Goal: Task Accomplishment & Management: Complete application form

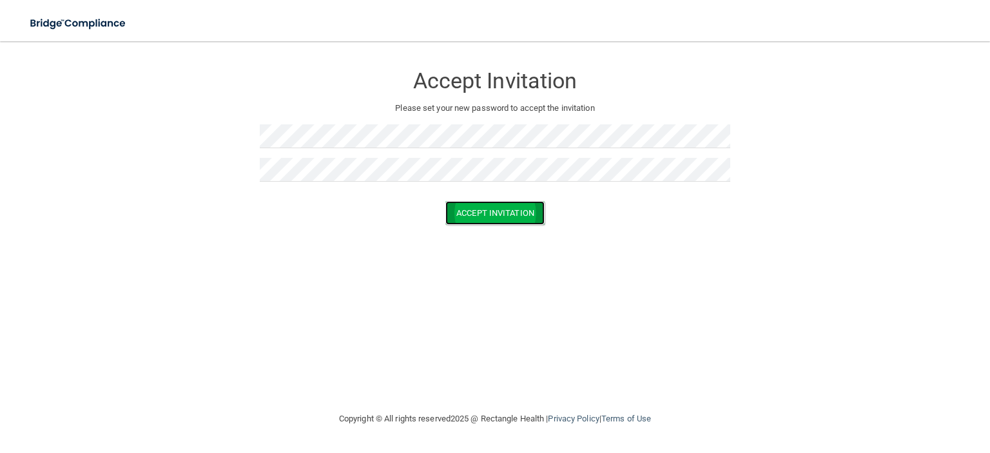
drag, startPoint x: 502, startPoint y: 286, endPoint x: 469, endPoint y: 218, distance: 75.8
click at [469, 218] on button "Accept Invitation" at bounding box center [494, 213] width 99 height 24
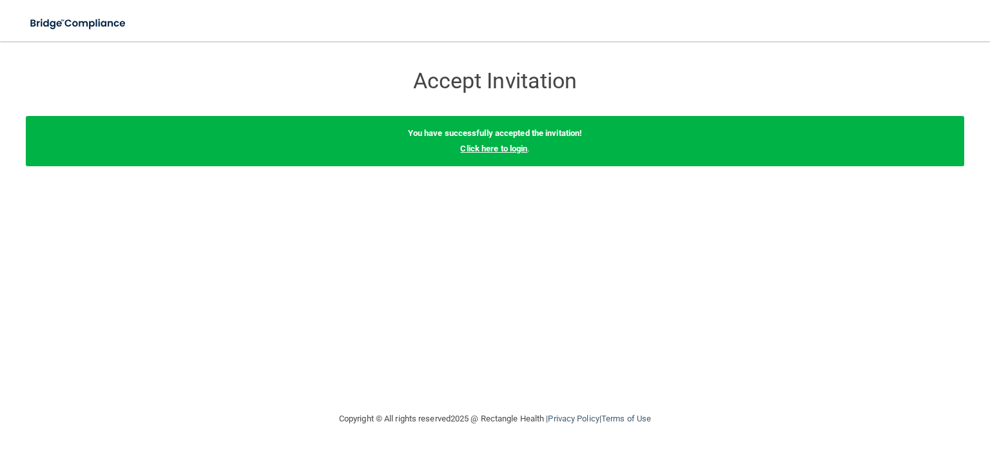
click at [492, 147] on link "Click here to login" at bounding box center [493, 149] width 67 height 10
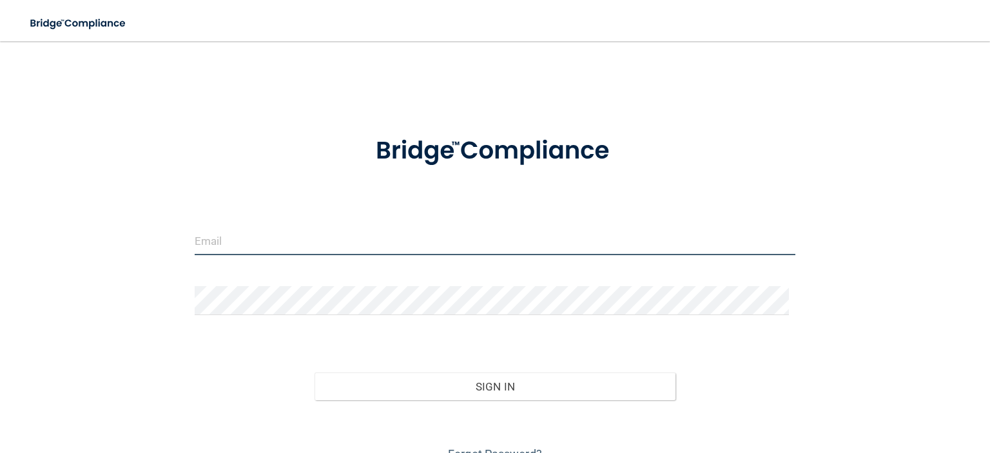
click at [306, 237] on input "email" at bounding box center [495, 240] width 601 height 29
type input "[EMAIL_ADDRESS][PERSON_NAME][DOMAIN_NAME]"
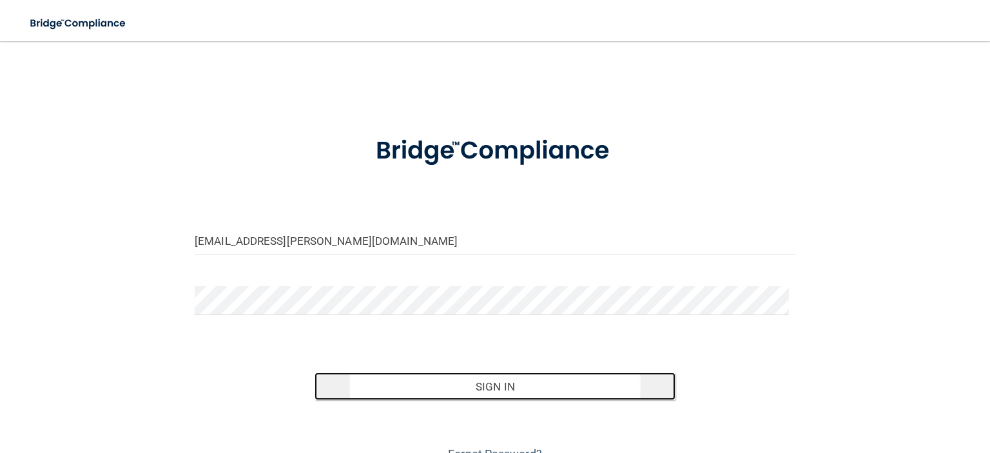
click at [351, 391] on button "Sign In" at bounding box center [495, 387] width 360 height 28
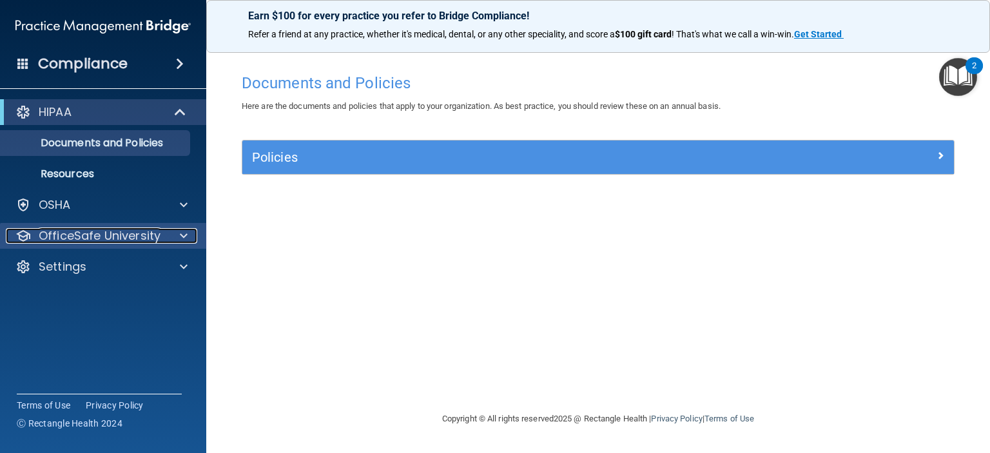
click at [190, 233] on div at bounding box center [182, 235] width 32 height 15
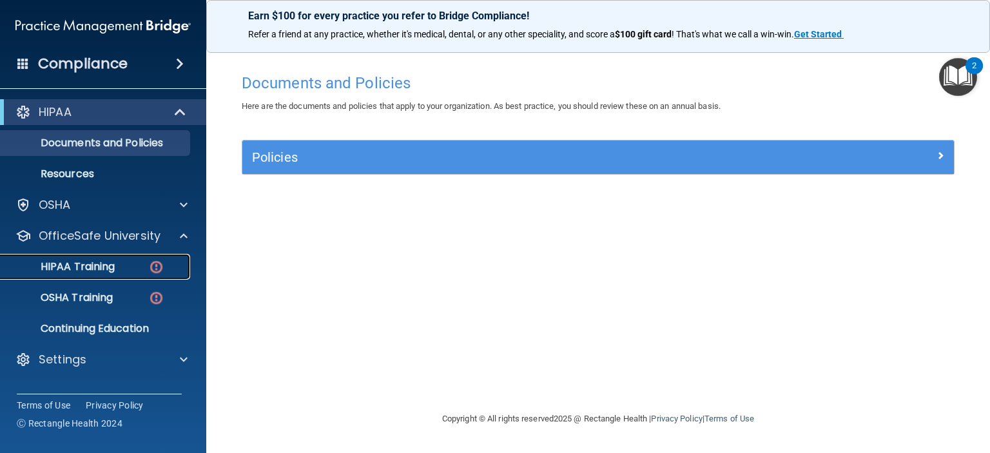
click at [119, 260] on div "HIPAA Training" at bounding box center [96, 266] width 176 height 13
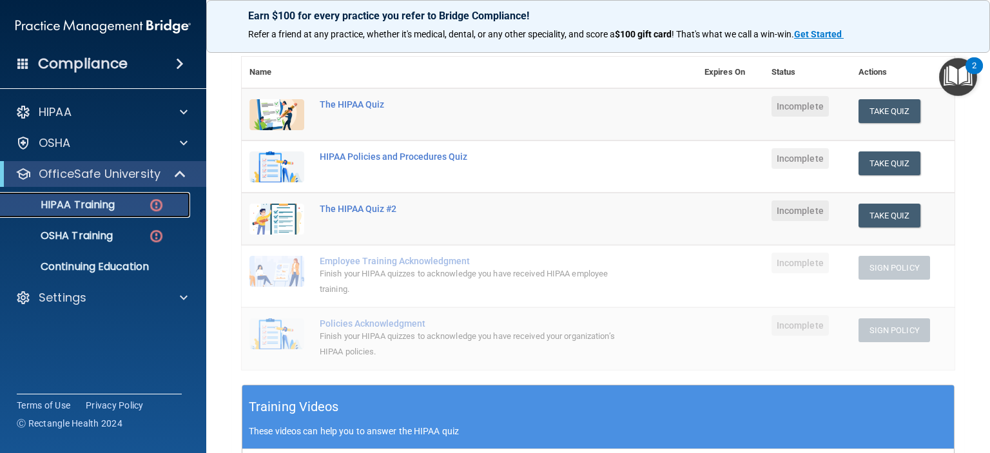
scroll to position [151, 0]
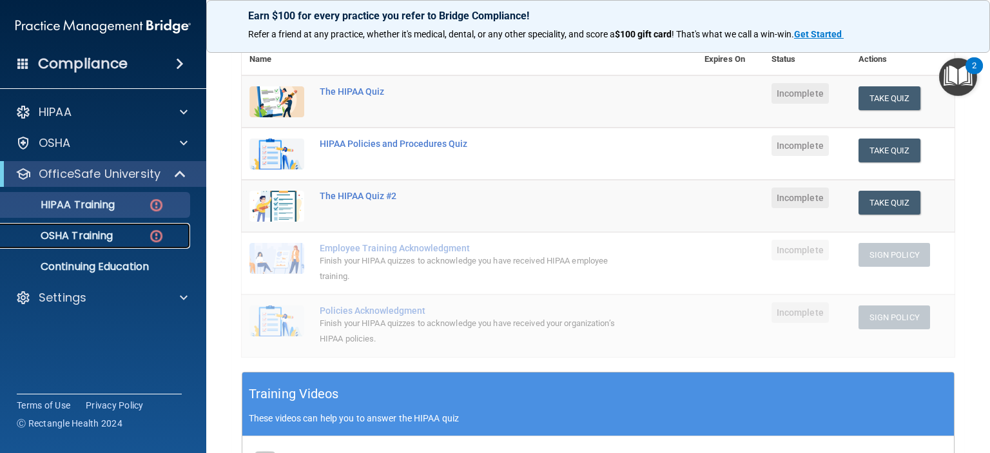
click at [97, 231] on p "OSHA Training" at bounding box center [60, 235] width 104 height 13
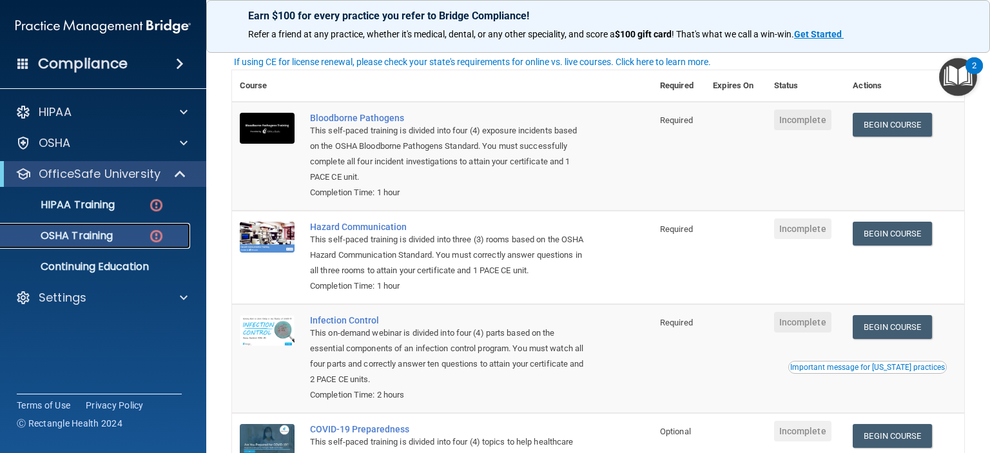
scroll to position [76, 0]
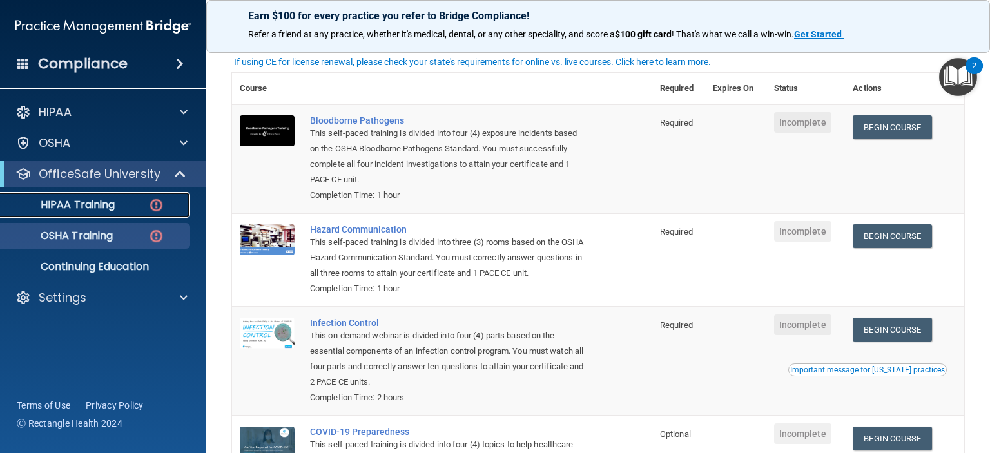
click at [117, 206] on div "HIPAA Training" at bounding box center [96, 205] width 176 height 13
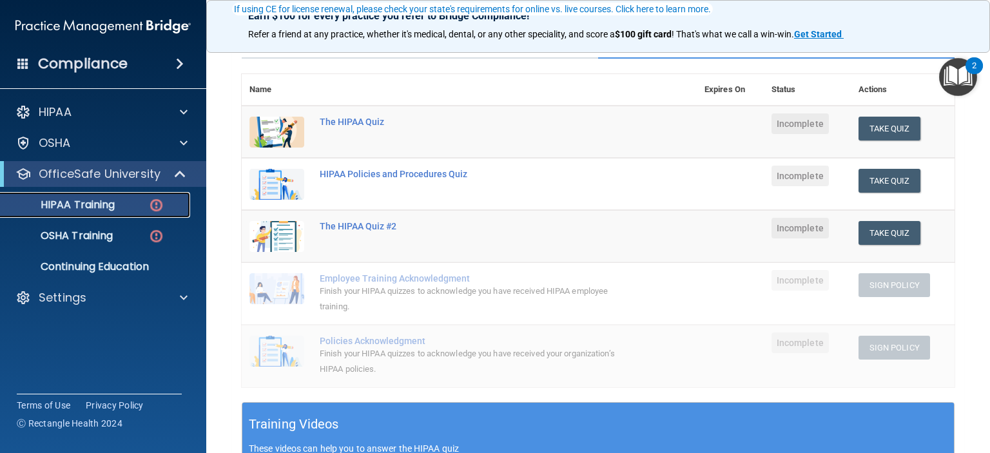
scroll to position [122, 0]
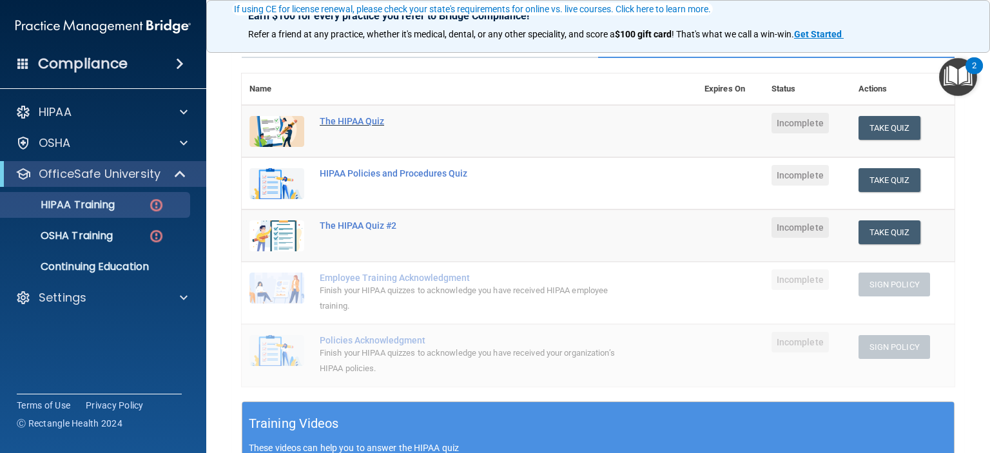
click at [358, 117] on div "The HIPAA Quiz" at bounding box center [476, 121] width 313 height 10
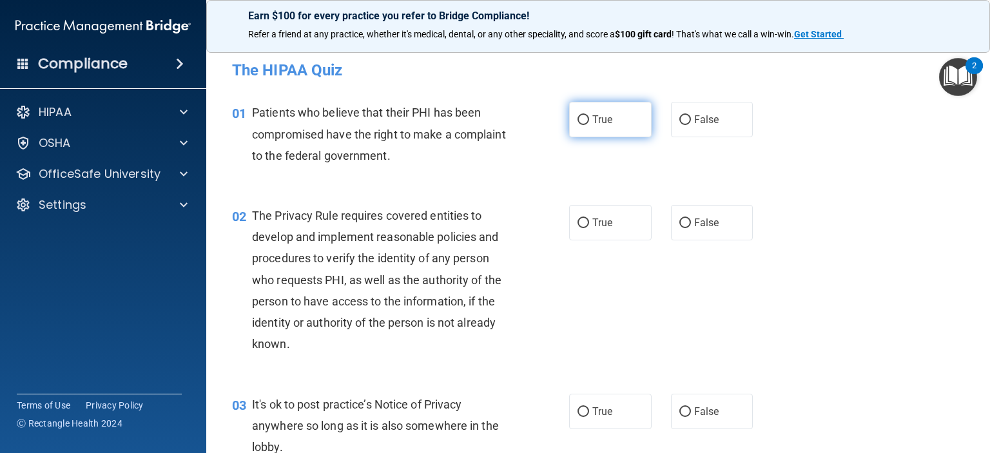
click at [578, 115] on input "True" at bounding box center [584, 120] width 12 height 10
radio input "true"
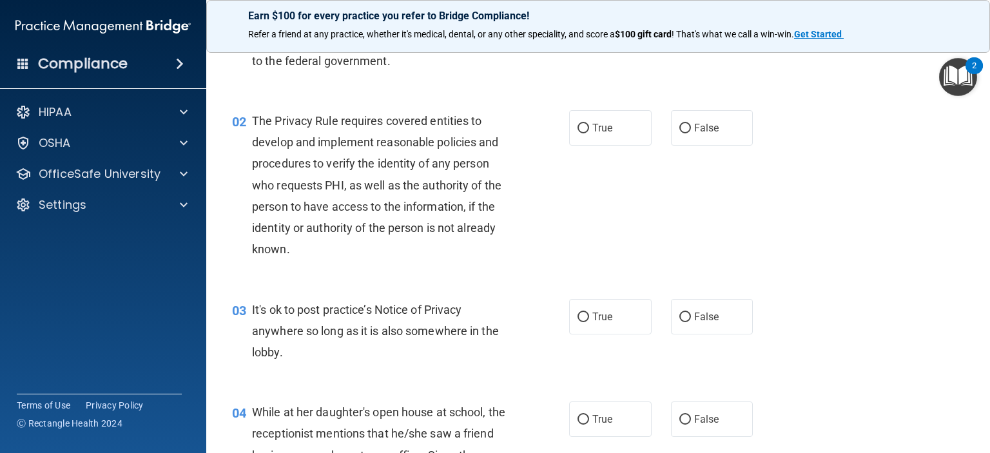
scroll to position [95, 0]
drag, startPoint x: 681, startPoint y: 310, endPoint x: 687, endPoint y: 314, distance: 7.0
click at [687, 314] on label "False" at bounding box center [712, 315] width 83 height 35
click at [687, 314] on input "False" at bounding box center [685, 317] width 12 height 10
radio input "true"
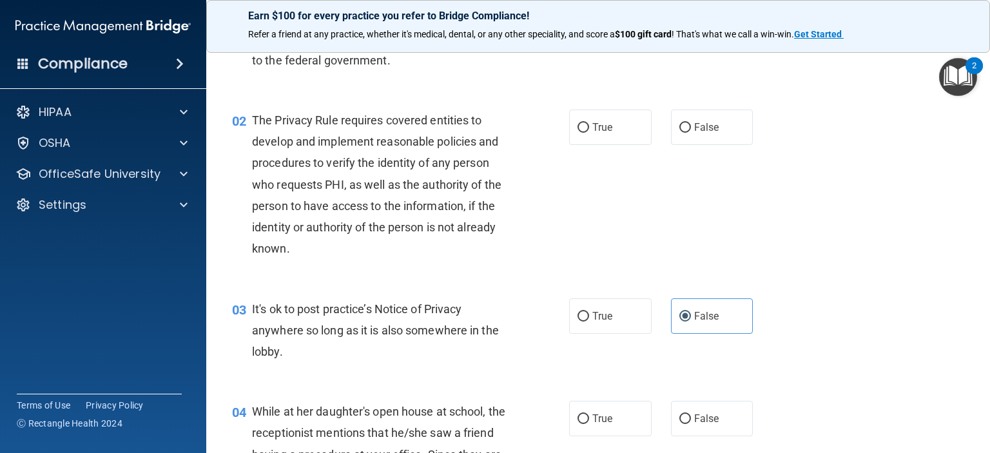
scroll to position [90, 0]
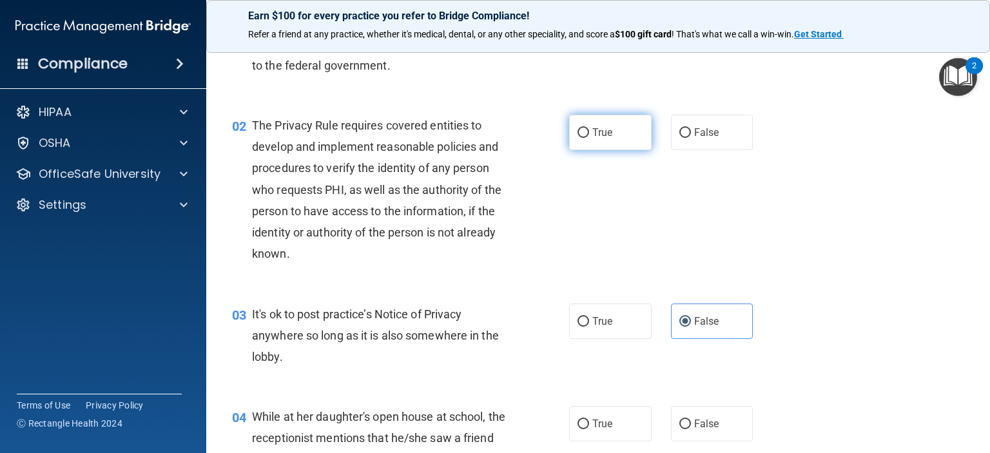
click at [579, 128] on input "True" at bounding box center [584, 133] width 12 height 10
radio input "true"
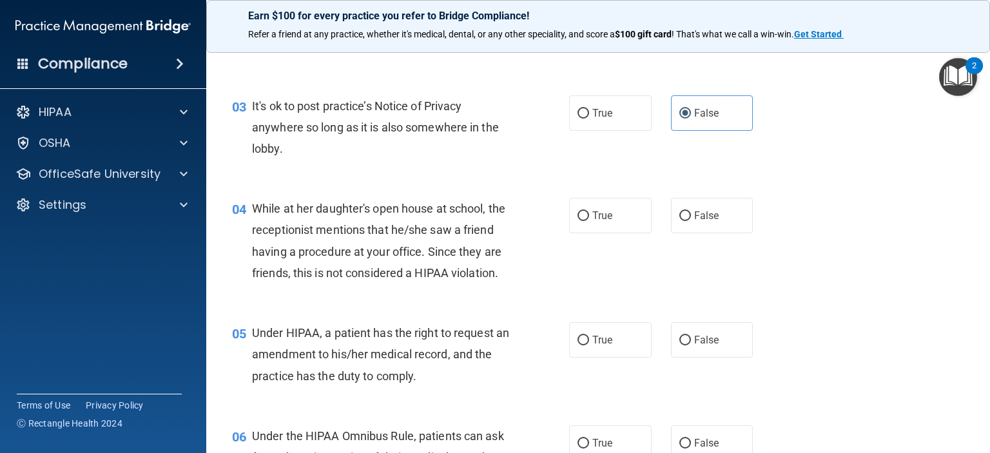
scroll to position [298, 0]
click at [704, 277] on div "04 While at her daughter's open house at school, the receptionist mentions that…" at bounding box center [598, 244] width 752 height 124
click at [680, 214] on input "False" at bounding box center [685, 217] width 12 height 10
radio input "true"
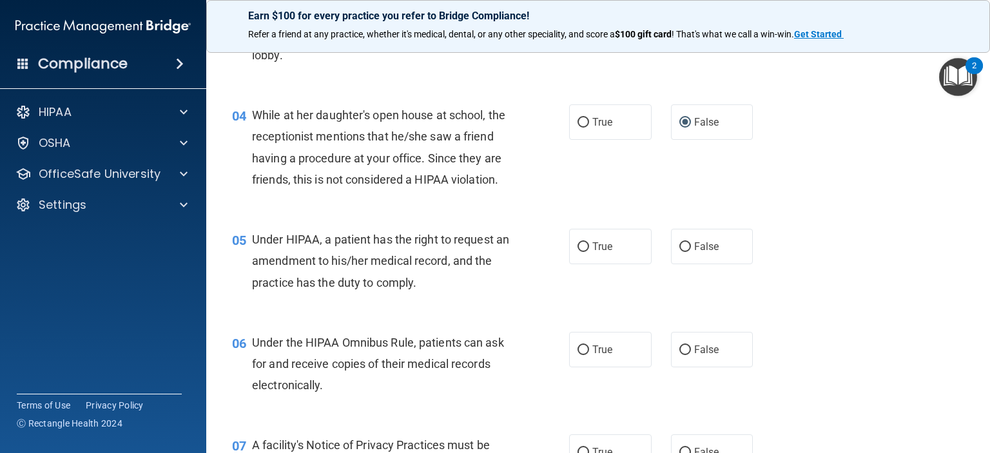
scroll to position [445, 0]
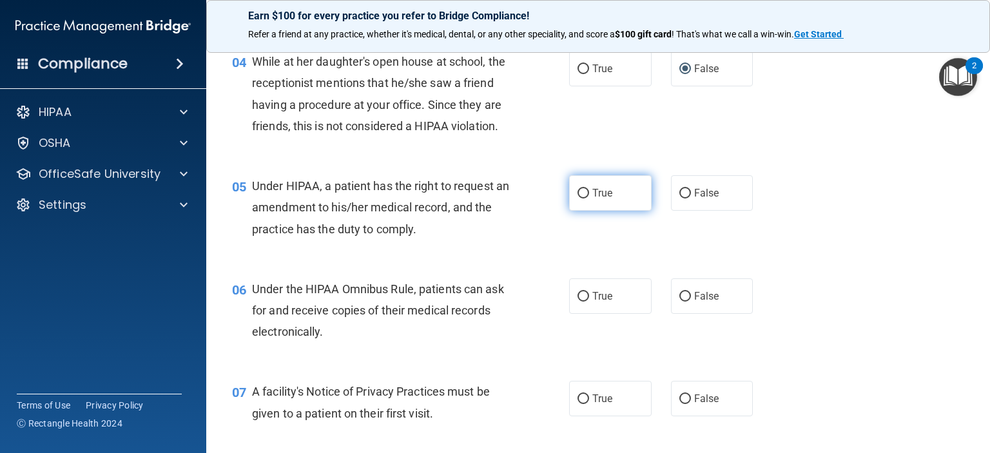
click at [579, 199] on input "True" at bounding box center [584, 194] width 12 height 10
radio input "true"
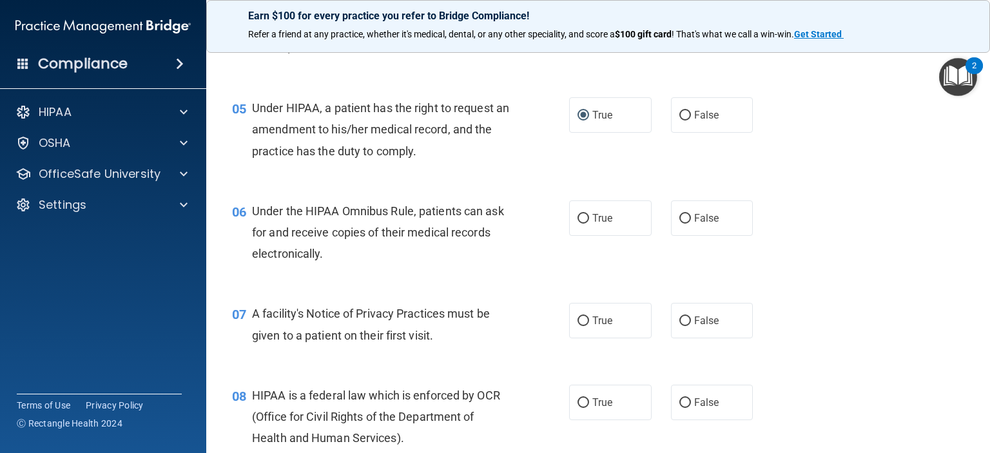
scroll to position [523, 0]
click at [583, 224] on input "True" at bounding box center [584, 220] width 12 height 10
radio input "true"
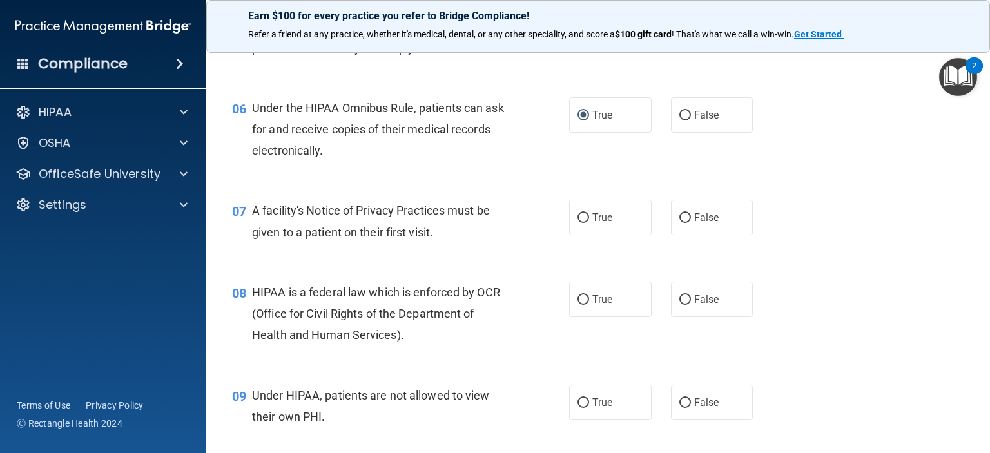
scroll to position [629, 0]
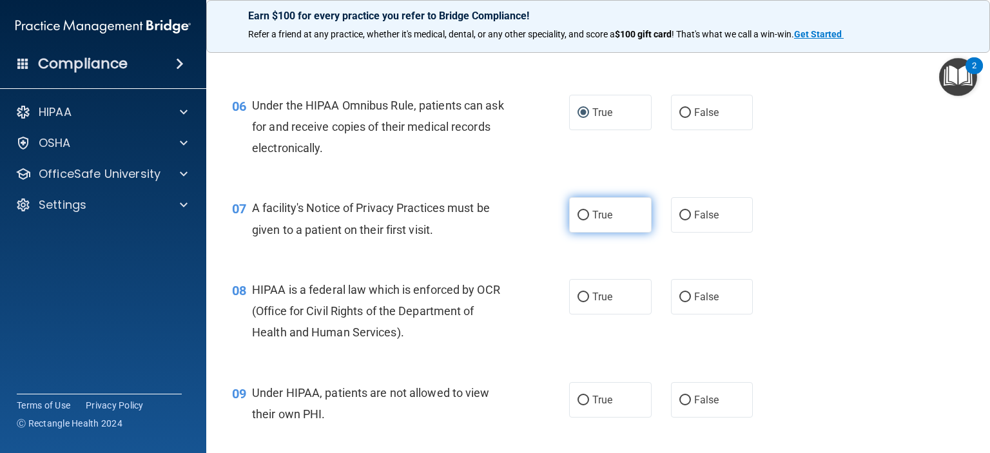
click at [578, 220] on input "True" at bounding box center [584, 216] width 12 height 10
radio input "true"
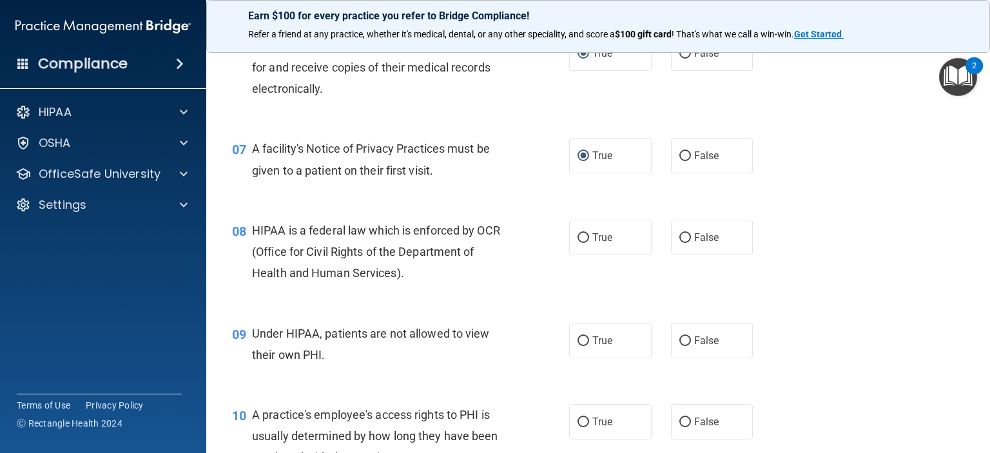
scroll to position [690, 0]
click at [590, 247] on label "True" at bounding box center [610, 236] width 83 height 35
click at [589, 242] on input "True" at bounding box center [584, 237] width 12 height 10
radio input "true"
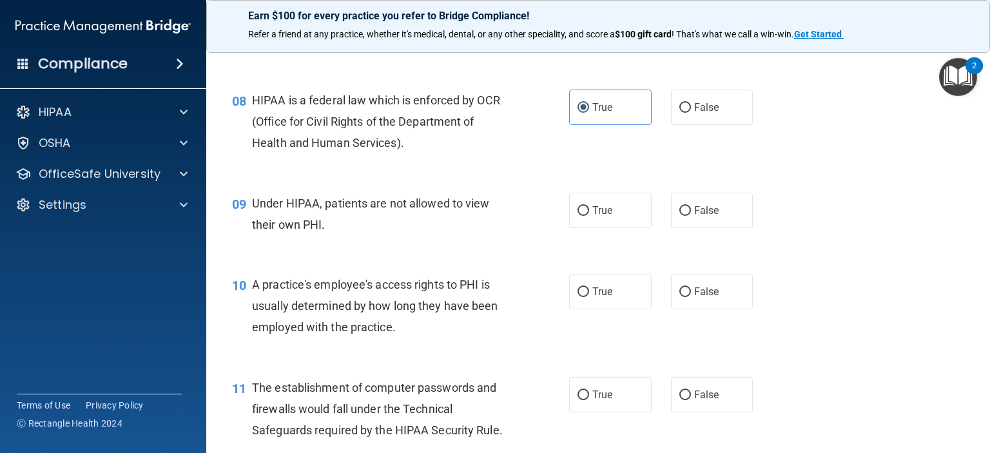
scroll to position [820, 0]
click at [679, 215] on input "False" at bounding box center [685, 210] width 12 height 10
radio input "true"
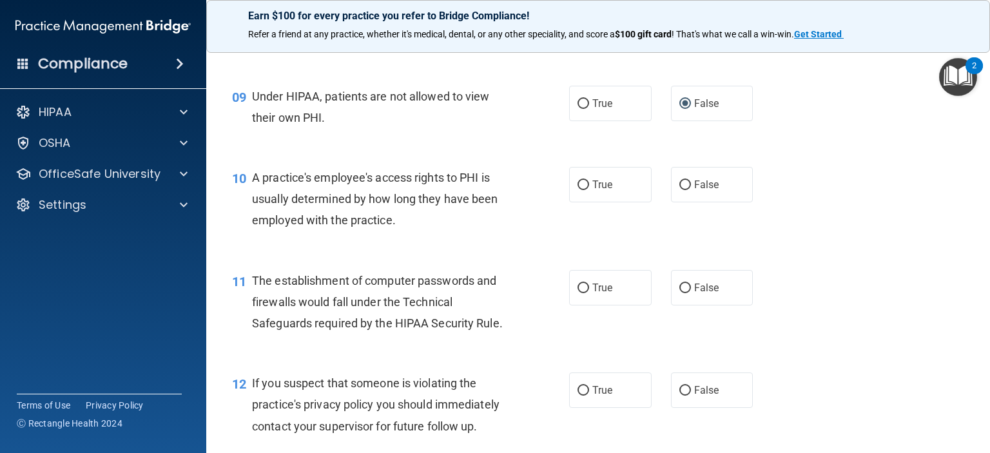
scroll to position [926, 0]
click at [679, 190] on input "False" at bounding box center [685, 186] width 12 height 10
radio input "true"
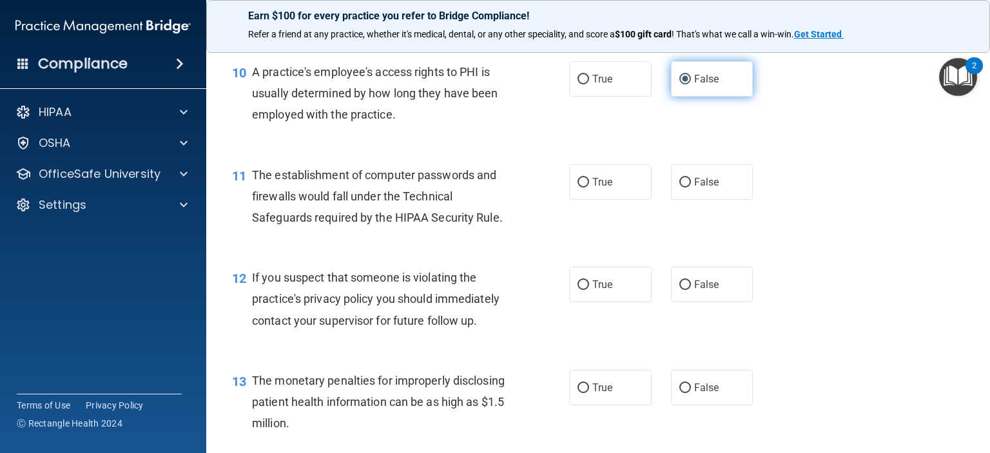
scroll to position [1034, 0]
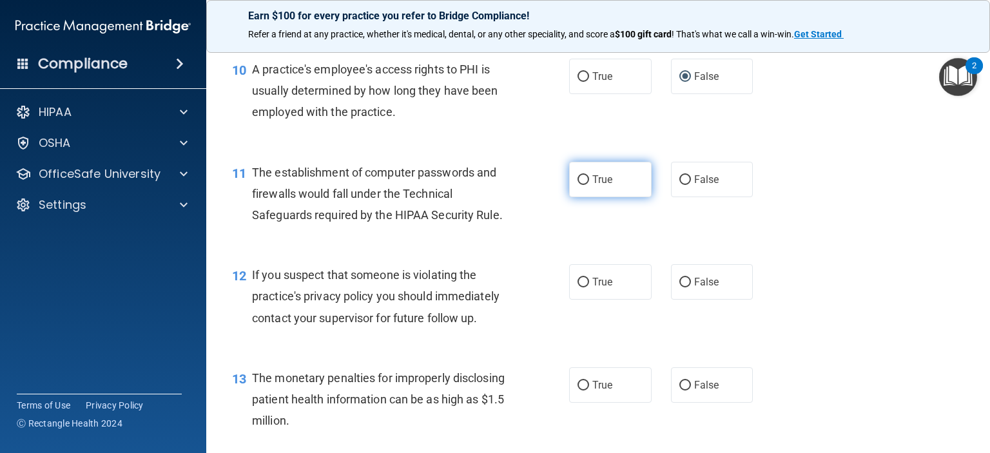
click at [578, 185] on input "True" at bounding box center [584, 180] width 12 height 10
radio input "true"
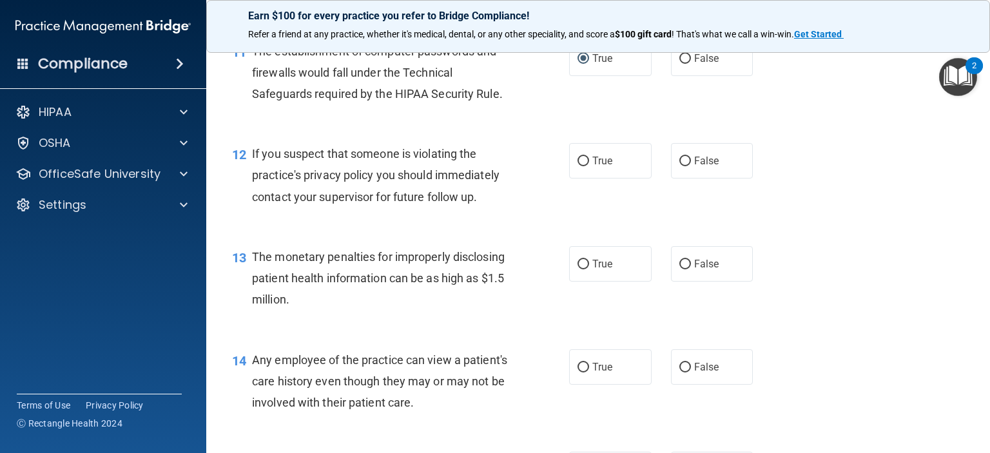
scroll to position [1155, 0]
click at [582, 166] on input "True" at bounding box center [584, 162] width 12 height 10
radio input "true"
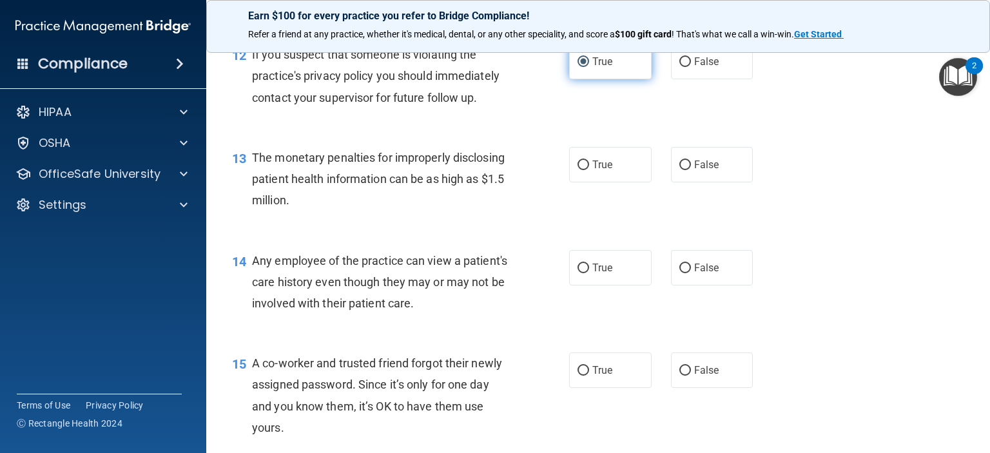
scroll to position [1253, 0]
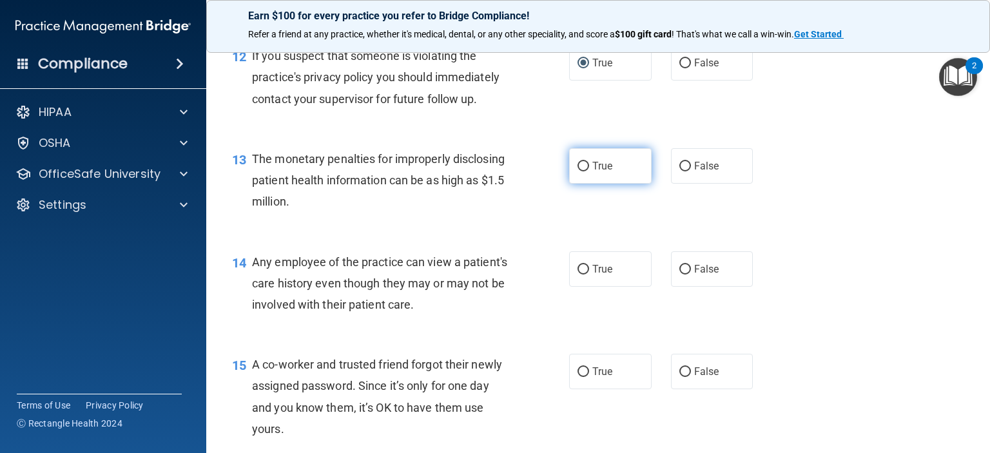
click at [580, 171] on input "True" at bounding box center [584, 167] width 12 height 10
radio input "true"
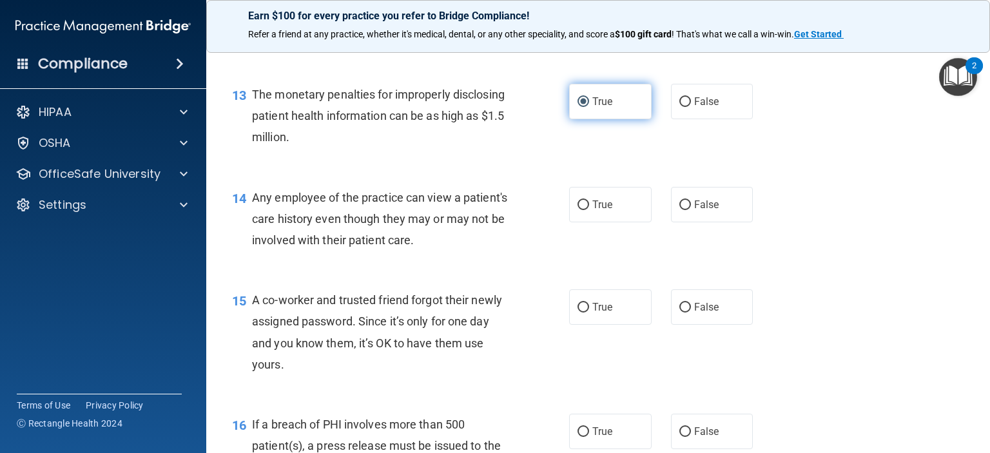
scroll to position [1318, 0]
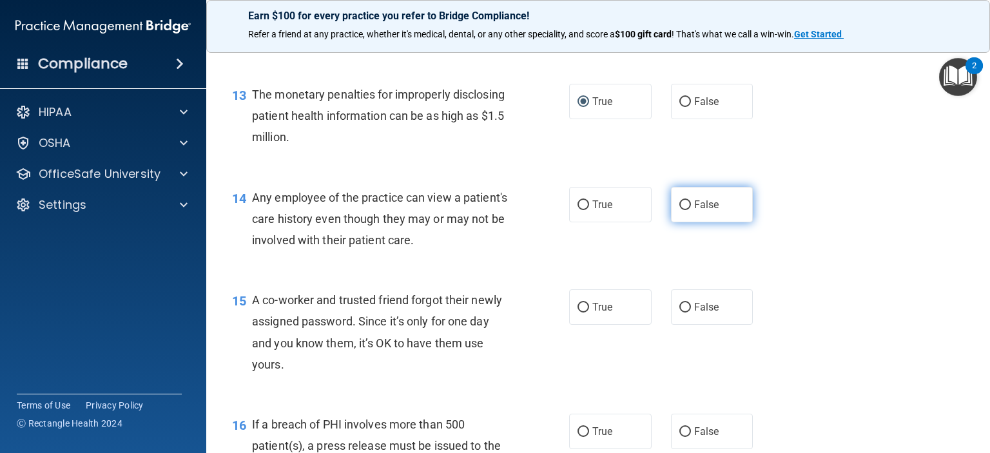
click at [699, 211] on span "False" at bounding box center [706, 205] width 25 height 12
click at [691, 210] on input "False" at bounding box center [685, 205] width 12 height 10
radio input "true"
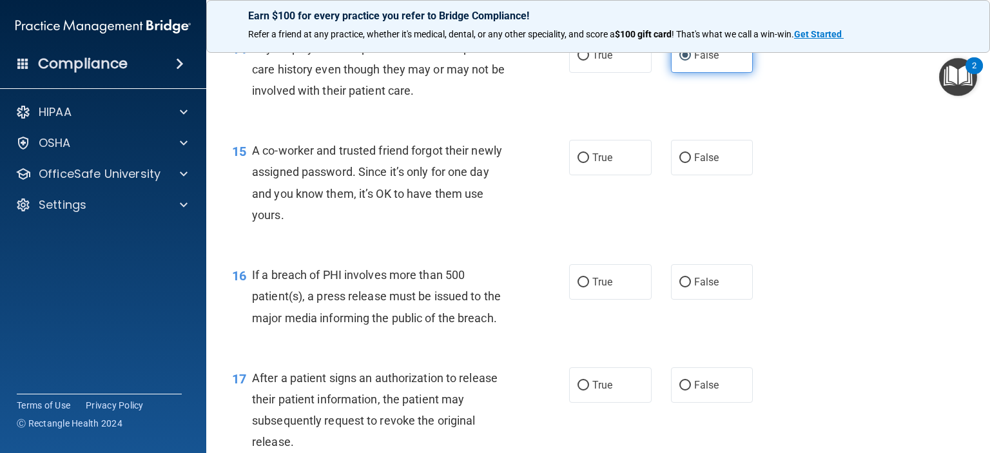
scroll to position [1469, 0]
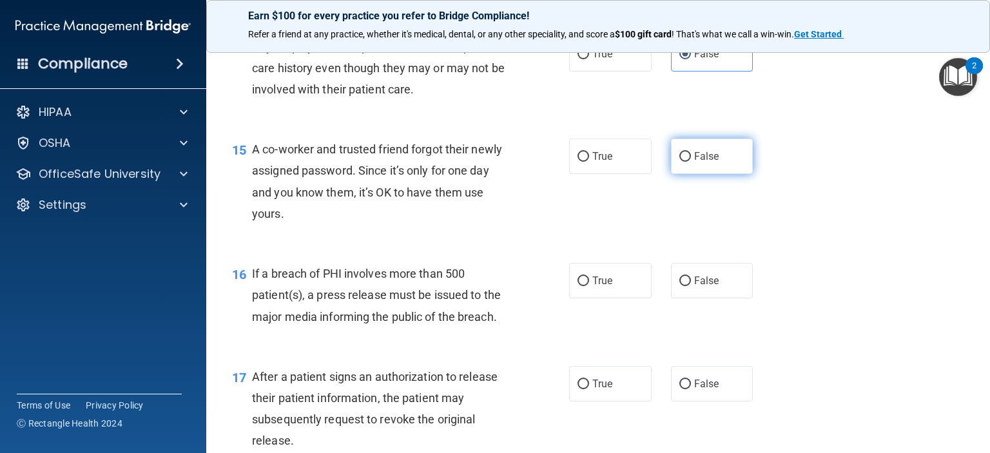
click at [678, 168] on label "False" at bounding box center [712, 156] width 83 height 35
click at [679, 162] on input "False" at bounding box center [685, 157] width 12 height 10
radio input "true"
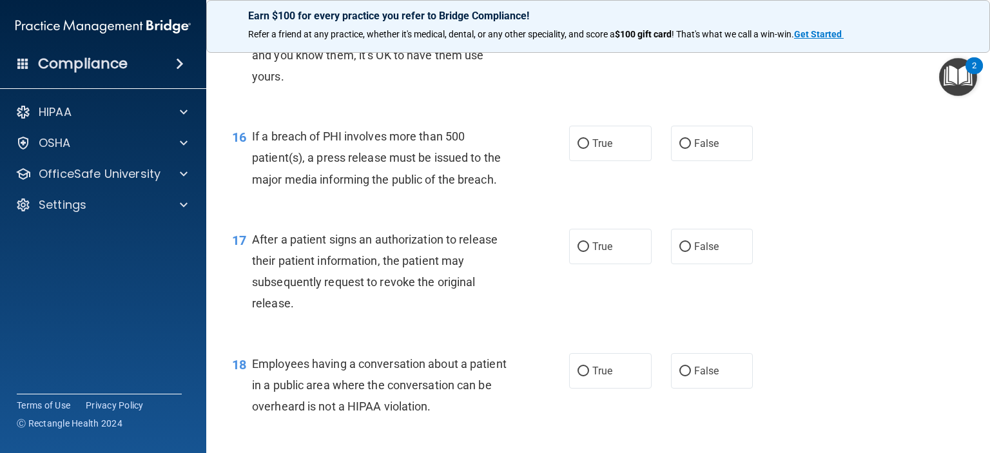
scroll to position [1608, 0]
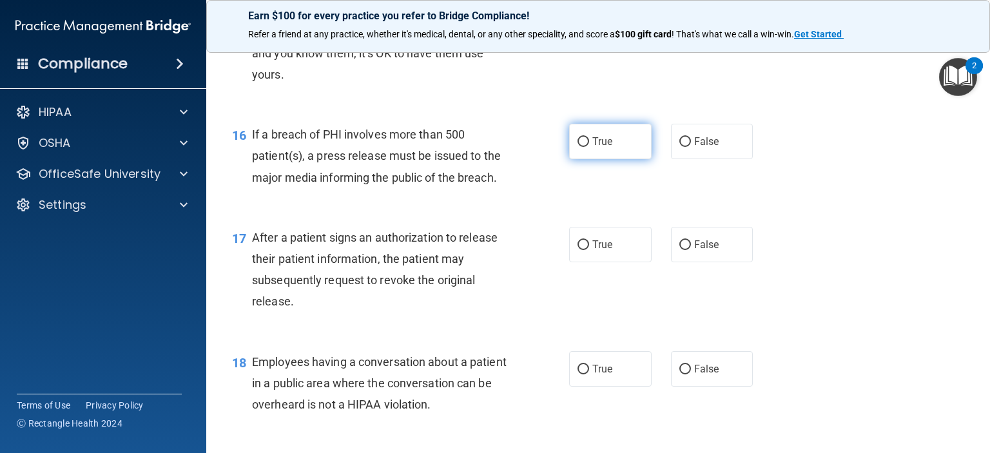
click at [587, 159] on label "True" at bounding box center [610, 141] width 83 height 35
click at [587, 147] on input "True" at bounding box center [584, 142] width 12 height 10
radio input "true"
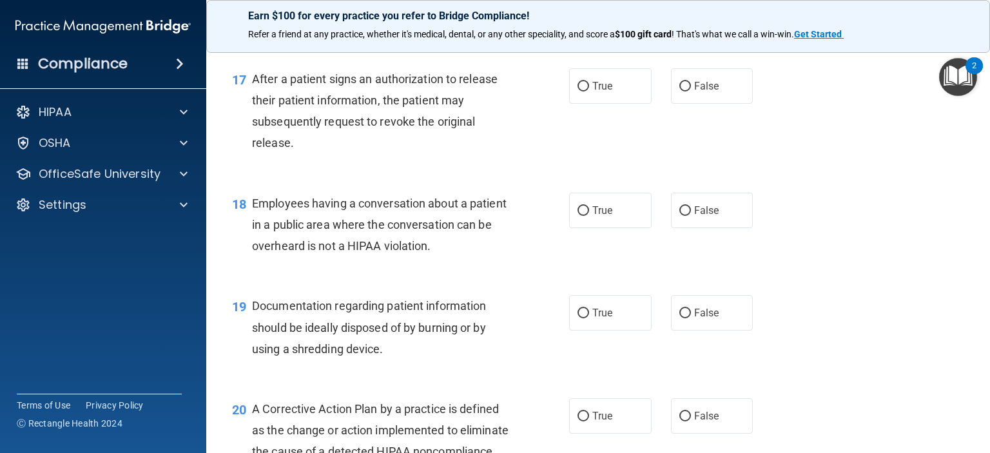
scroll to position [1766, 0]
click at [577, 96] on label "True" at bounding box center [610, 85] width 83 height 35
click at [578, 92] on input "True" at bounding box center [584, 87] width 12 height 10
radio input "true"
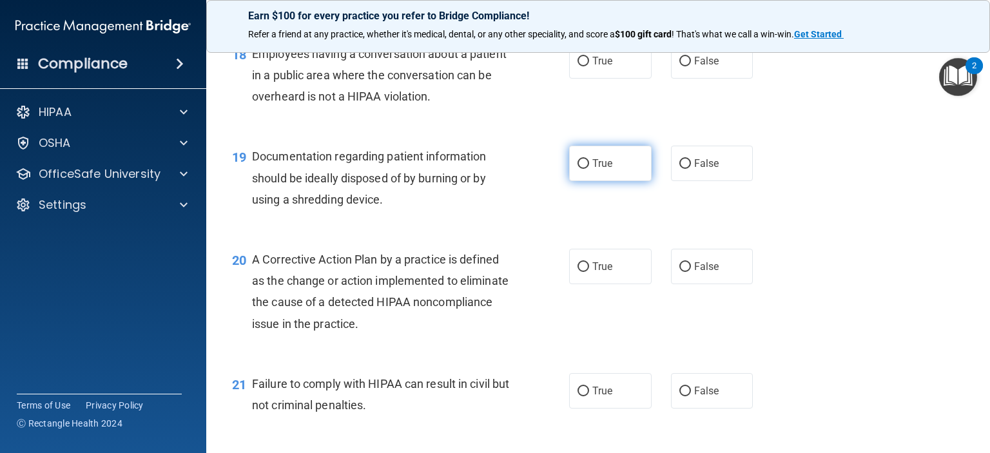
scroll to position [1916, 0]
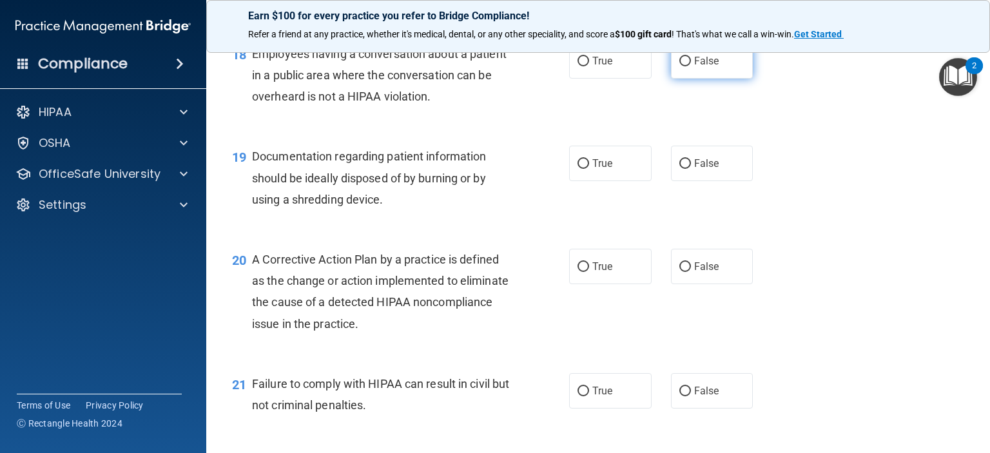
click at [673, 79] on label "False" at bounding box center [712, 60] width 83 height 35
click at [679, 66] on input "False" at bounding box center [685, 62] width 12 height 10
radio input "true"
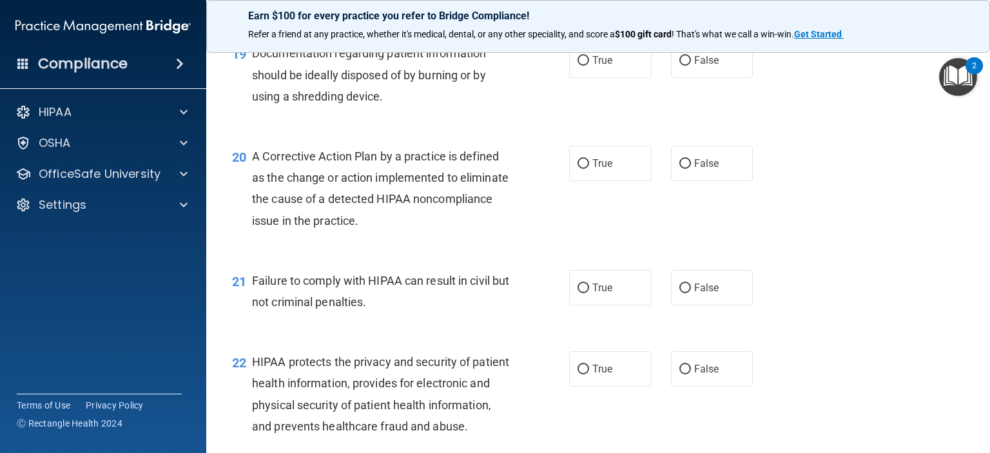
scroll to position [2020, 0]
click at [585, 77] on label "True" at bounding box center [610, 58] width 83 height 35
click at [585, 64] on input "True" at bounding box center [584, 60] width 12 height 10
radio input "true"
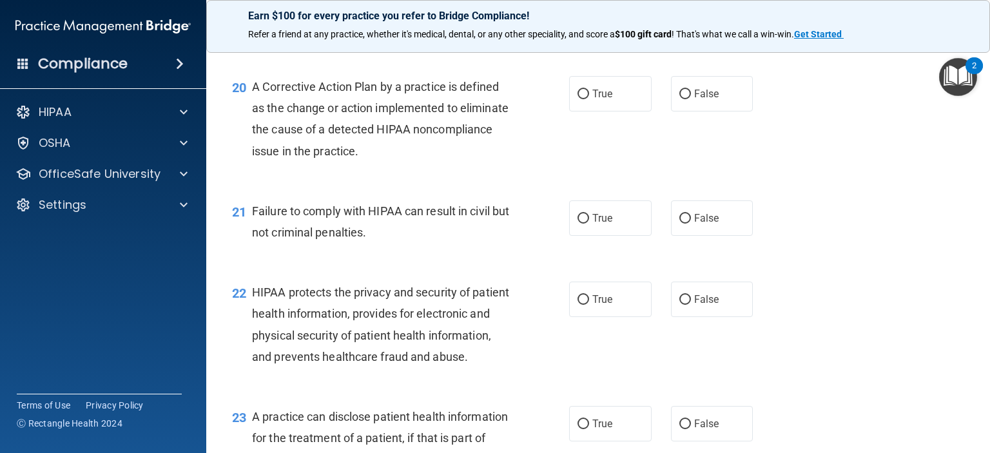
scroll to position [2090, 0]
click at [578, 98] on input "True" at bounding box center [584, 93] width 12 height 10
radio input "true"
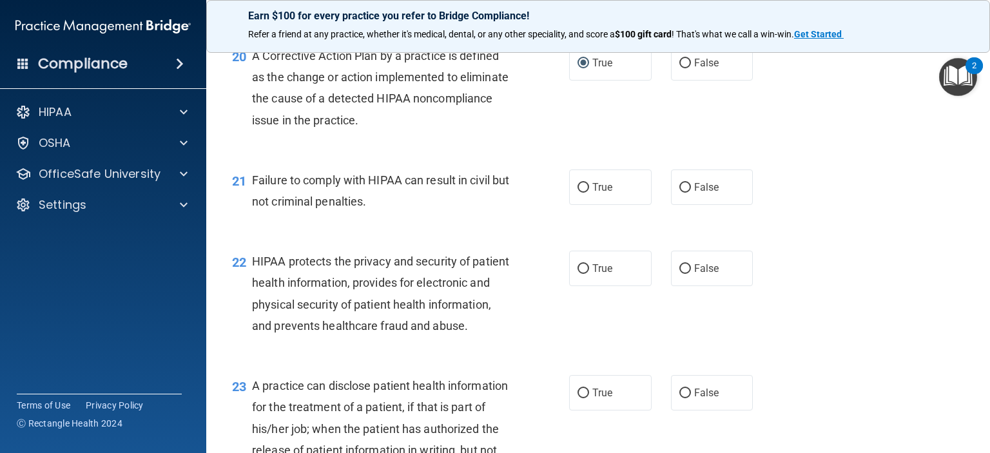
scroll to position [2125, 0]
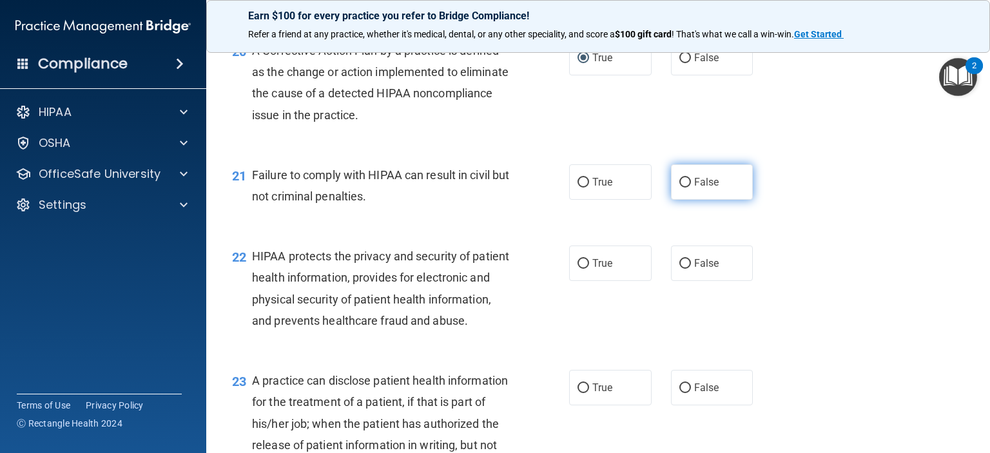
click at [679, 188] on input "False" at bounding box center [685, 183] width 12 height 10
radio input "true"
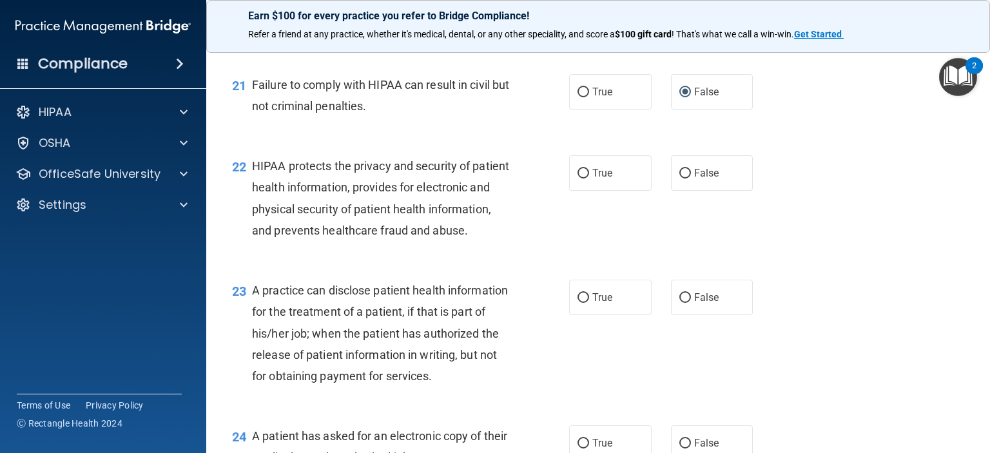
scroll to position [2215, 0]
click at [574, 188] on label "True" at bounding box center [610, 172] width 83 height 35
click at [578, 179] on input "True" at bounding box center [584, 174] width 12 height 10
radio input "true"
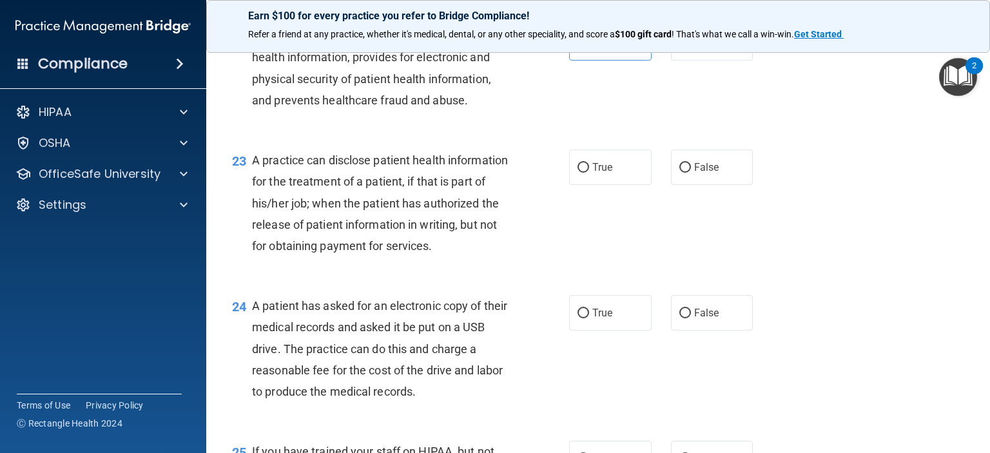
scroll to position [2370, 0]
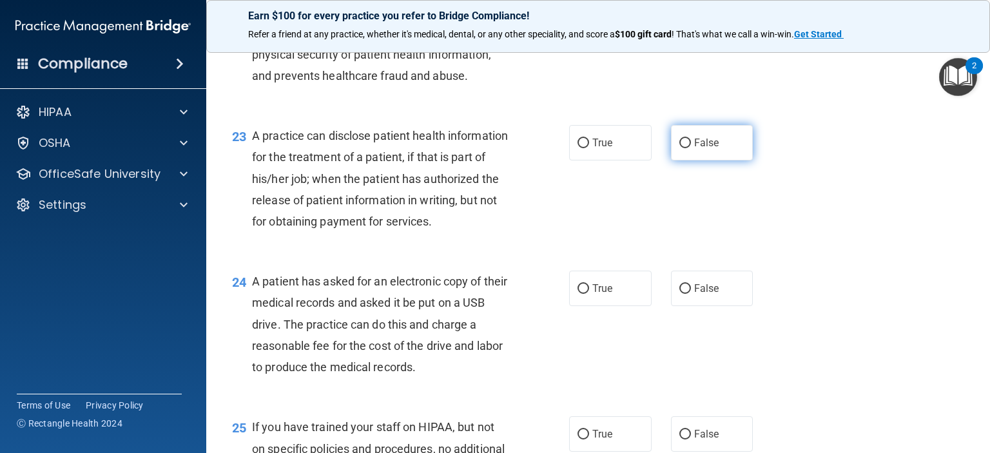
click at [679, 148] on input "False" at bounding box center [685, 144] width 12 height 10
radio input "true"
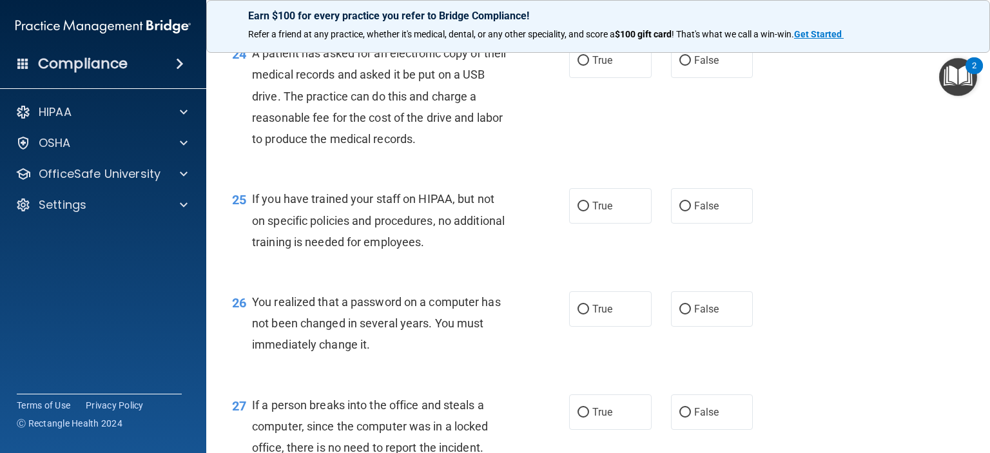
scroll to position [2597, 0]
click at [679, 67] on input "False" at bounding box center [685, 62] width 12 height 10
radio input "true"
click at [583, 67] on input "True" at bounding box center [584, 62] width 12 height 10
radio input "true"
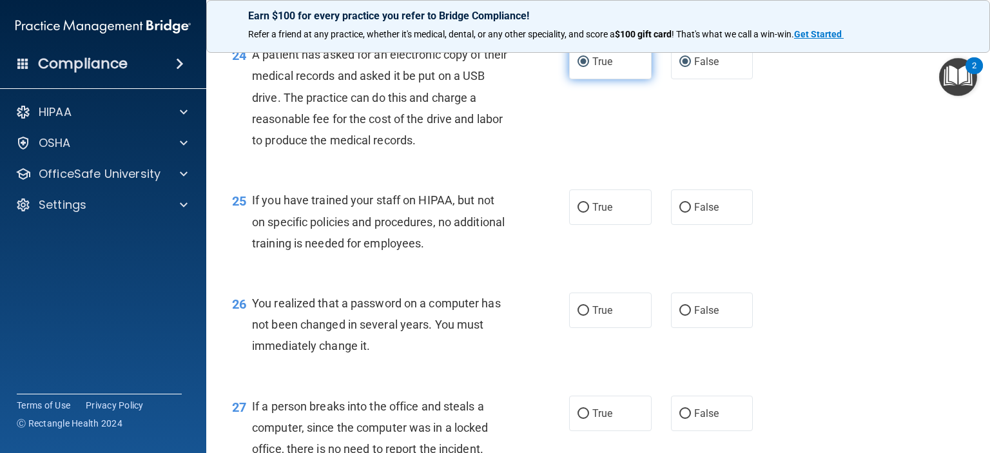
radio input "false"
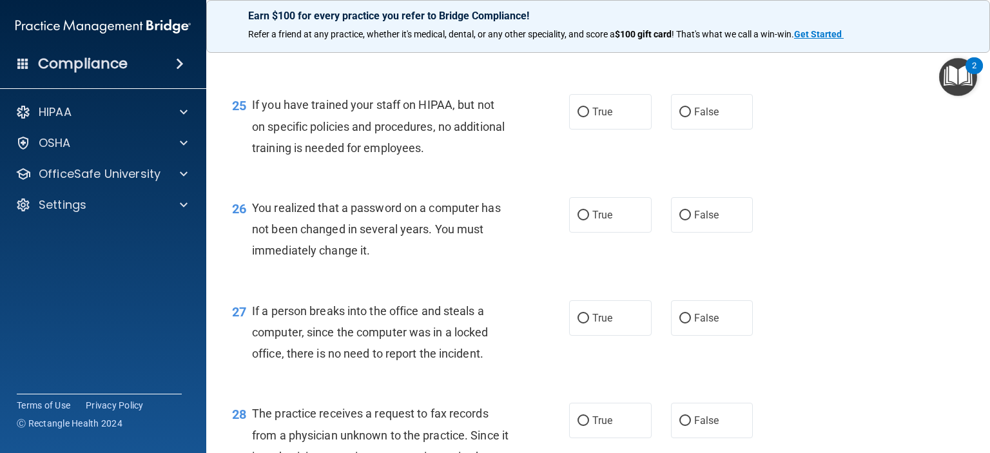
scroll to position [2692, 0]
click at [687, 130] on label "False" at bounding box center [712, 111] width 83 height 35
click at [687, 117] on input "False" at bounding box center [685, 113] width 12 height 10
radio input "true"
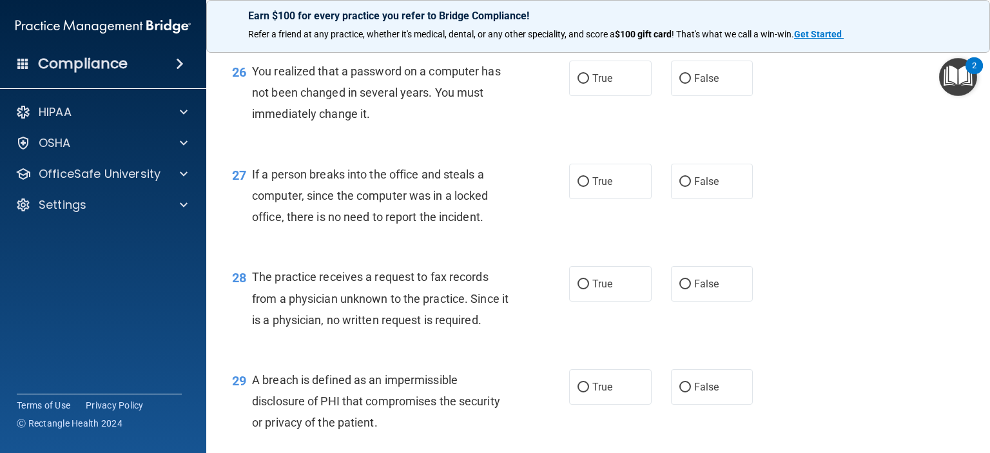
scroll to position [2839, 0]
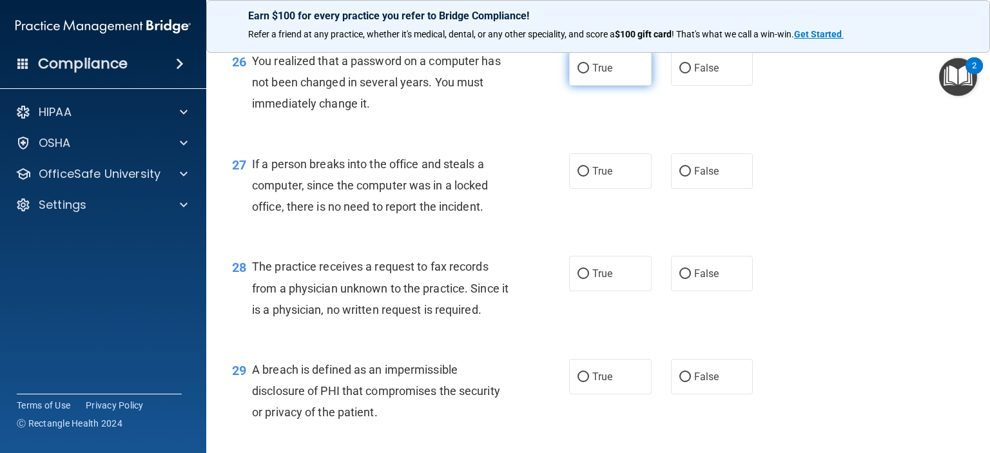
click at [576, 86] on label "True" at bounding box center [610, 67] width 83 height 35
click at [578, 73] on input "True" at bounding box center [584, 69] width 12 height 10
radio input "true"
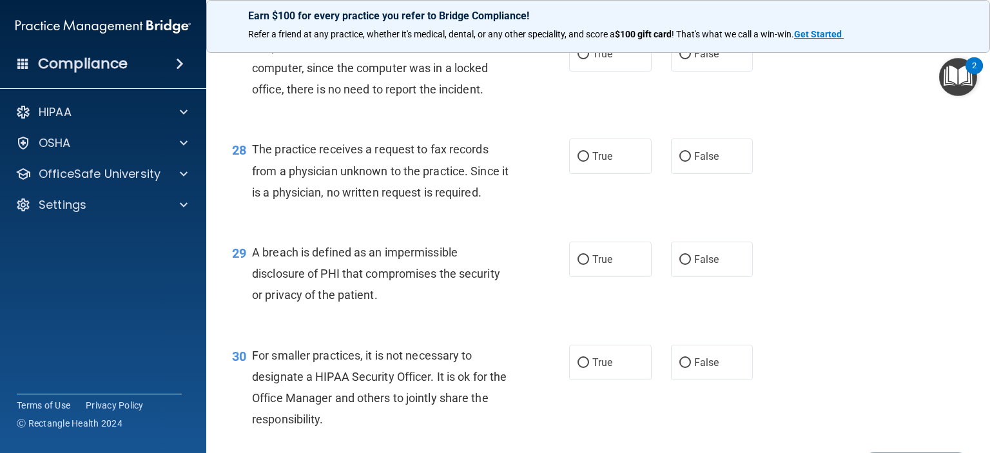
scroll to position [2956, 0]
click at [694, 60] on span "False" at bounding box center [706, 54] width 25 height 12
click at [690, 59] on input "False" at bounding box center [685, 55] width 12 height 10
radio input "true"
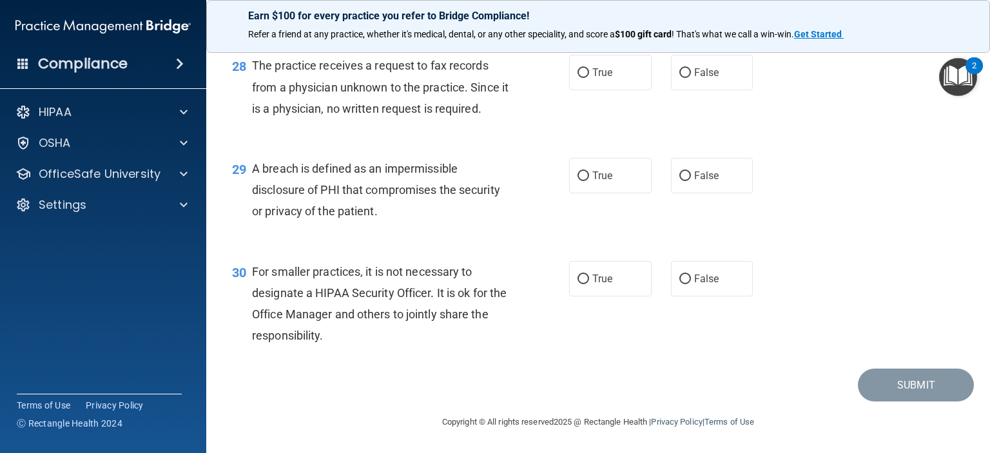
scroll to position [3058, 0]
click at [679, 90] on label "False" at bounding box center [712, 72] width 83 height 35
click at [679, 78] on input "False" at bounding box center [685, 73] width 12 height 10
radio input "true"
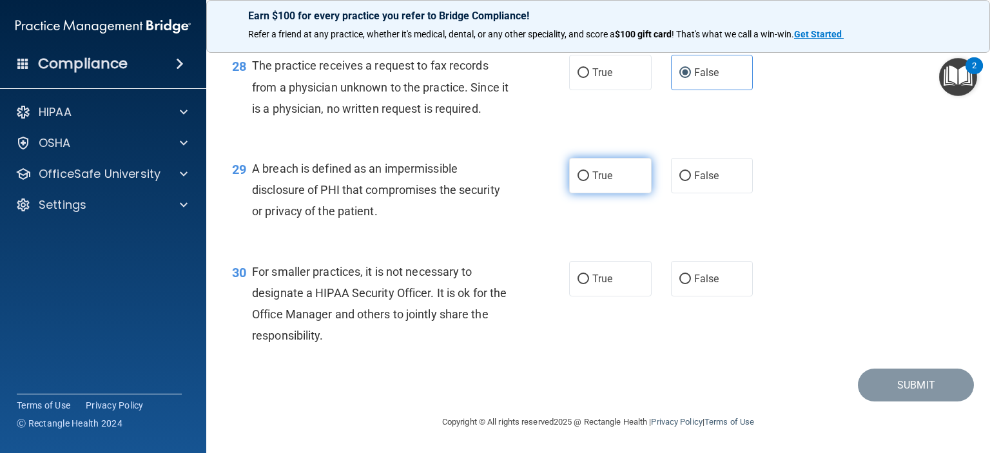
click at [578, 177] on input "True" at bounding box center [584, 176] width 12 height 10
radio input "true"
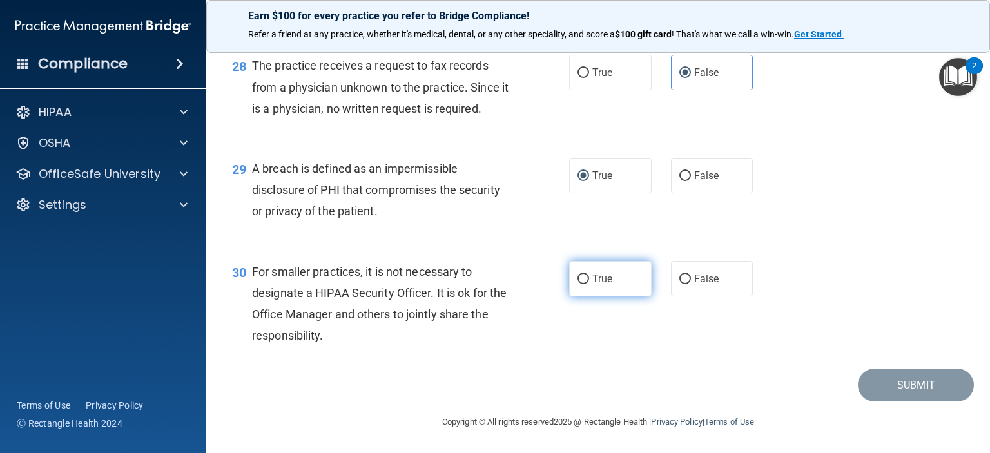
click at [584, 276] on label "True" at bounding box center [610, 278] width 83 height 35
click at [584, 276] on input "True" at bounding box center [584, 280] width 12 height 10
radio input "true"
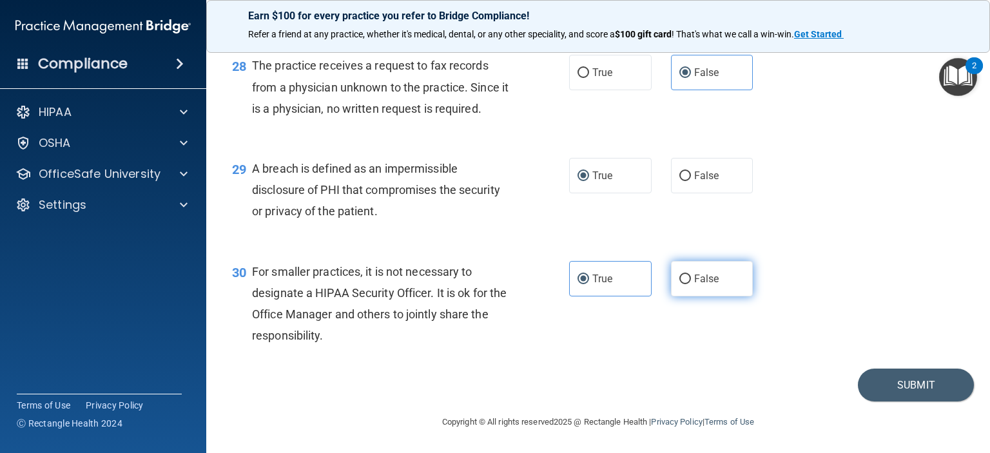
click at [679, 277] on input "False" at bounding box center [685, 280] width 12 height 10
radio input "true"
radio input "false"
click at [897, 387] on button "Submit" at bounding box center [916, 385] width 116 height 33
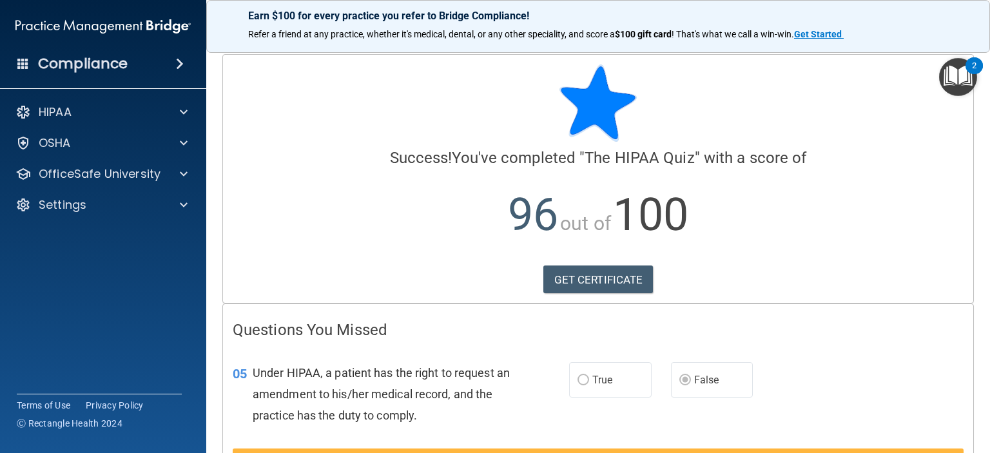
scroll to position [106, 0]
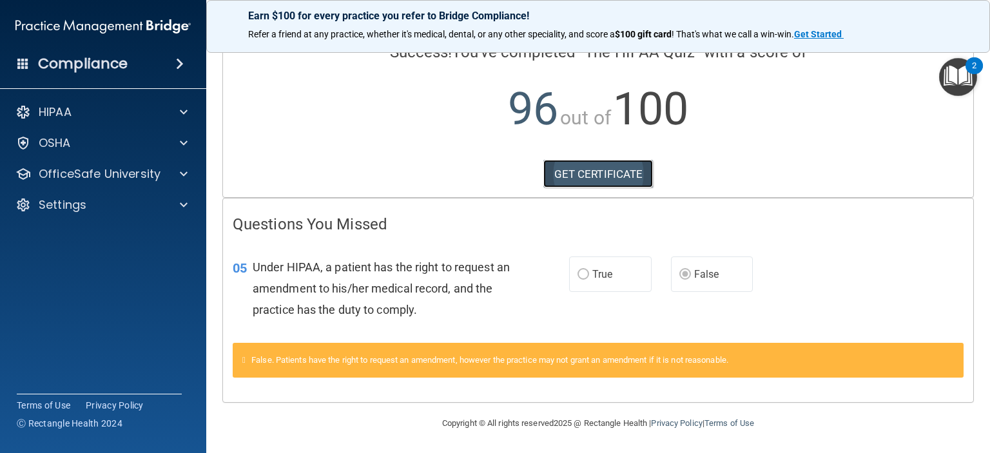
click at [579, 170] on link "GET CERTIFICATE" at bounding box center [598, 174] width 110 height 28
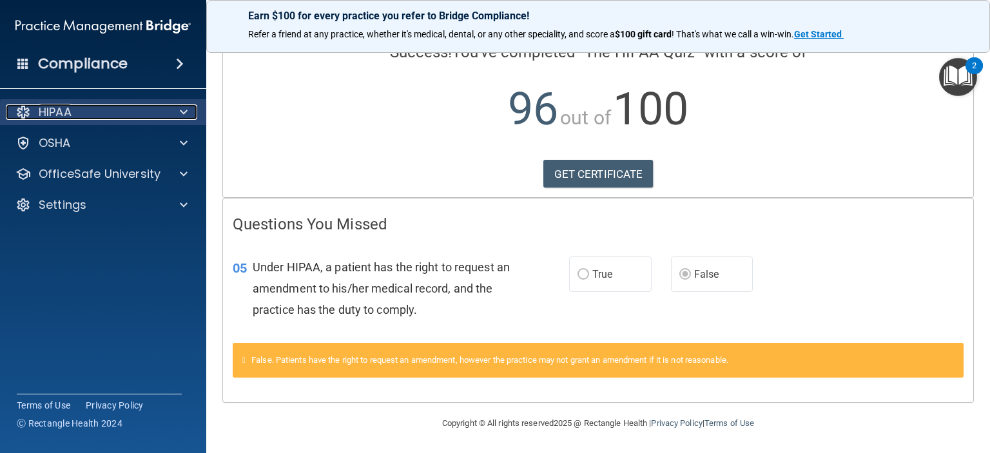
click at [177, 111] on div at bounding box center [182, 111] width 32 height 15
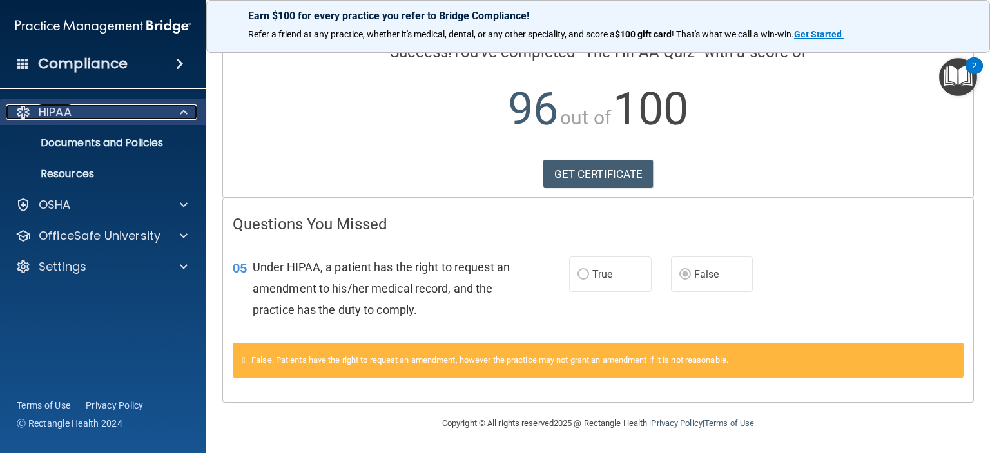
click at [184, 112] on span at bounding box center [184, 111] width 8 height 15
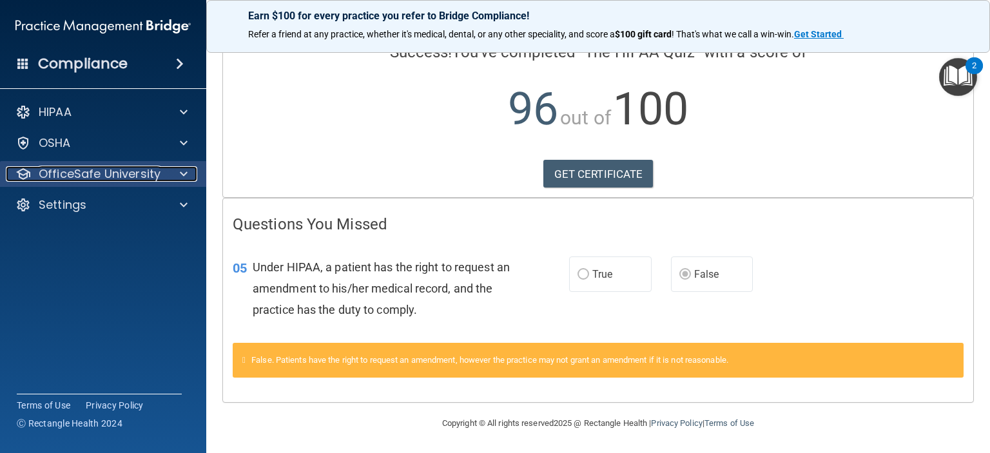
click at [157, 172] on p "OfficeSafe University" at bounding box center [100, 173] width 122 height 15
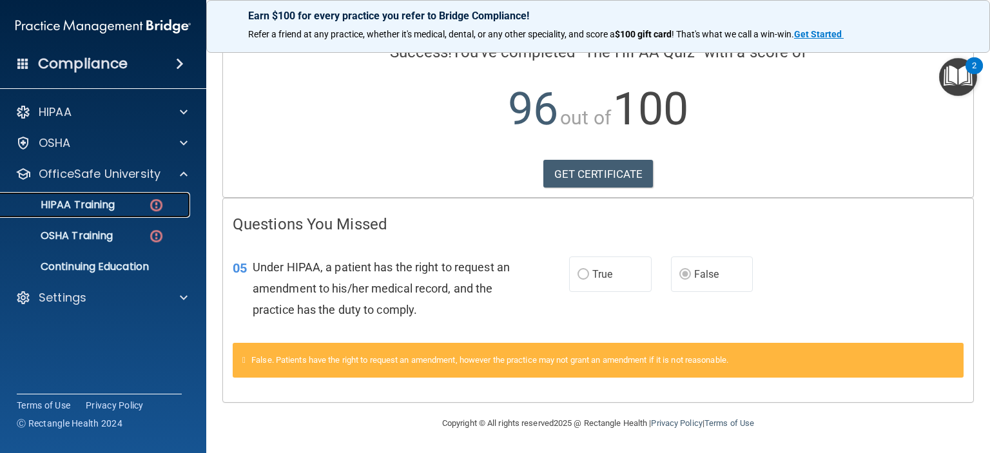
click at [121, 203] on div "HIPAA Training" at bounding box center [96, 205] width 176 height 13
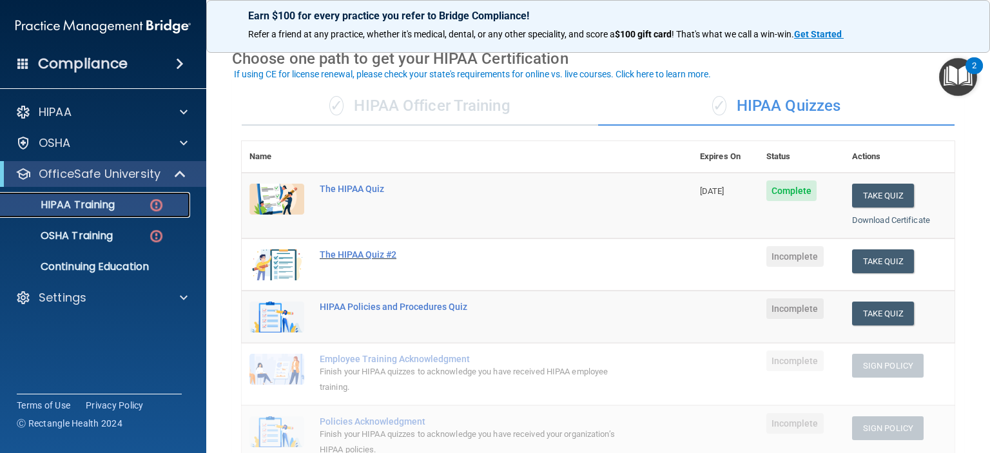
scroll to position [57, 0]
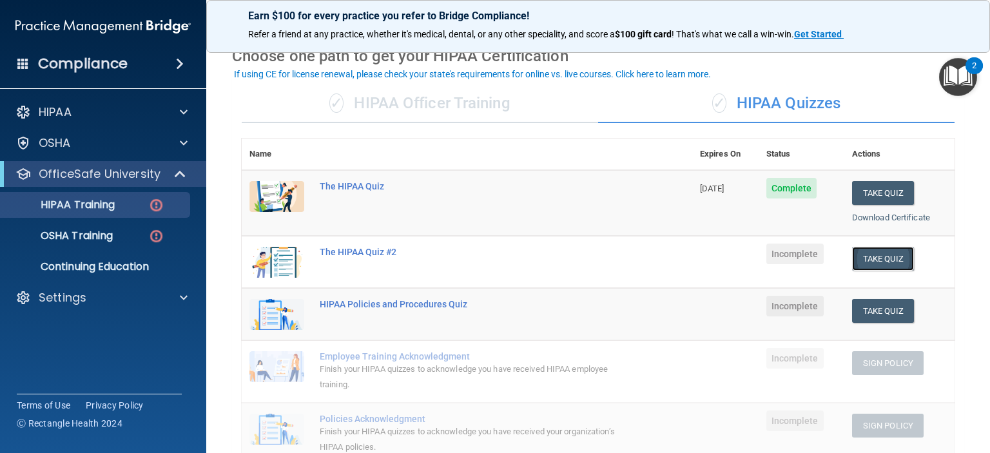
click at [866, 253] on button "Take Quiz" at bounding box center [883, 259] width 62 height 24
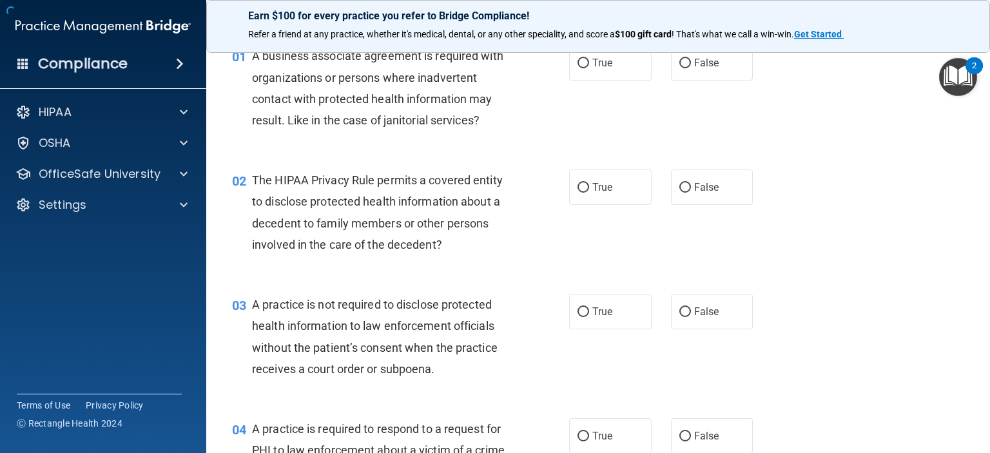
click at [866, 253] on div "02 The HIPAA Privacy Rule permits a covered entity to disclose protected health…" at bounding box center [598, 215] width 752 height 124
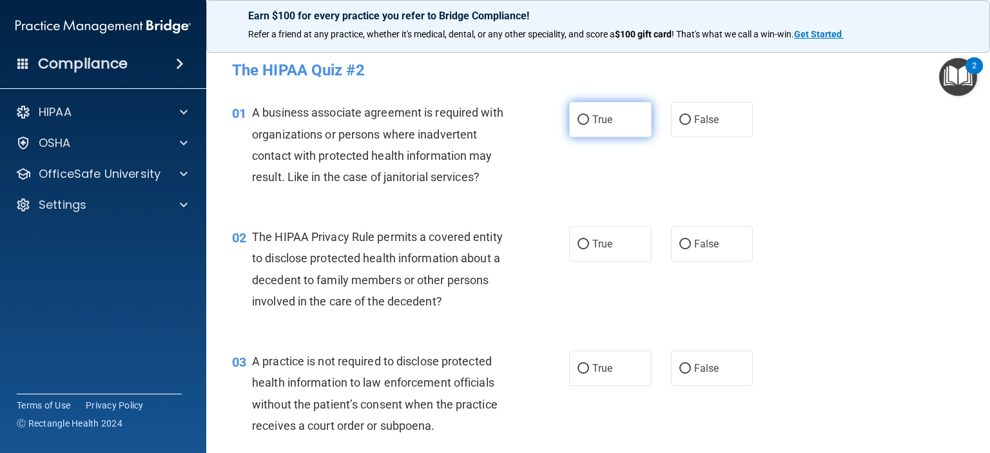
click at [578, 121] on input "True" at bounding box center [584, 120] width 12 height 10
radio input "true"
click at [679, 121] on input "False" at bounding box center [685, 120] width 12 height 10
radio input "true"
radio input "false"
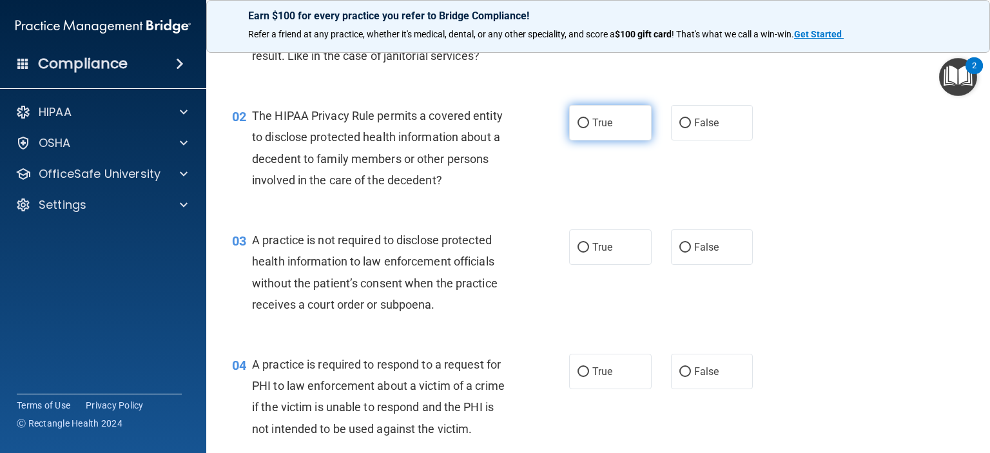
scroll to position [121, 0]
click at [580, 113] on label "True" at bounding box center [610, 122] width 83 height 35
click at [580, 119] on input "True" at bounding box center [584, 124] width 12 height 10
radio input "true"
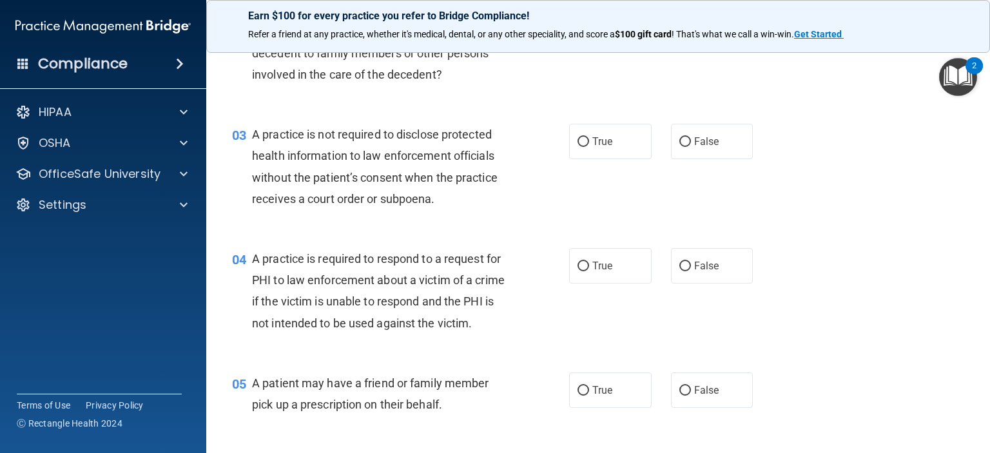
scroll to position [235, 0]
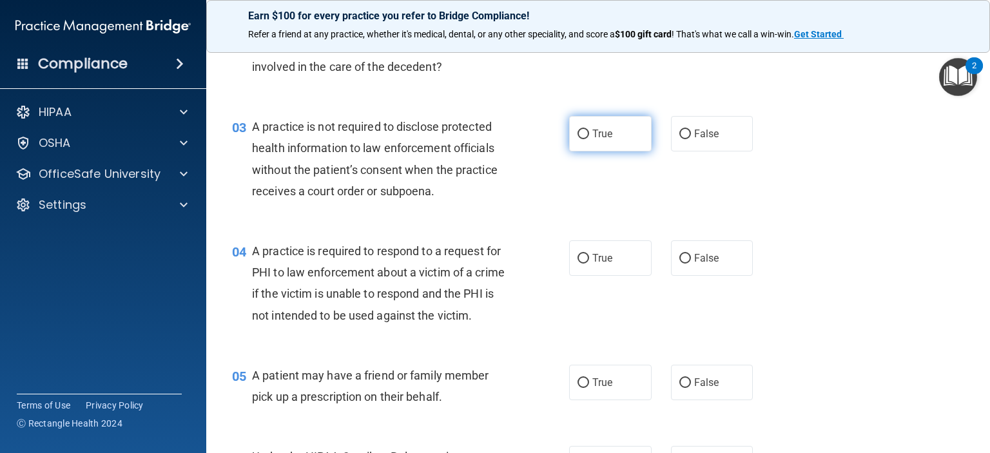
click at [578, 133] on input "True" at bounding box center [584, 135] width 12 height 10
radio input "true"
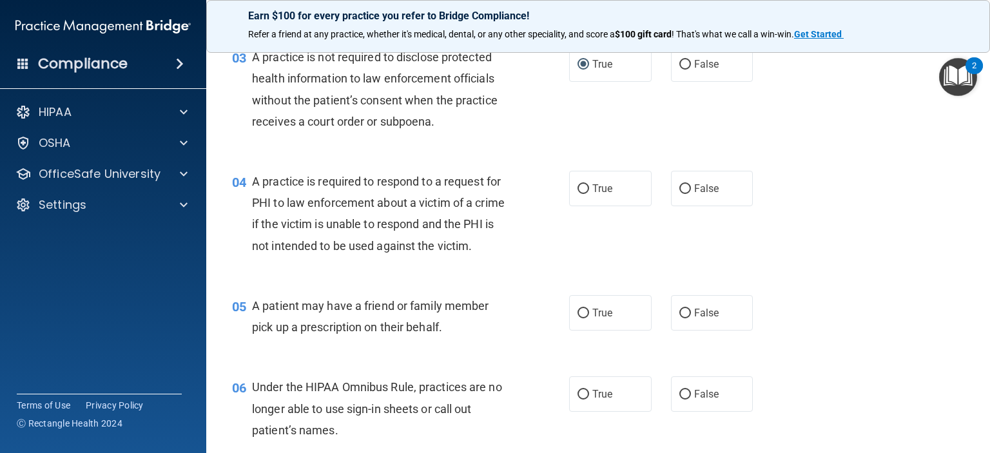
scroll to position [304, 0]
click at [679, 61] on input "False" at bounding box center [685, 65] width 12 height 10
radio input "true"
radio input "false"
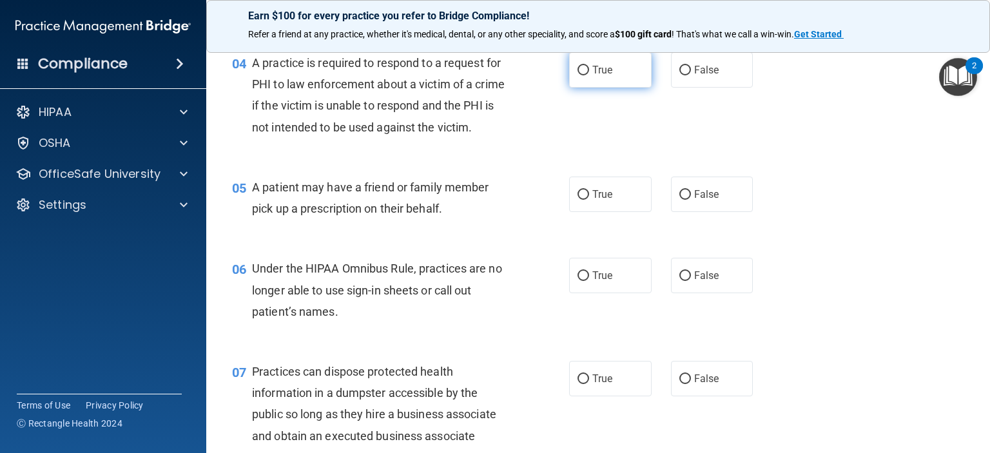
scroll to position [423, 0]
click at [581, 69] on input "True" at bounding box center [584, 71] width 12 height 10
radio input "true"
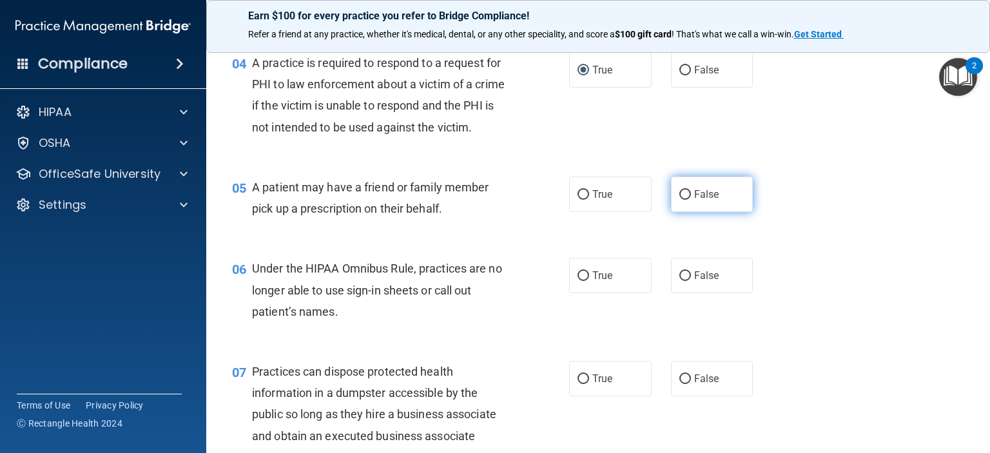
click at [679, 200] on input "False" at bounding box center [685, 195] width 12 height 10
radio input "true"
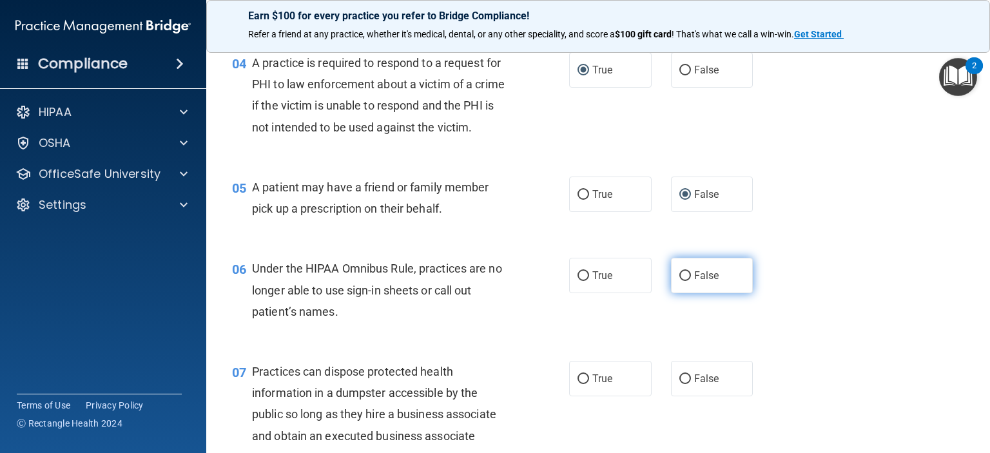
click at [676, 293] on label "False" at bounding box center [712, 275] width 83 height 35
click at [679, 281] on input "False" at bounding box center [685, 276] width 12 height 10
radio input "true"
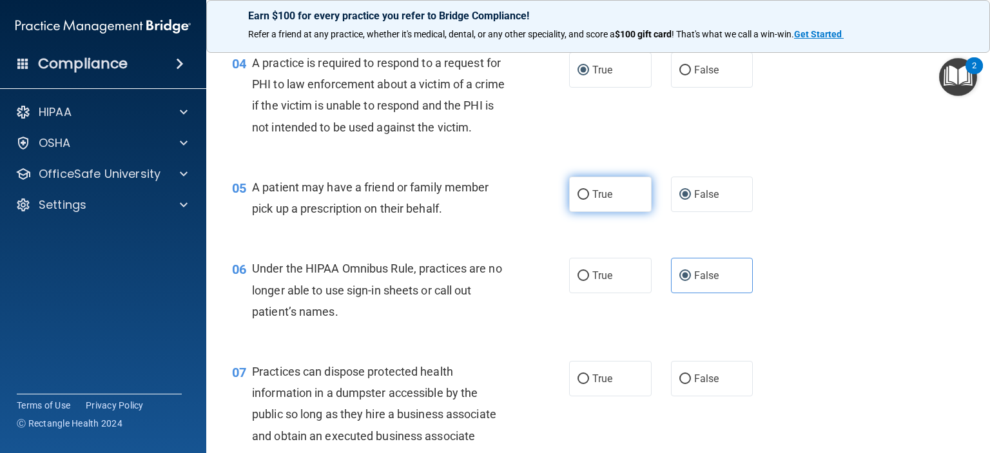
click at [580, 200] on input "True" at bounding box center [584, 195] width 12 height 10
radio input "true"
radio input "false"
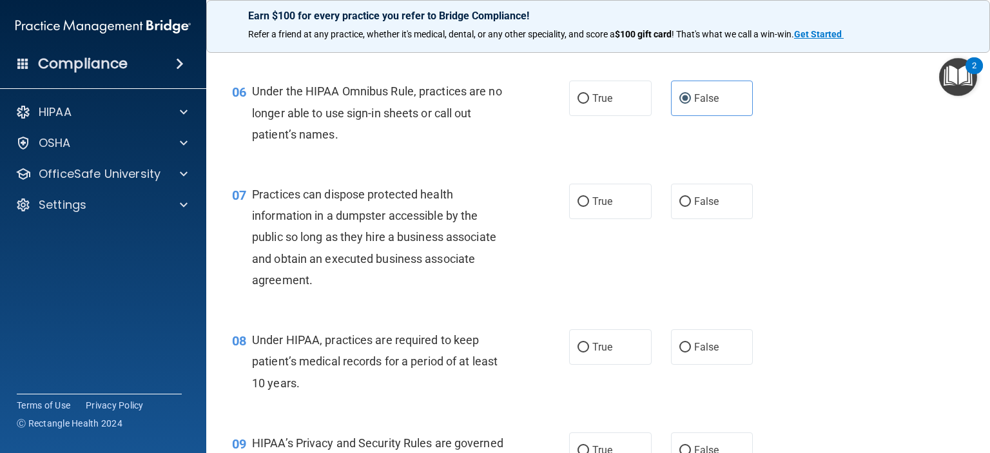
scroll to position [607, 0]
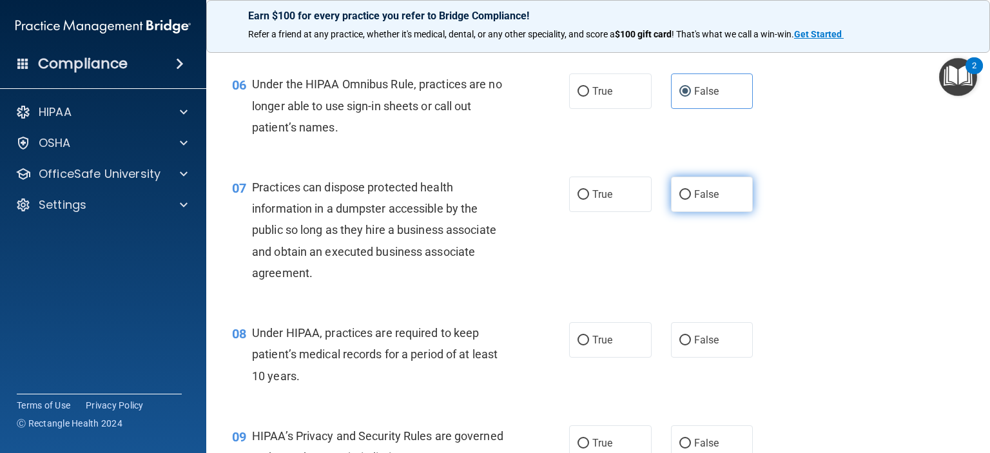
click at [682, 200] on input "False" at bounding box center [685, 195] width 12 height 10
radio input "true"
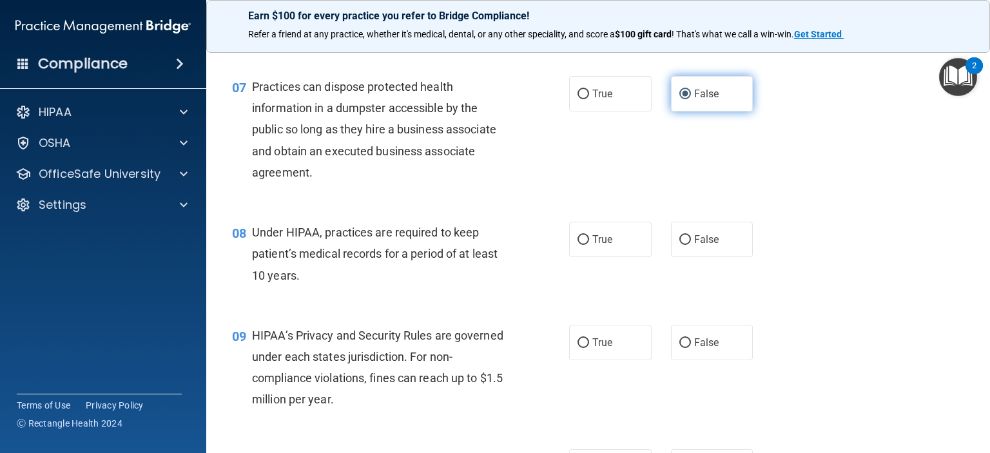
scroll to position [716, 0]
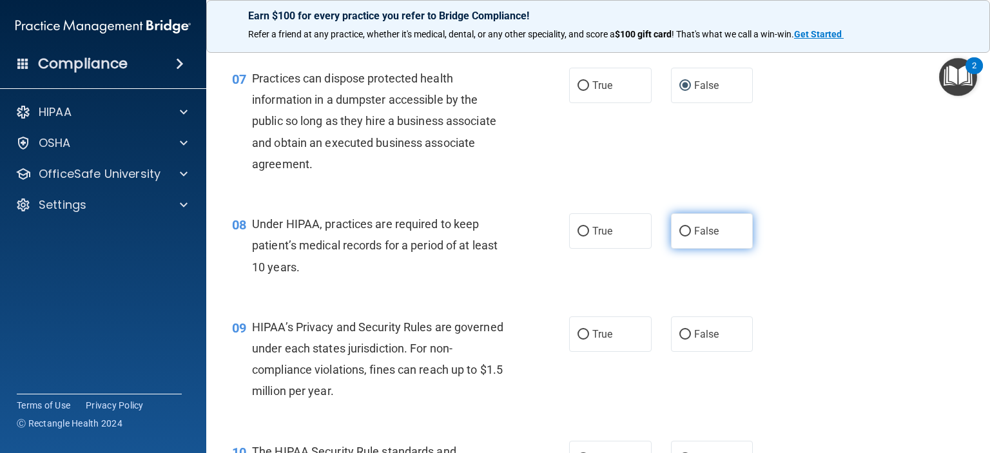
click at [679, 237] on input "False" at bounding box center [685, 232] width 12 height 10
radio input "true"
click at [679, 237] on input "False" at bounding box center [685, 232] width 12 height 10
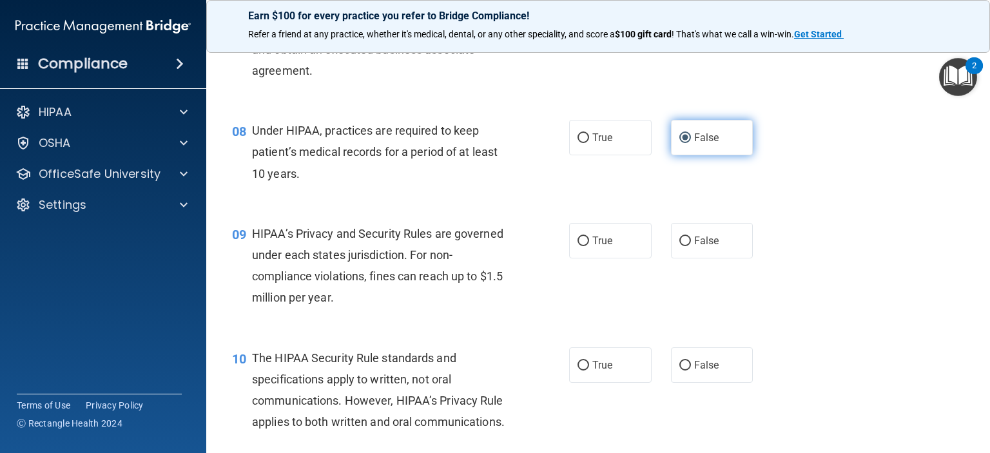
scroll to position [812, 0]
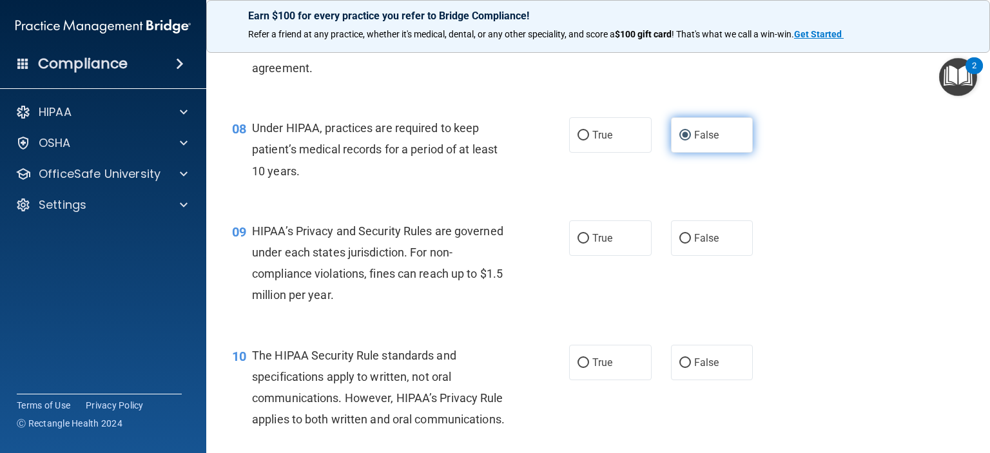
click at [679, 244] on input "False" at bounding box center [685, 239] width 12 height 10
radio input "true"
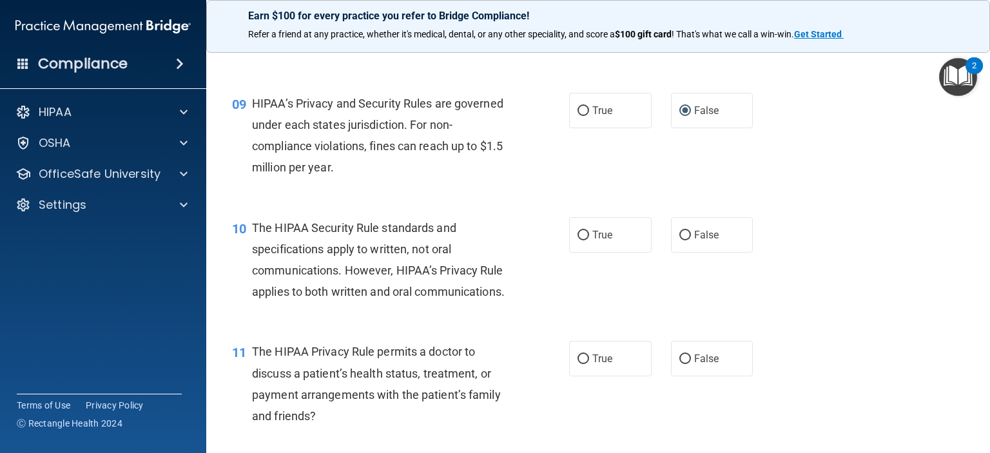
scroll to position [941, 0]
click at [563, 255] on div "10 The HIPAA Security Rule standards and specifications apply to written, not o…" at bounding box center [401, 262] width 376 height 92
click at [578, 239] on input "True" at bounding box center [584, 234] width 12 height 10
radio input "true"
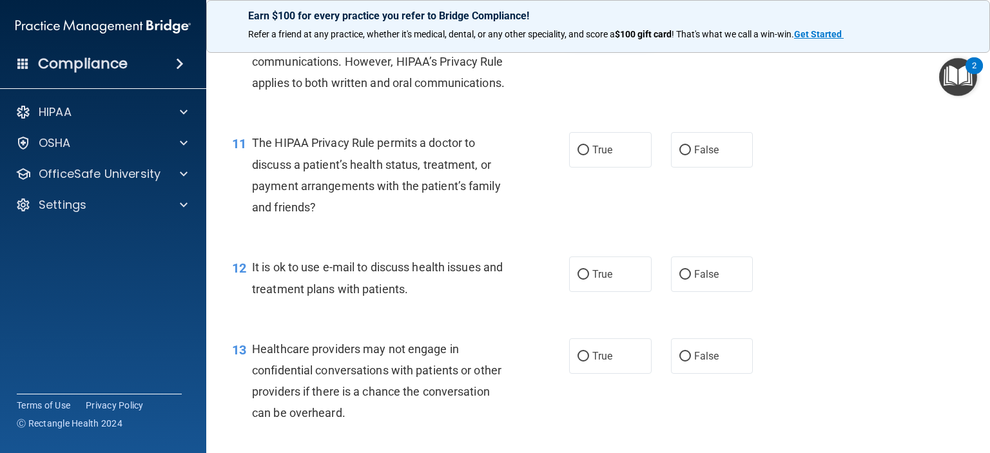
scroll to position [1149, 0]
click at [592, 155] on span "True" at bounding box center [602, 149] width 20 height 12
click at [588, 155] on input "True" at bounding box center [584, 150] width 12 height 10
radio input "true"
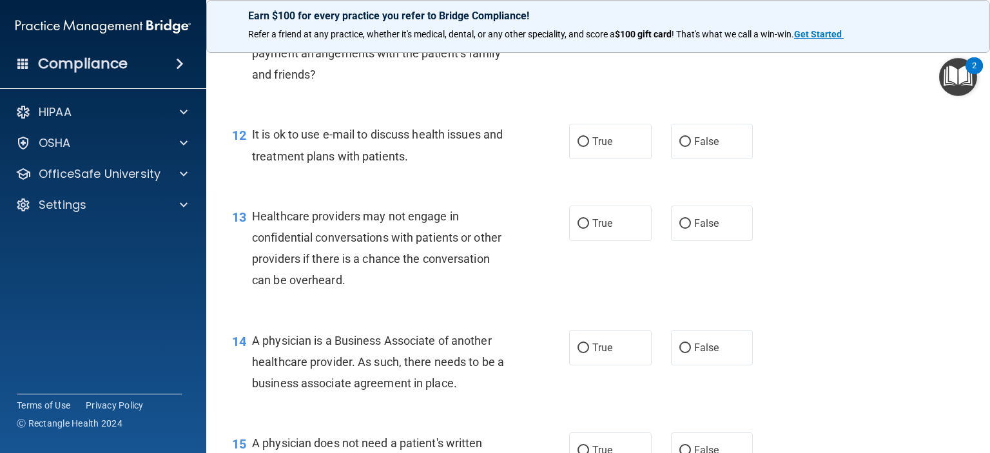
scroll to position [1282, 0]
drag, startPoint x: 574, startPoint y: 183, endPoint x: 554, endPoint y: 200, distance: 26.0
click at [554, 173] on div "12 It is ok to use e-mail to discuss health issues and treatment plans with pat…" at bounding box center [401, 148] width 376 height 49
click at [592, 148] on span "True" at bounding box center [602, 141] width 20 height 12
click at [588, 147] on input "True" at bounding box center [584, 142] width 12 height 10
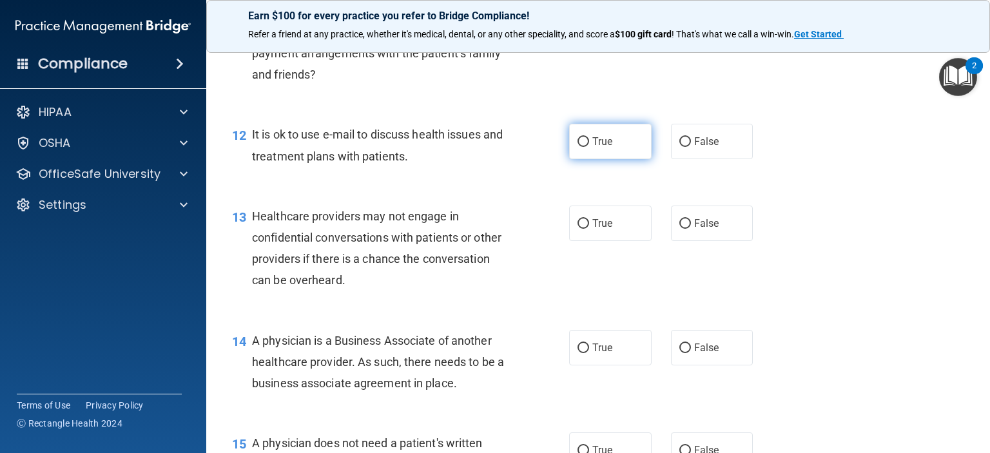
radio input "true"
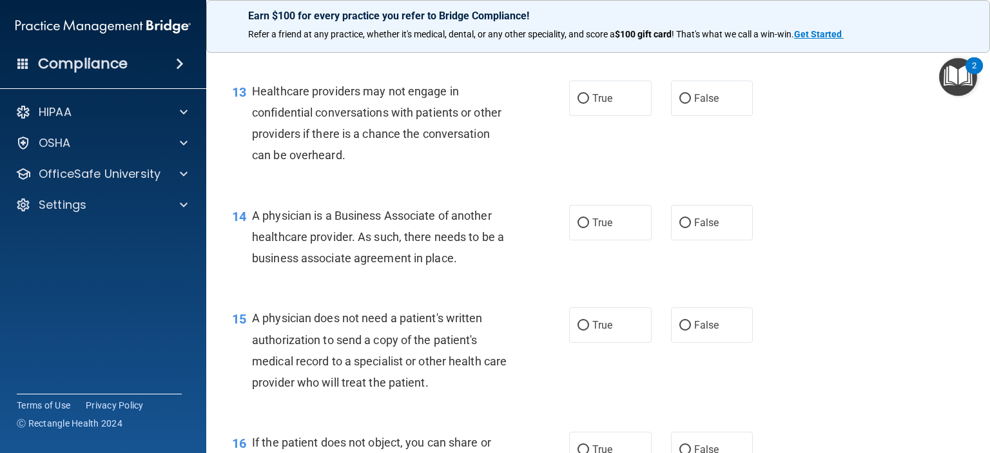
scroll to position [1407, 0]
click at [578, 115] on label "True" at bounding box center [610, 97] width 83 height 35
click at [578, 103] on input "True" at bounding box center [584, 98] width 12 height 10
radio input "true"
click at [578, 115] on label "True" at bounding box center [610, 97] width 83 height 35
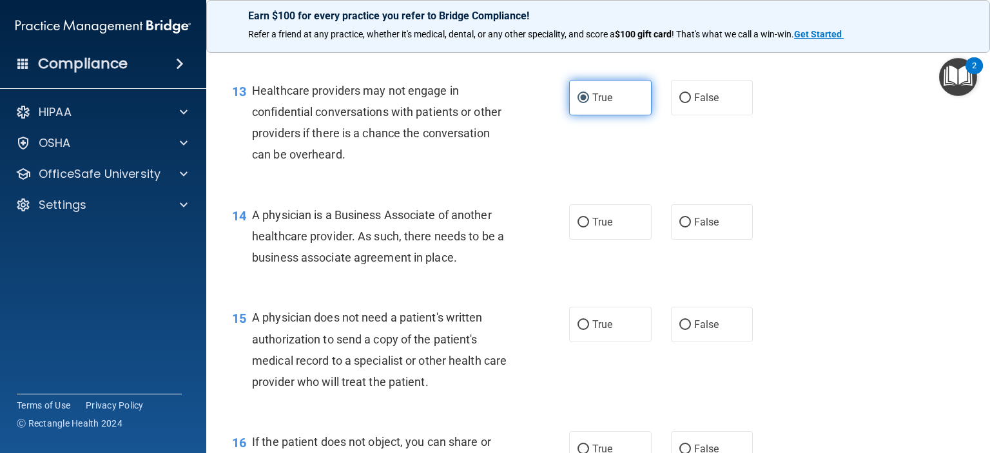
click at [578, 103] on input "True" at bounding box center [584, 98] width 12 height 10
click at [681, 103] on input "False" at bounding box center [685, 98] width 12 height 10
radio input "true"
radio input "false"
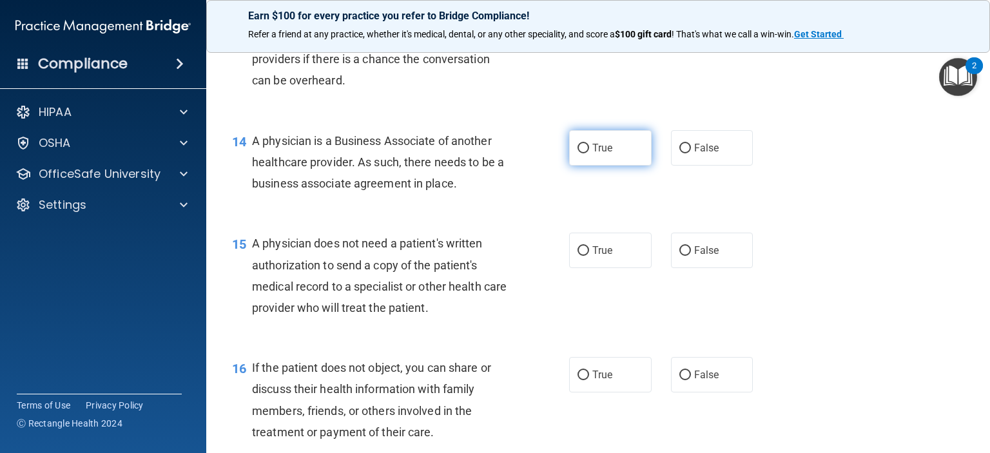
scroll to position [1483, 0]
click at [578, 152] on input "True" at bounding box center [584, 147] width 12 height 10
radio input "true"
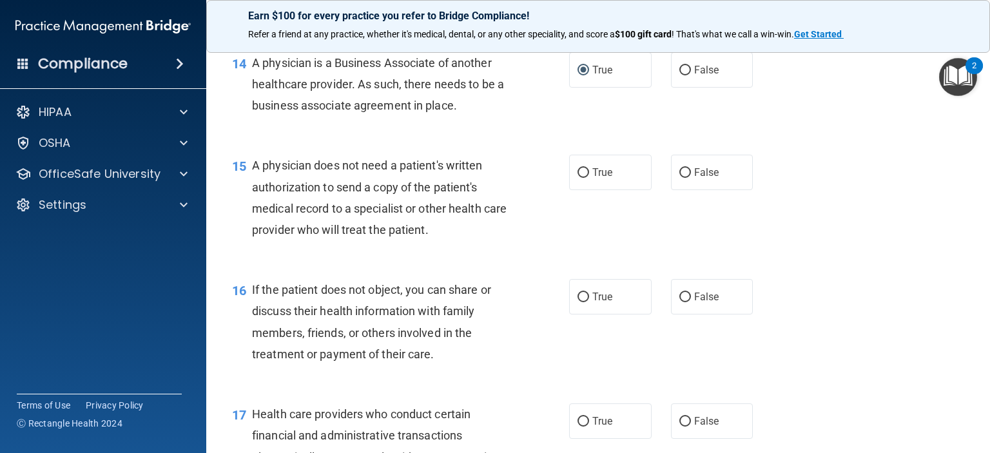
scroll to position [1562, 0]
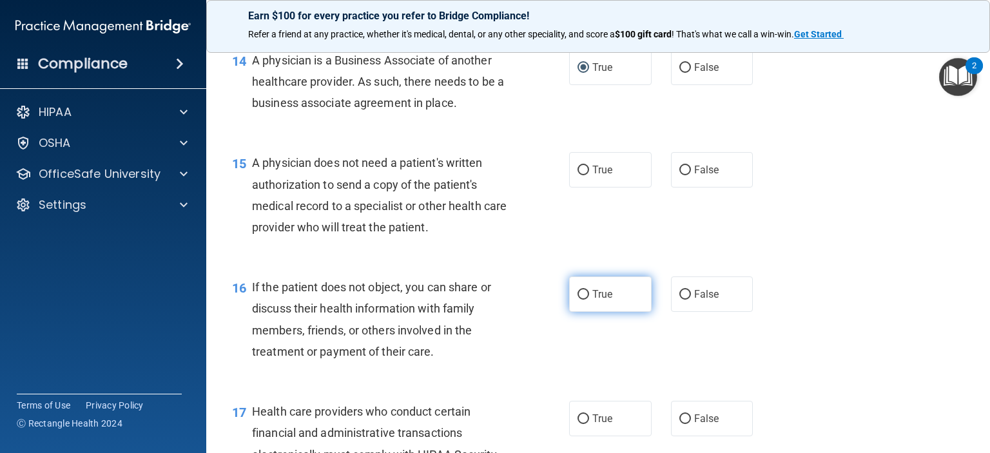
click at [578, 300] on input "True" at bounding box center [584, 295] width 12 height 10
radio input "true"
click at [694, 176] on span "False" at bounding box center [706, 170] width 25 height 12
click at [691, 175] on input "False" at bounding box center [685, 171] width 12 height 10
radio input "true"
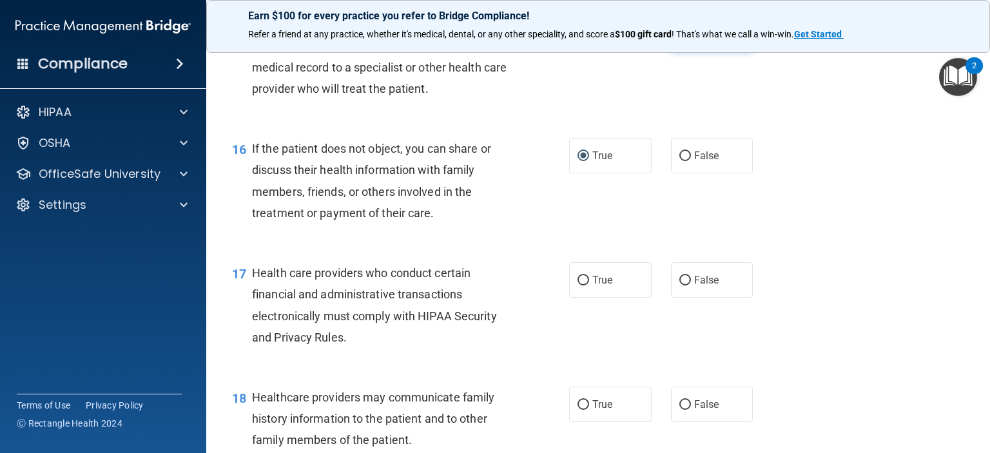
scroll to position [1693, 0]
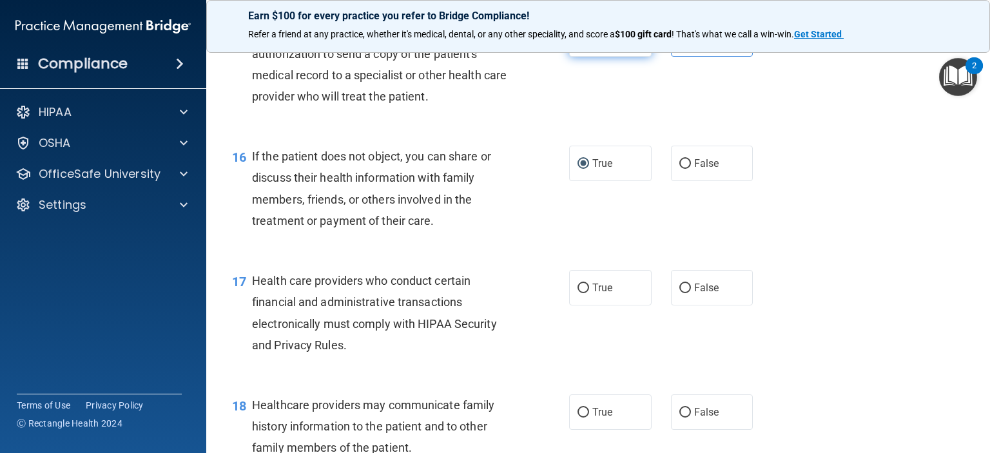
click at [592, 45] on span "True" at bounding box center [602, 39] width 20 height 12
click at [588, 44] on input "True" at bounding box center [584, 40] width 12 height 10
radio input "true"
radio input "false"
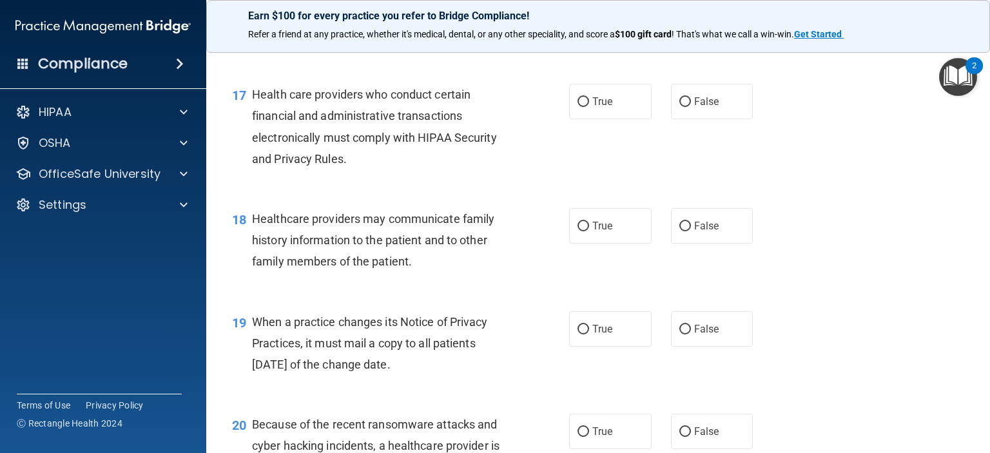
scroll to position [1890, 0]
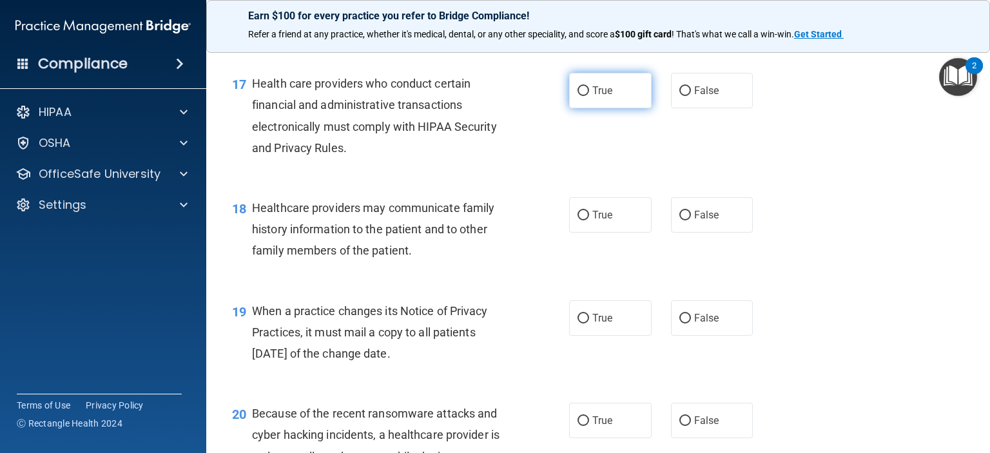
click at [585, 108] on label "True" at bounding box center [610, 90] width 83 height 35
click at [585, 96] on input "True" at bounding box center [584, 91] width 12 height 10
radio input "true"
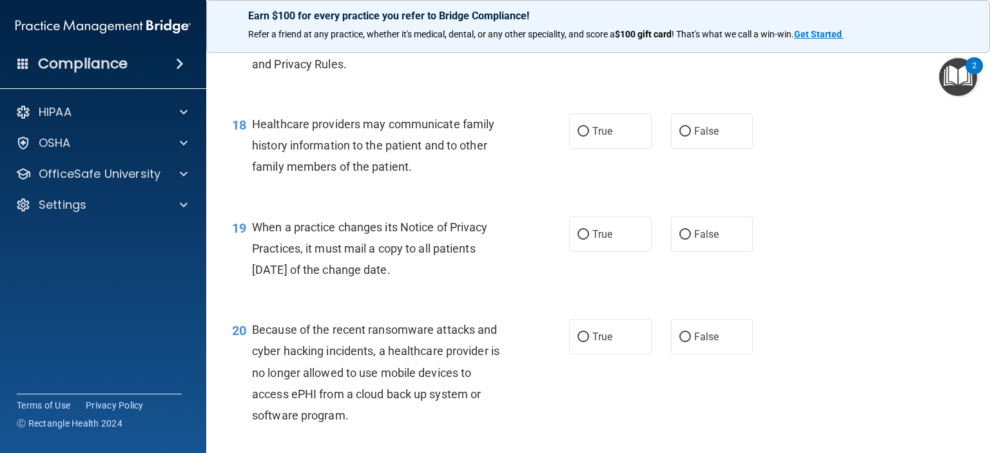
scroll to position [1975, 0]
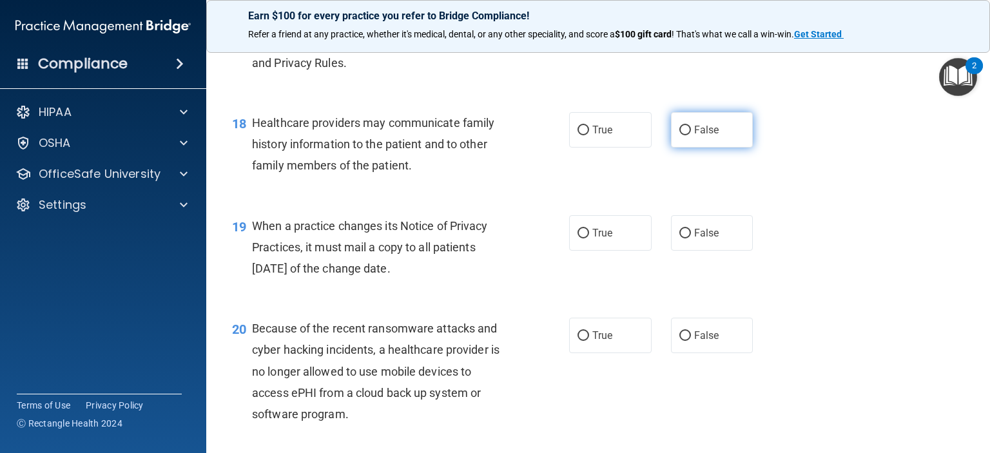
click at [698, 136] on span "False" at bounding box center [706, 130] width 25 height 12
click at [691, 135] on input "False" at bounding box center [685, 131] width 12 height 10
radio input "true"
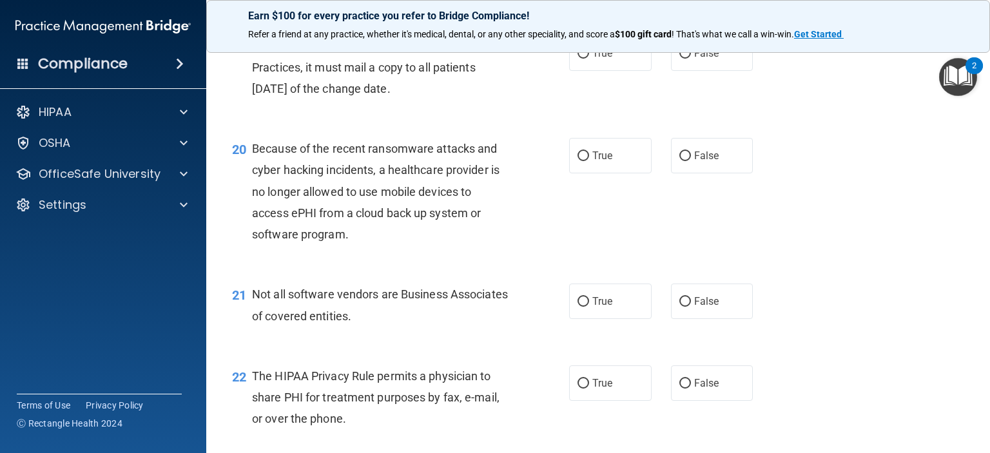
scroll to position [2154, 0]
click at [587, 72] on label "True" at bounding box center [610, 53] width 83 height 35
click at [587, 59] on input "True" at bounding box center [584, 55] width 12 height 10
radio input "true"
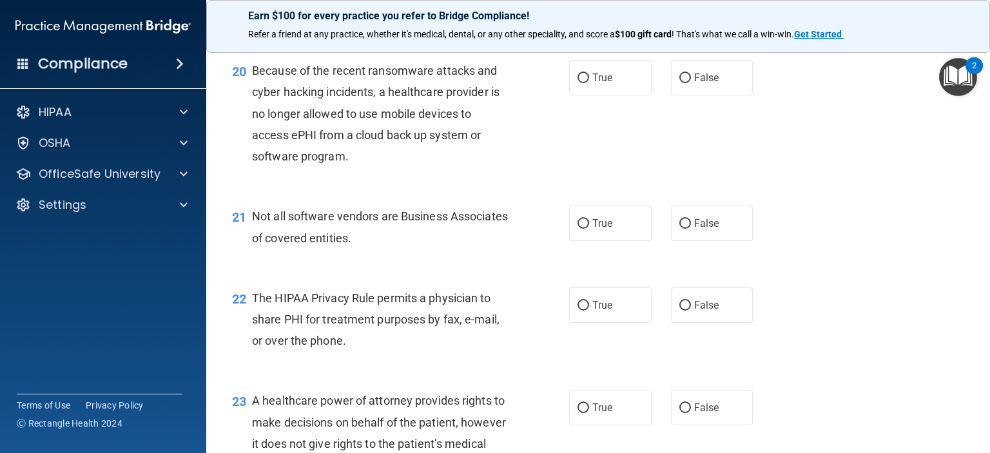
scroll to position [2232, 0]
click at [682, 84] on input "False" at bounding box center [685, 79] width 12 height 10
radio input "true"
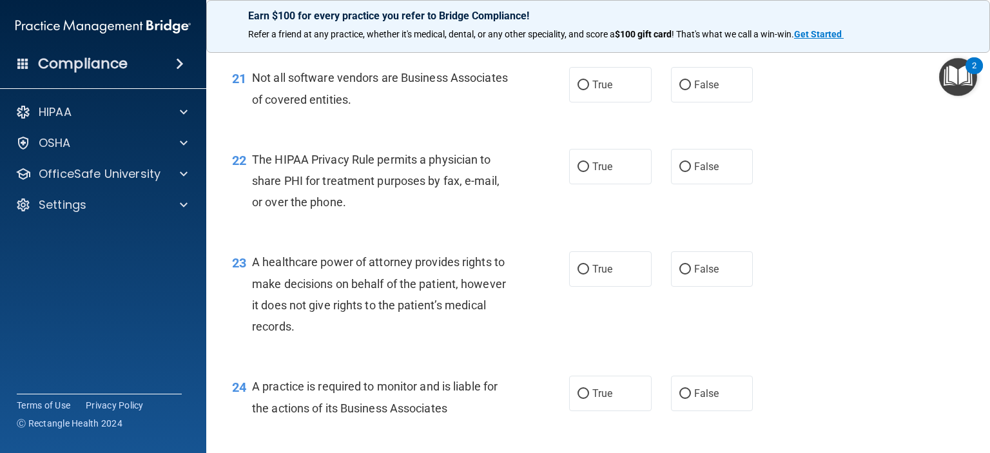
scroll to position [2371, 0]
drag, startPoint x: 567, startPoint y: 124, endPoint x: 581, endPoint y: 114, distance: 17.0
click at [581, 103] on label "True" at bounding box center [610, 85] width 83 height 35
click at [581, 91] on input "True" at bounding box center [584, 86] width 12 height 10
radio input "true"
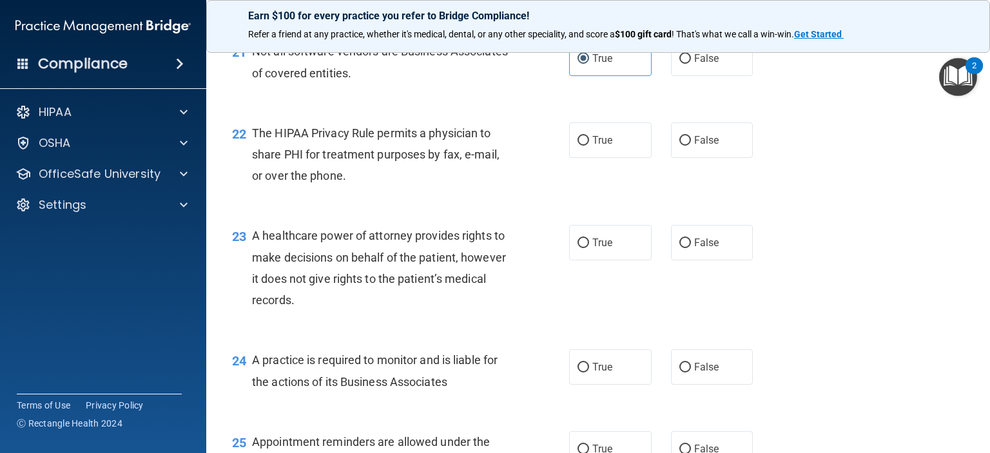
scroll to position [2399, 0]
click at [679, 144] on input "False" at bounding box center [685, 140] width 12 height 10
radio input "true"
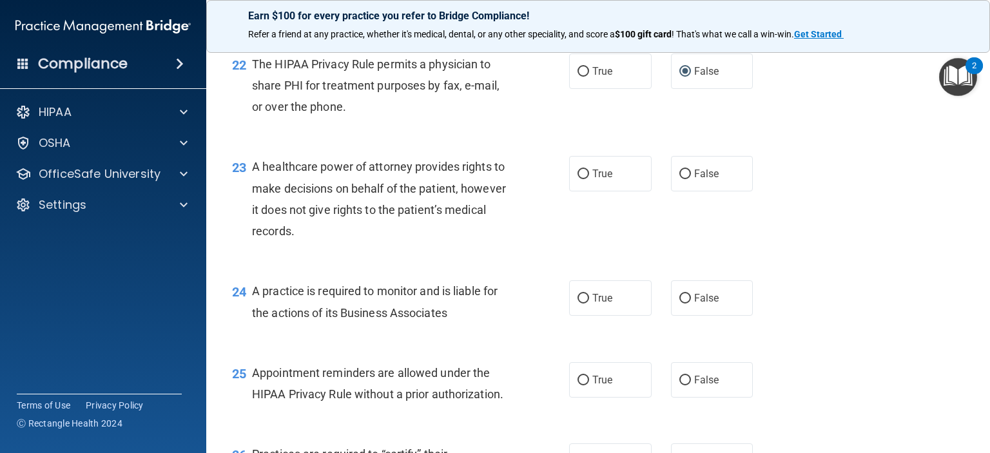
scroll to position [2461, 0]
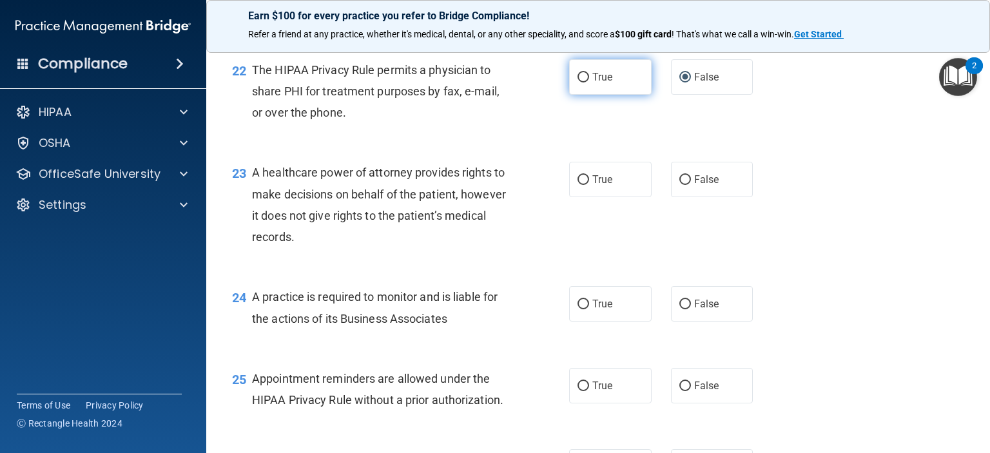
click at [580, 83] on input "True" at bounding box center [584, 78] width 12 height 10
radio input "true"
radio input "false"
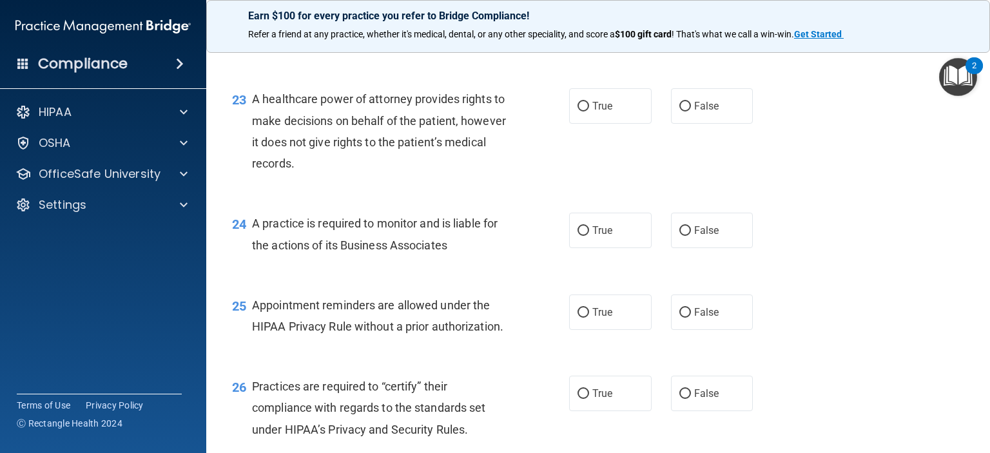
scroll to position [2534, 0]
click at [680, 124] on label "False" at bounding box center [712, 106] width 83 height 35
click at [680, 112] on input "False" at bounding box center [685, 107] width 12 height 10
radio input "true"
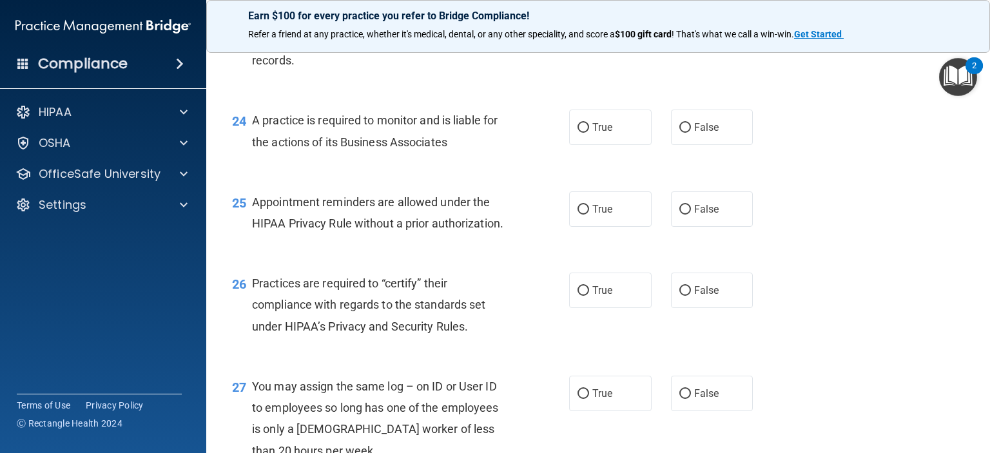
scroll to position [2639, 0]
click at [578, 132] on input "True" at bounding box center [584, 127] width 12 height 10
radio input "true"
click at [694, 132] on span "False" at bounding box center [706, 126] width 25 height 12
click at [690, 132] on input "False" at bounding box center [685, 127] width 12 height 10
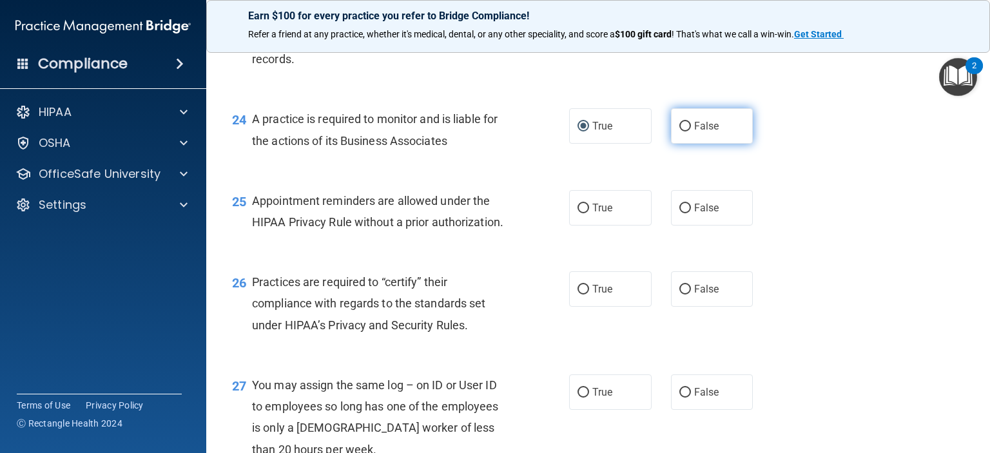
radio input "true"
radio input "false"
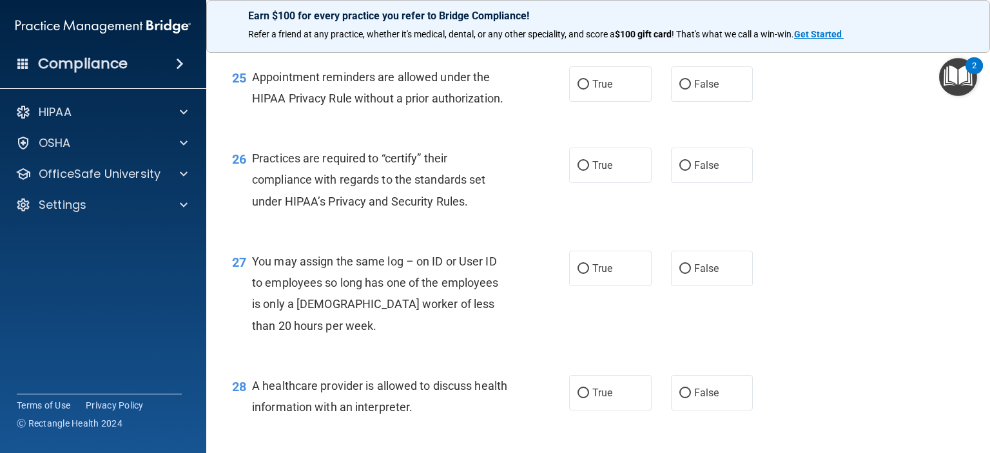
scroll to position [2764, 0]
click at [571, 101] on label "True" at bounding box center [610, 83] width 83 height 35
click at [578, 89] on input "True" at bounding box center [584, 84] width 12 height 10
radio input "true"
click at [578, 182] on label "True" at bounding box center [610, 164] width 83 height 35
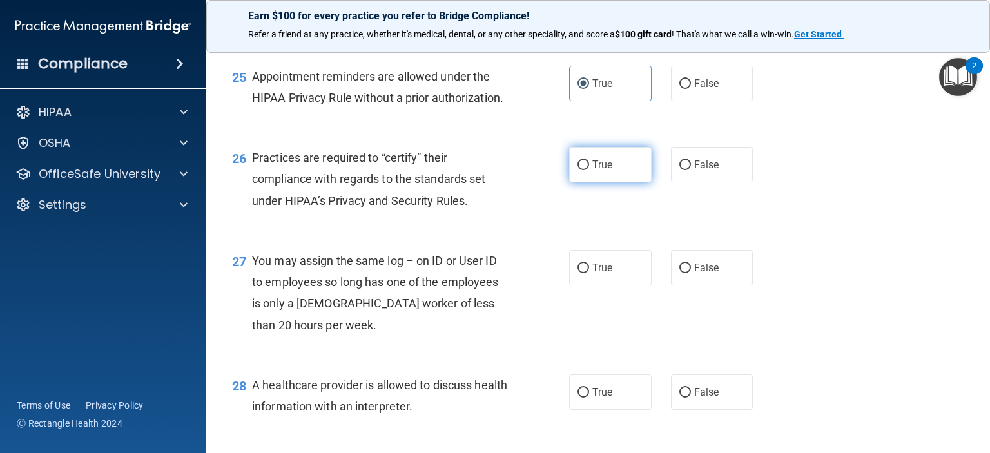
click at [578, 170] on input "True" at bounding box center [584, 166] width 12 height 10
radio input "true"
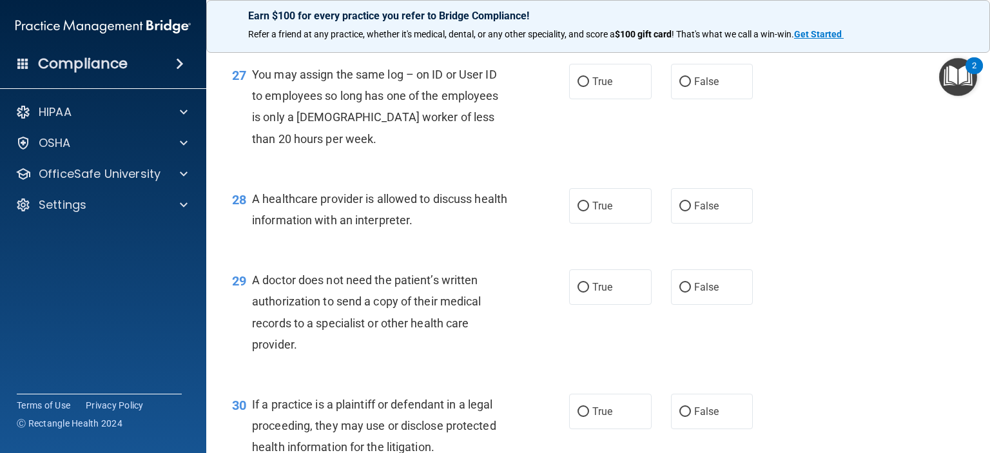
scroll to position [2950, 0]
click at [683, 87] on input "False" at bounding box center [685, 82] width 12 height 10
radio input "true"
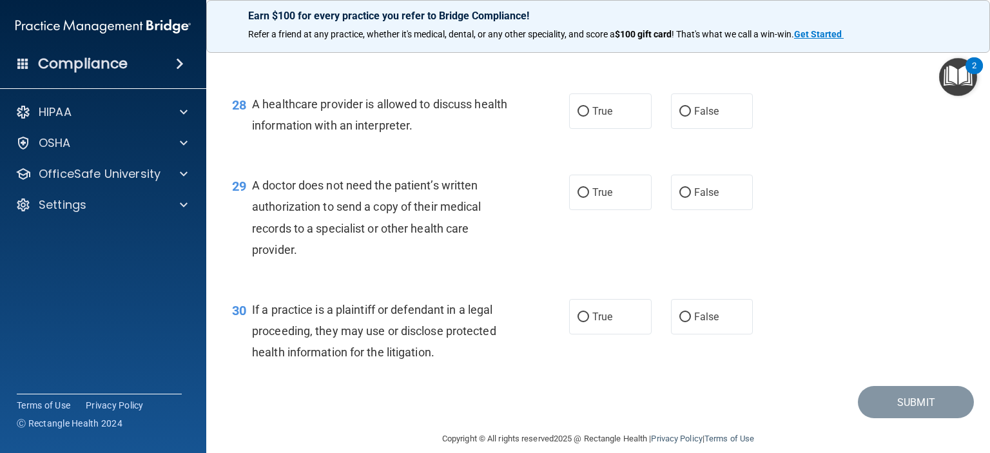
scroll to position [3045, 0]
drag, startPoint x: 683, startPoint y: 124, endPoint x: 413, endPoint y: 97, distance: 270.9
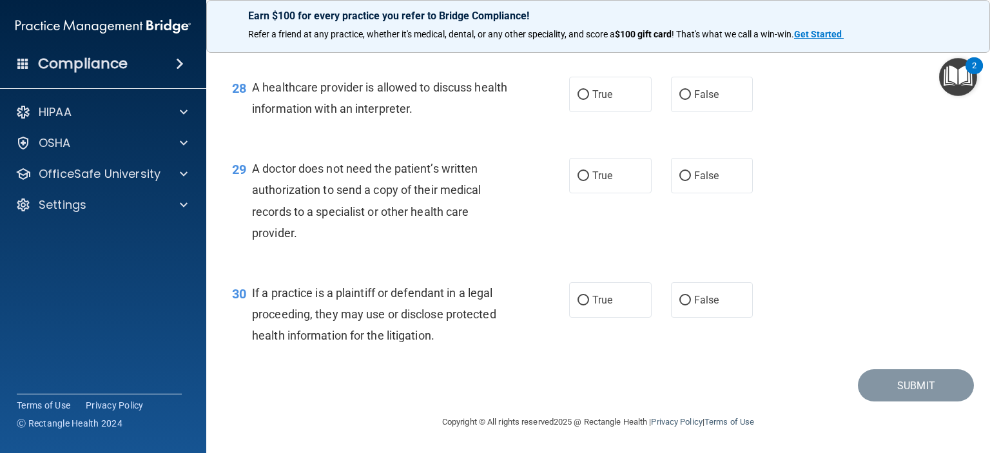
scroll to position [3071, 0]
click at [679, 100] on input "False" at bounding box center [685, 95] width 12 height 10
radio input "true"
click at [569, 112] on label "True" at bounding box center [610, 94] width 83 height 35
click at [578, 100] on input "True" at bounding box center [584, 95] width 12 height 10
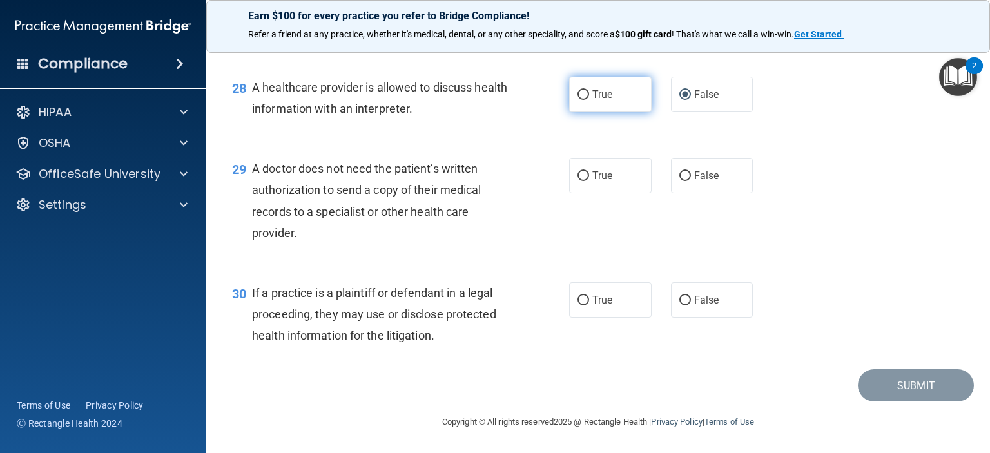
radio input "true"
radio input "false"
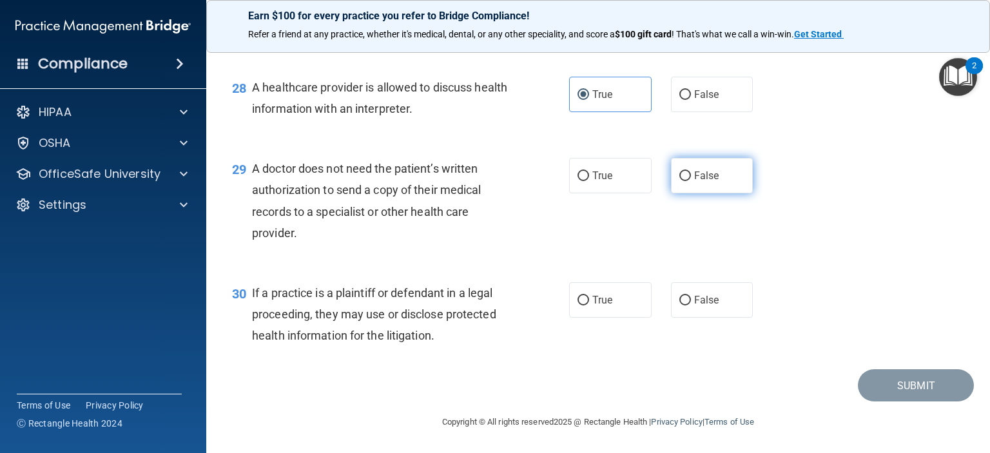
click at [681, 184] on label "False" at bounding box center [712, 175] width 83 height 35
click at [681, 181] on input "False" at bounding box center [685, 176] width 12 height 10
radio input "true"
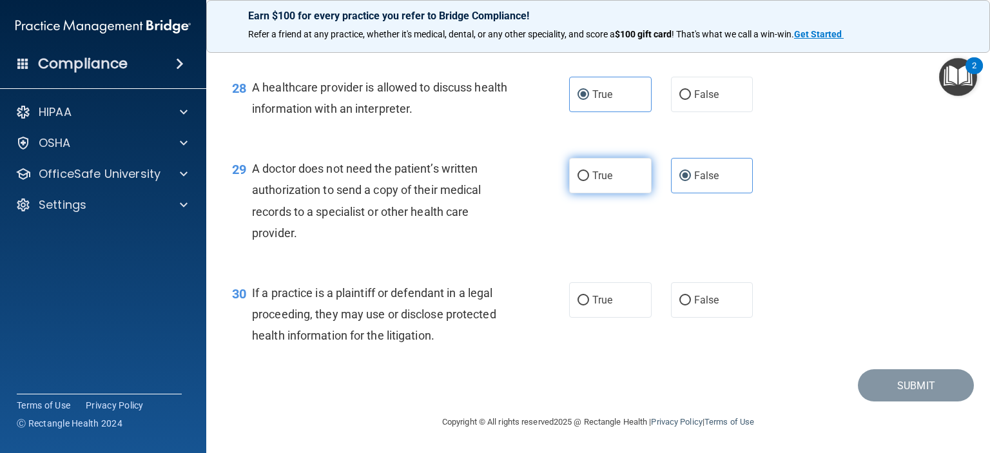
click at [586, 172] on label "True" at bounding box center [610, 175] width 83 height 35
click at [586, 172] on input "True" at bounding box center [584, 176] width 12 height 10
radio input "true"
radio input "false"
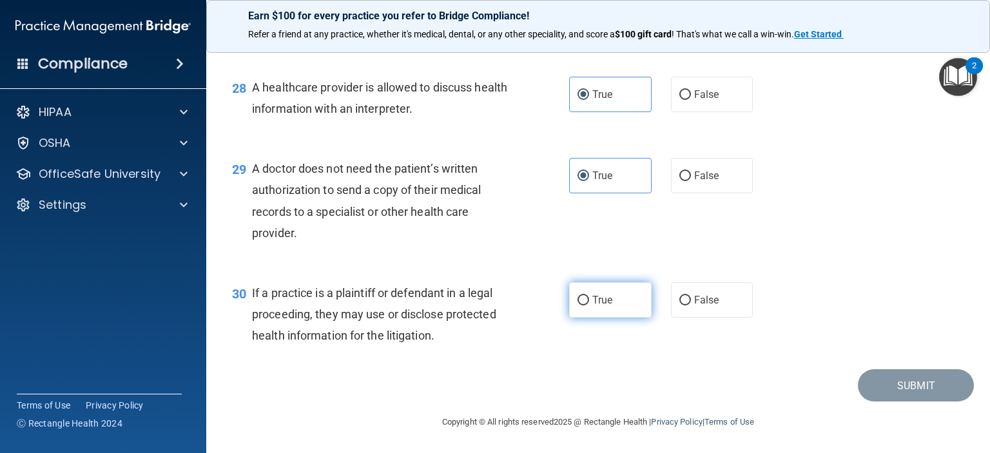
click at [584, 303] on label "True" at bounding box center [610, 299] width 83 height 35
click at [584, 303] on input "True" at bounding box center [584, 301] width 12 height 10
radio input "true"
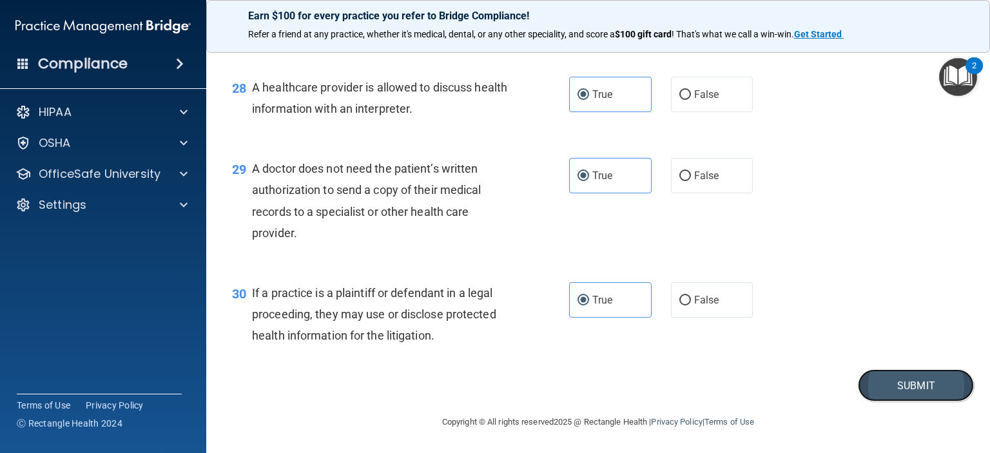
click at [903, 387] on button "Submit" at bounding box center [916, 385] width 116 height 33
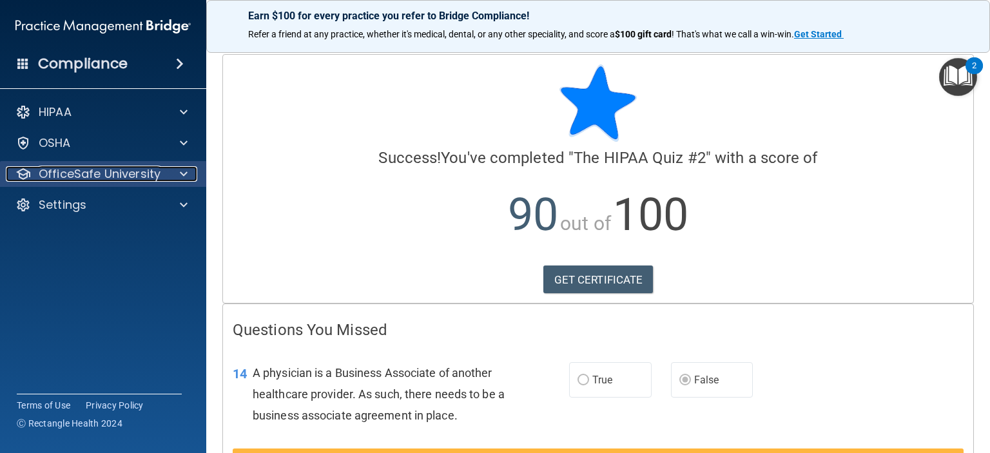
click at [178, 175] on div at bounding box center [182, 173] width 32 height 15
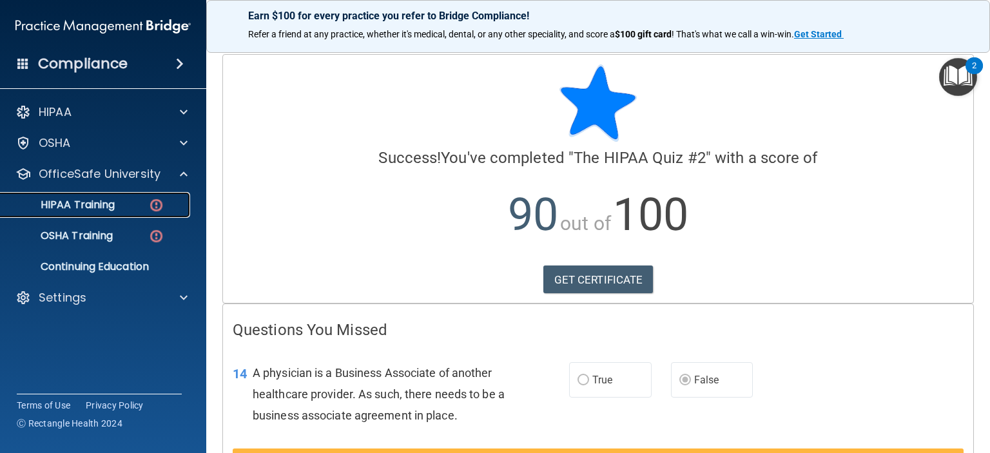
click at [95, 199] on p "HIPAA Training" at bounding box center [61, 205] width 106 height 13
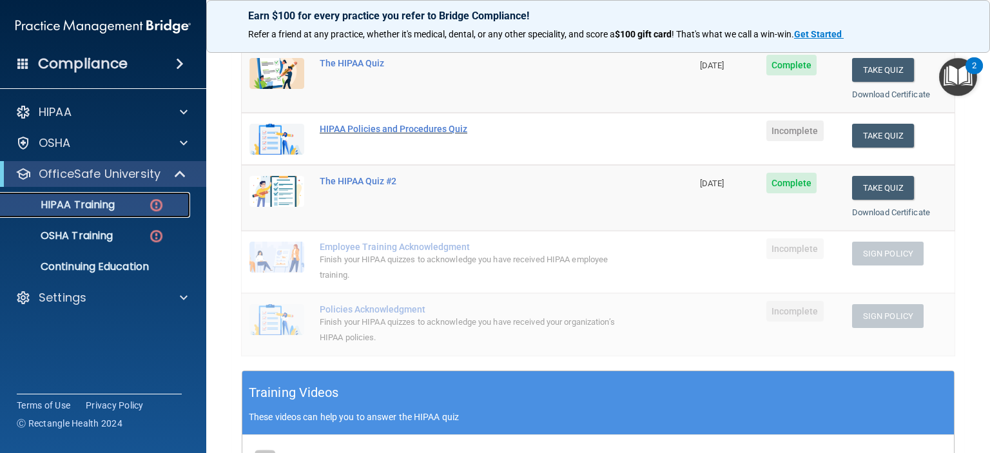
scroll to position [143, 0]
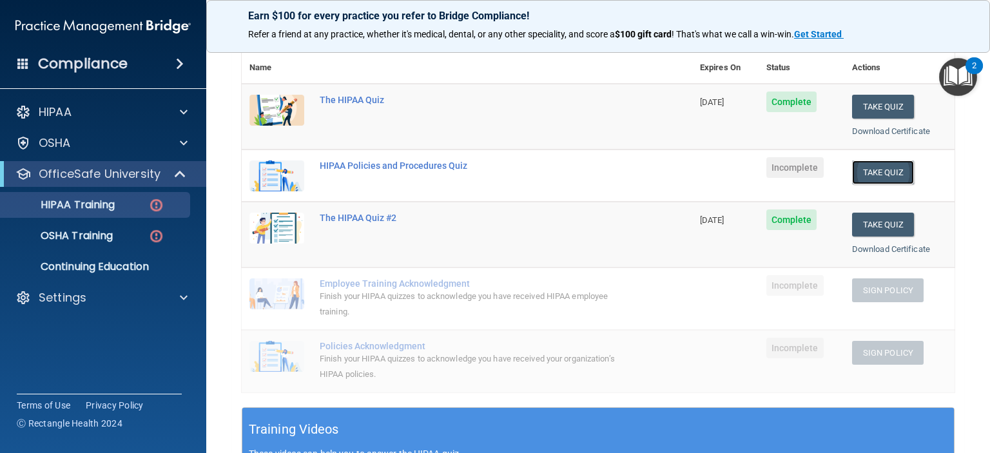
click at [872, 170] on button "Take Quiz" at bounding box center [883, 173] width 62 height 24
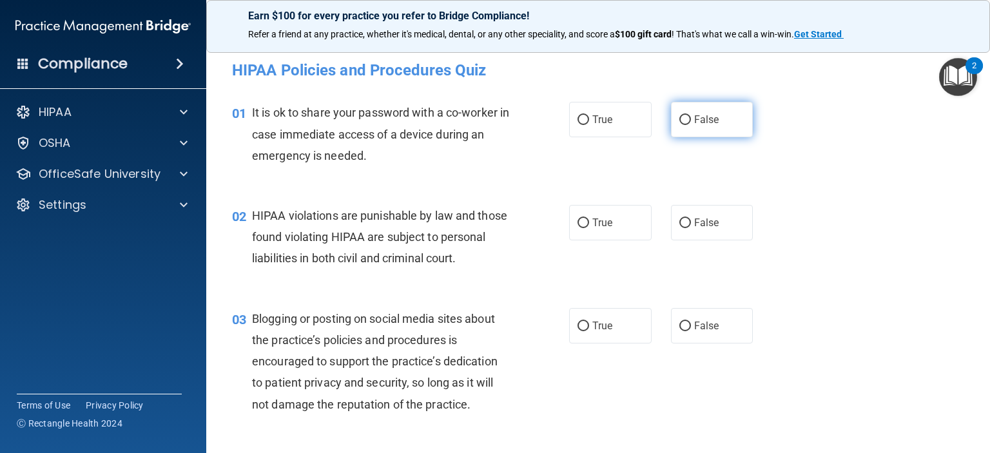
click at [687, 119] on label "False" at bounding box center [712, 119] width 83 height 35
click at [687, 119] on input "False" at bounding box center [685, 120] width 12 height 10
radio input "true"
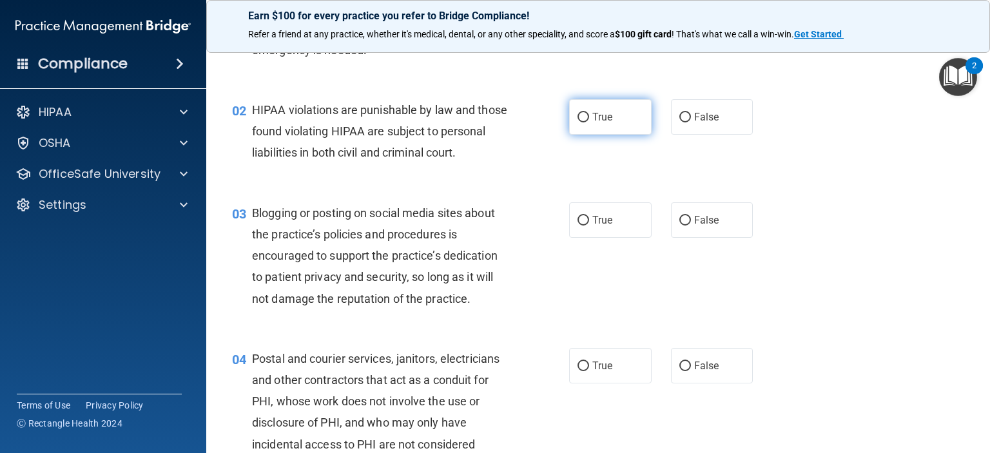
scroll to position [106, 0]
click at [578, 120] on input "True" at bounding box center [584, 118] width 12 height 10
radio input "true"
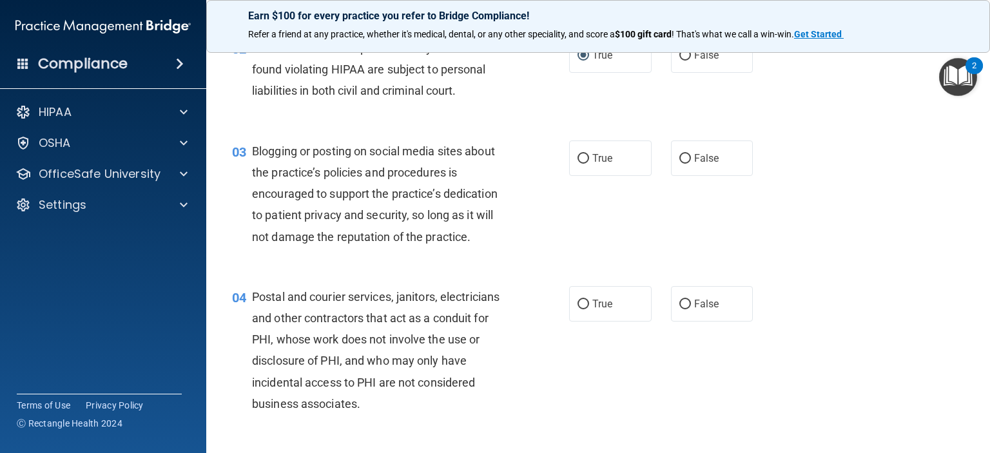
scroll to position [168, 0]
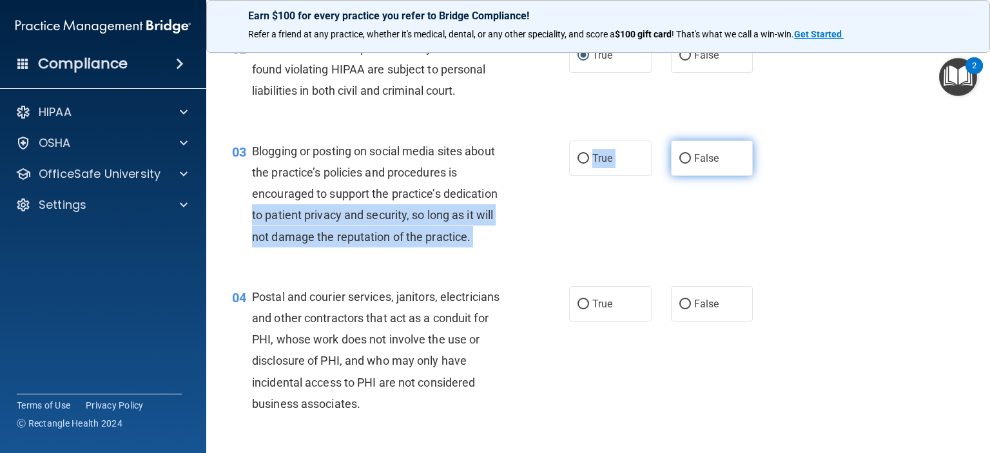
drag, startPoint x: 520, startPoint y: 213, endPoint x: 669, endPoint y: 186, distance: 151.9
click at [767, 141] on ng-form "03 Blogging or posting on social media sites about the practice’s policies and …" at bounding box center [767, 141] width 0 height 0
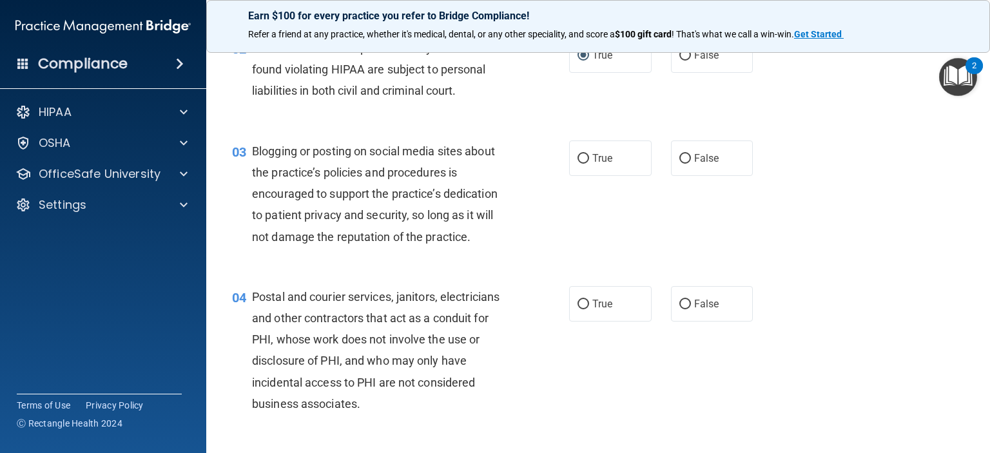
click at [389, 213] on span "Blogging or posting on social media sites about the practice’s policies and pro…" at bounding box center [375, 193] width 246 height 99
click at [681, 164] on input "False" at bounding box center [685, 159] width 12 height 10
radio input "true"
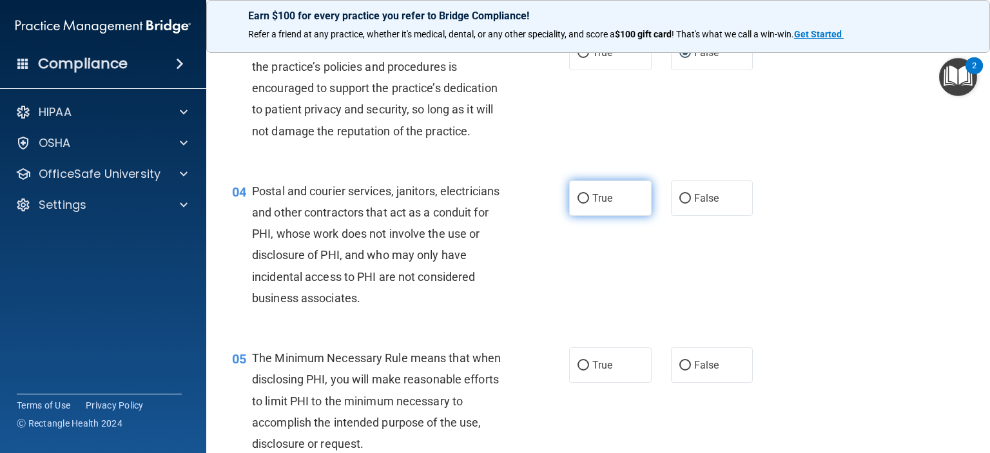
click at [577, 211] on label "True" at bounding box center [610, 198] width 83 height 35
click at [578, 204] on input "True" at bounding box center [584, 199] width 12 height 10
radio input "true"
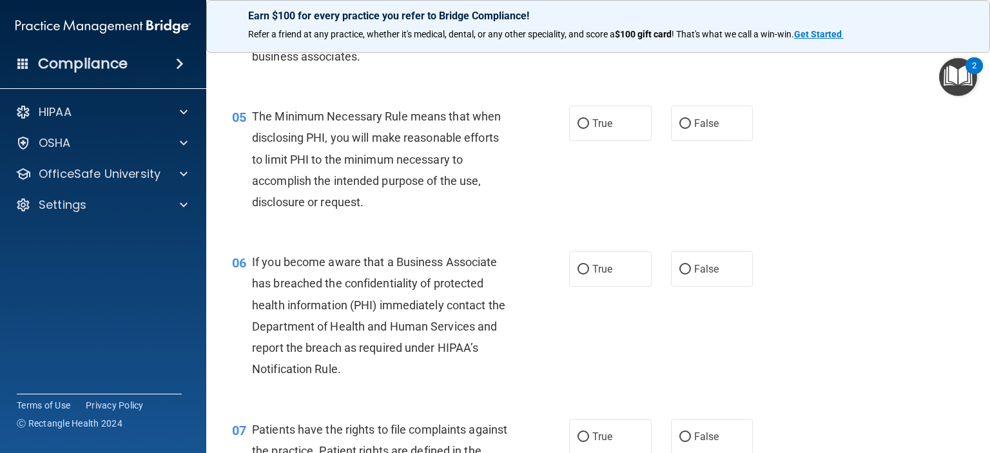
scroll to position [516, 0]
click at [578, 128] on input "True" at bounding box center [584, 124] width 12 height 10
radio input "true"
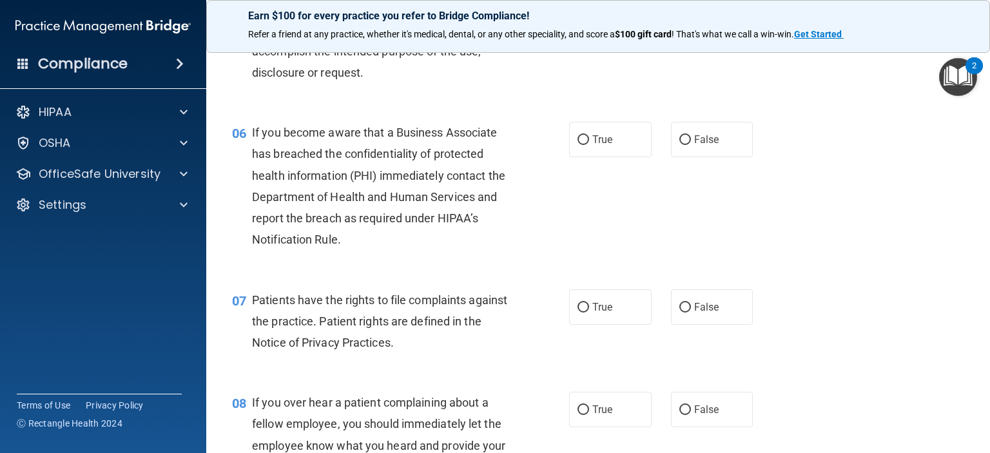
scroll to position [650, 0]
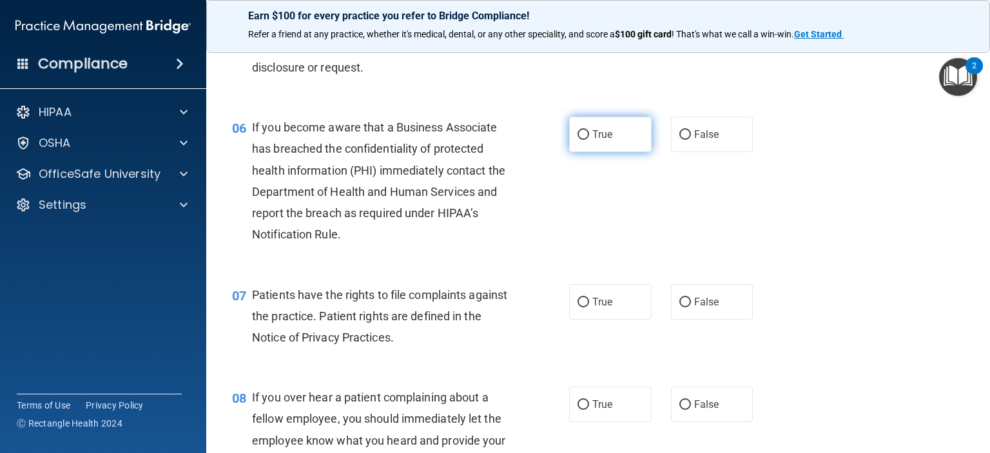
click at [578, 146] on label "True" at bounding box center [610, 134] width 83 height 35
click at [578, 140] on input "True" at bounding box center [584, 135] width 12 height 10
radio input "true"
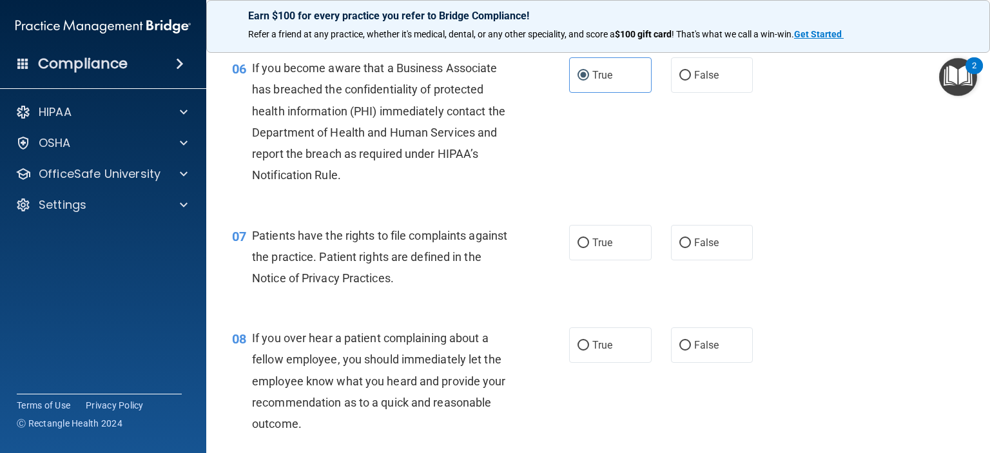
scroll to position [707, 0]
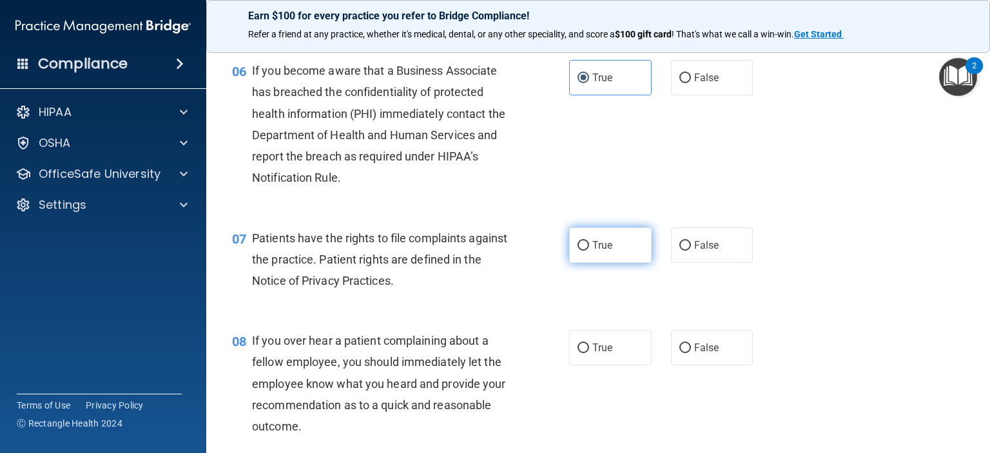
click at [580, 251] on input "True" at bounding box center [584, 246] width 12 height 10
radio input "true"
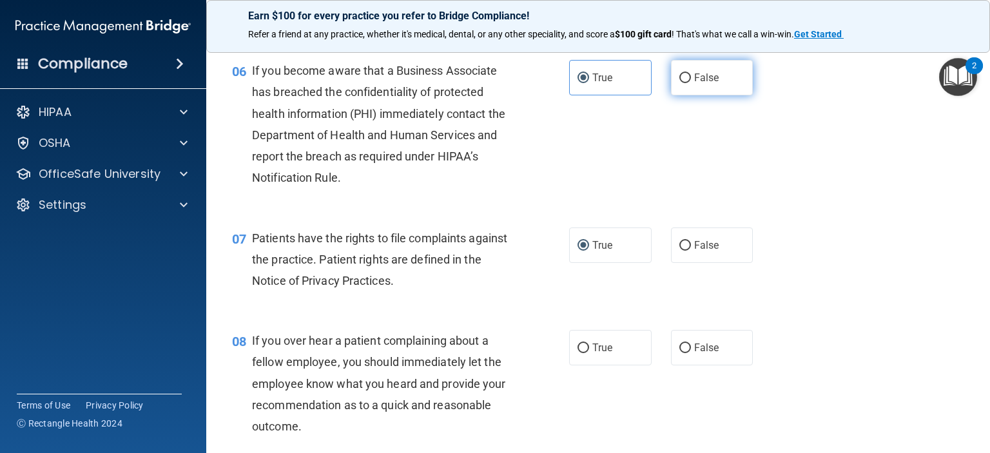
click at [679, 83] on input "False" at bounding box center [685, 78] width 12 height 10
radio input "true"
radio input "false"
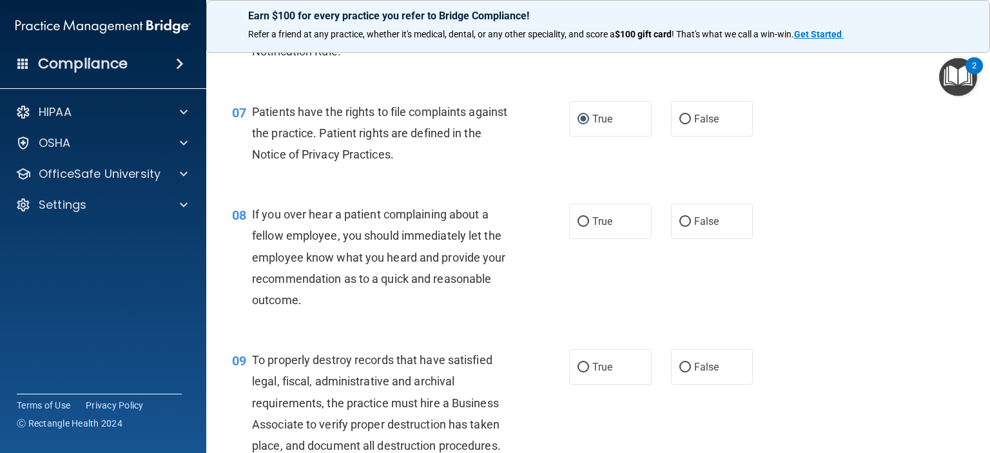
scroll to position [840, 0]
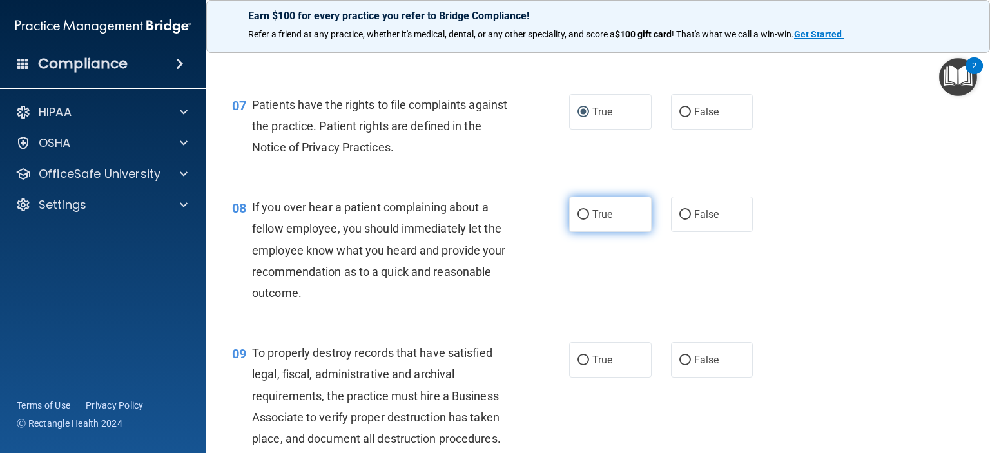
click at [578, 220] on input "True" at bounding box center [584, 215] width 12 height 10
radio input "true"
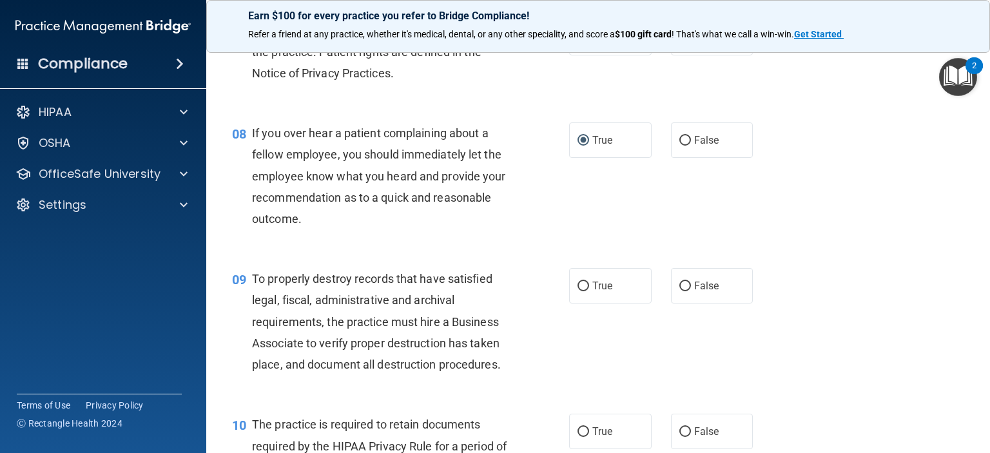
scroll to position [914, 0]
click at [679, 146] on input "False" at bounding box center [685, 141] width 12 height 10
radio input "true"
radio input "false"
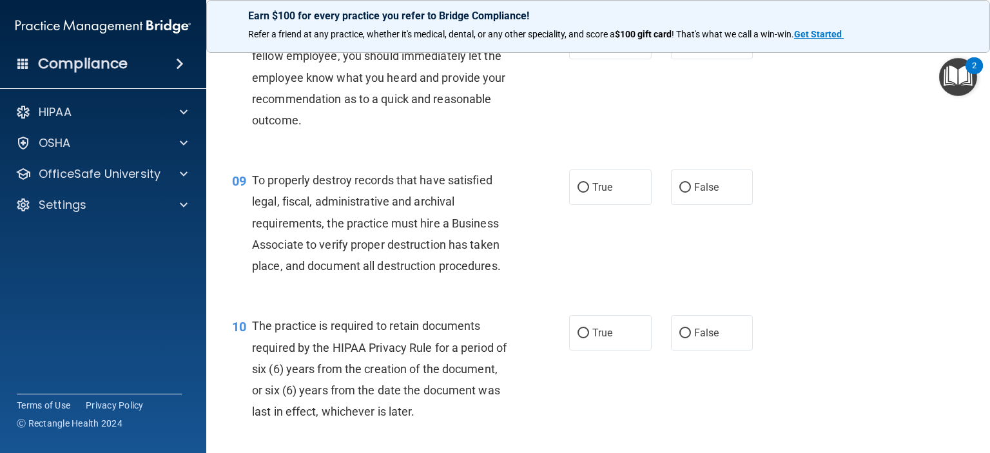
scroll to position [1013, 0]
click at [692, 204] on label "False" at bounding box center [712, 186] width 83 height 35
click at [691, 192] on input "False" at bounding box center [685, 187] width 12 height 10
radio input "true"
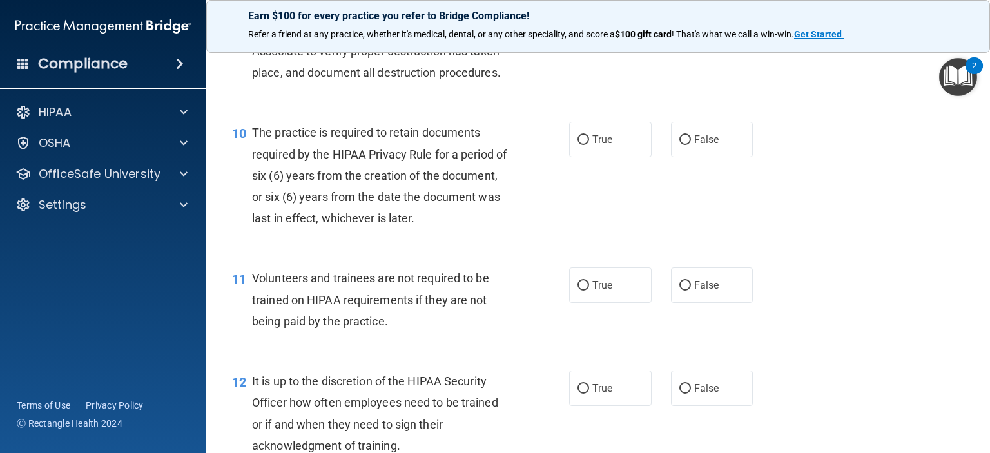
scroll to position [1207, 0]
click at [585, 157] on label "True" at bounding box center [610, 138] width 83 height 35
click at [585, 144] on input "True" at bounding box center [584, 140] width 12 height 10
radio input "true"
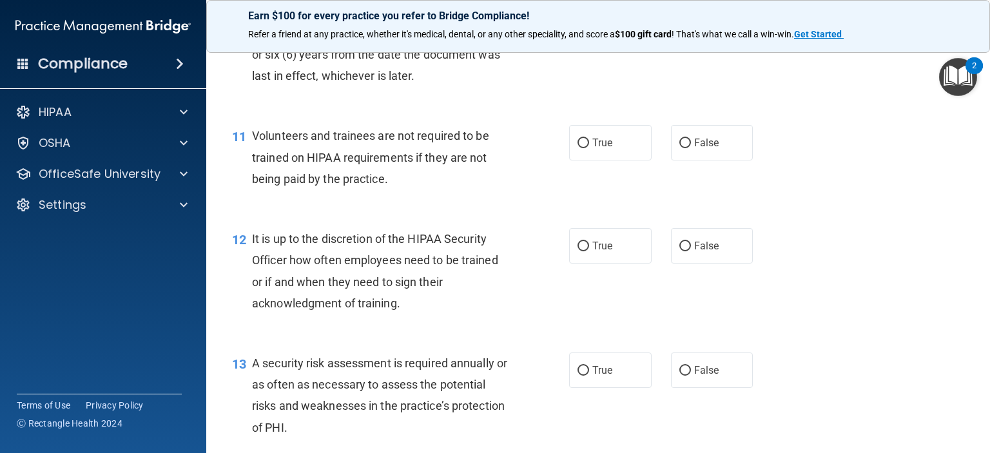
scroll to position [1351, 0]
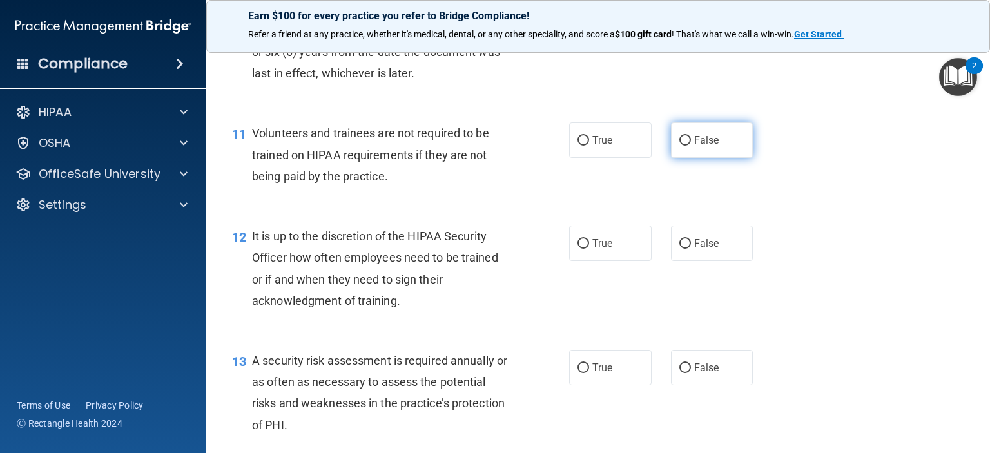
click at [704, 146] on span "False" at bounding box center [706, 140] width 25 height 12
click at [691, 146] on input "False" at bounding box center [685, 141] width 12 height 10
radio input "true"
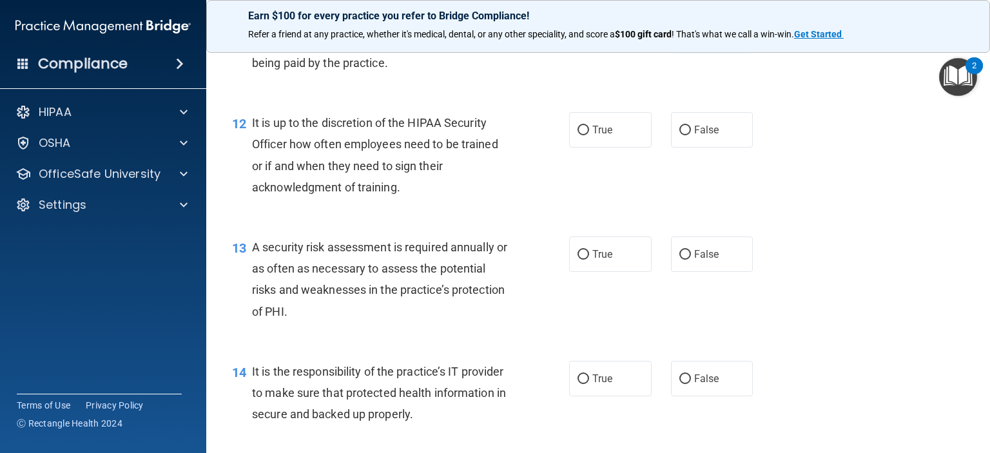
scroll to position [1490, 0]
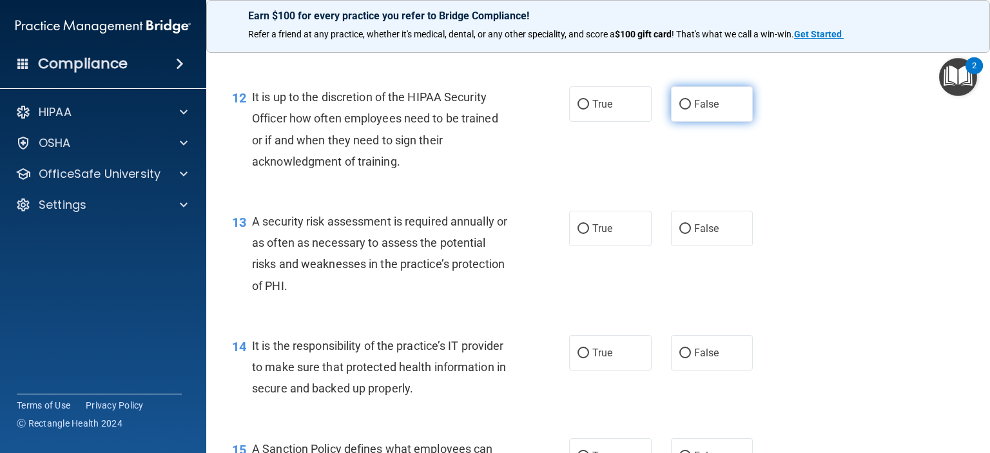
drag, startPoint x: 681, startPoint y: 126, endPoint x: 675, endPoint y: 123, distance: 6.6
click at [679, 110] on input "False" at bounding box center [685, 105] width 12 height 10
radio input "true"
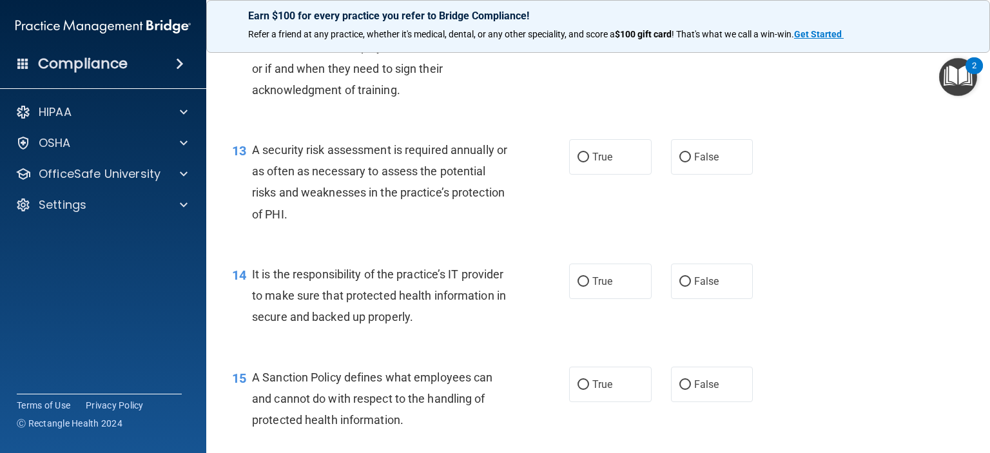
scroll to position [1562, 0]
click at [571, 175] on label "True" at bounding box center [610, 156] width 83 height 35
click at [578, 162] on input "True" at bounding box center [584, 158] width 12 height 10
radio input "true"
click at [684, 287] on input "False" at bounding box center [685, 282] width 12 height 10
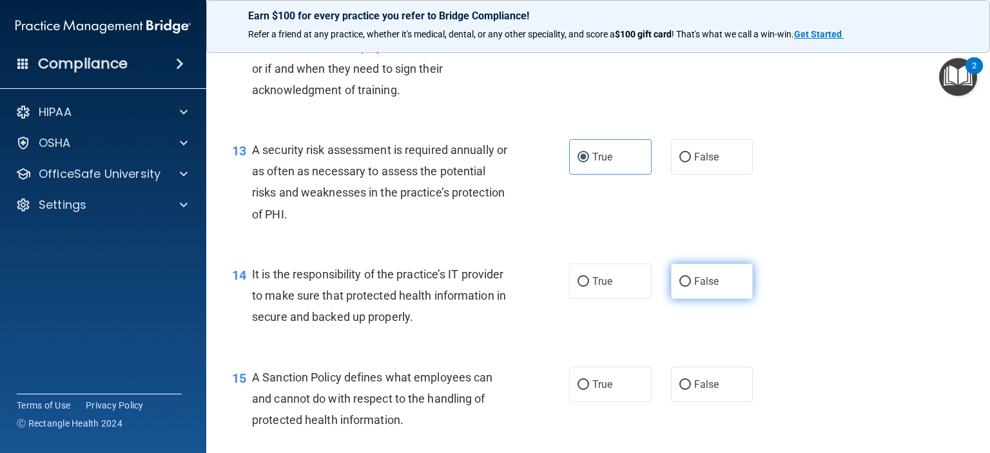
radio input "true"
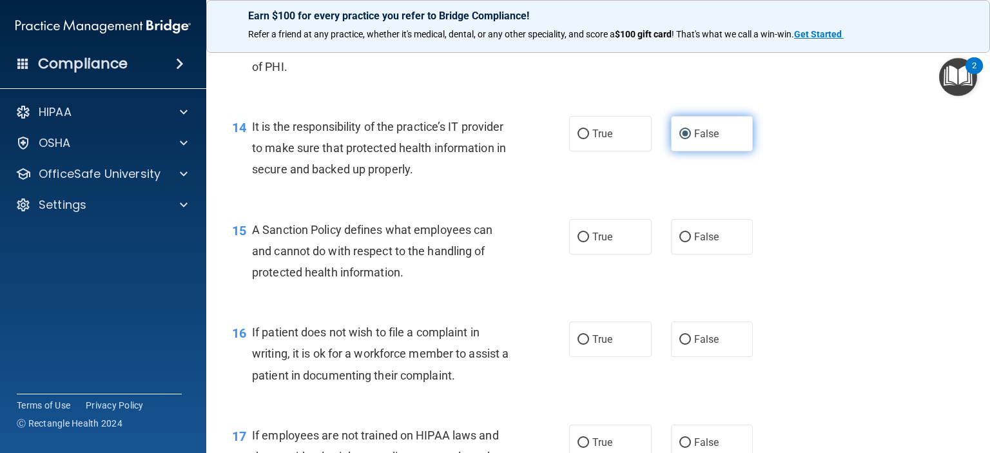
scroll to position [1712, 0]
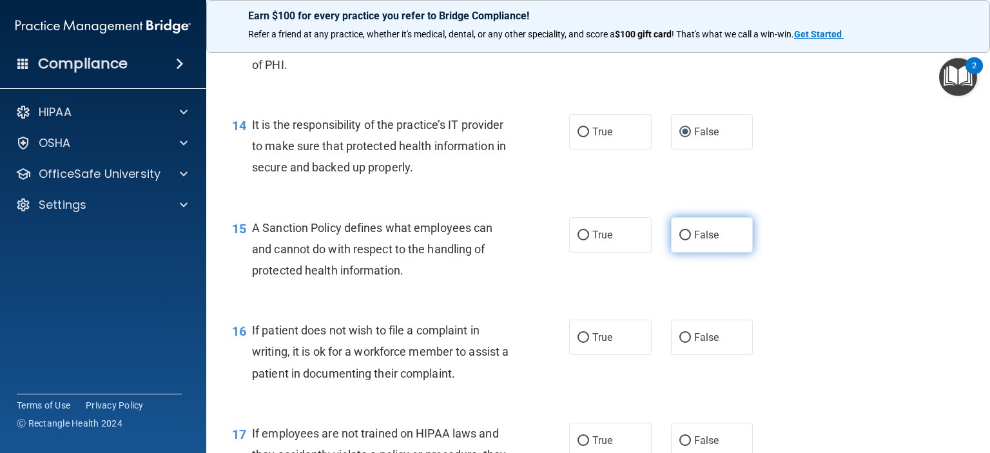
click at [679, 240] on input "False" at bounding box center [685, 236] width 12 height 10
radio input "true"
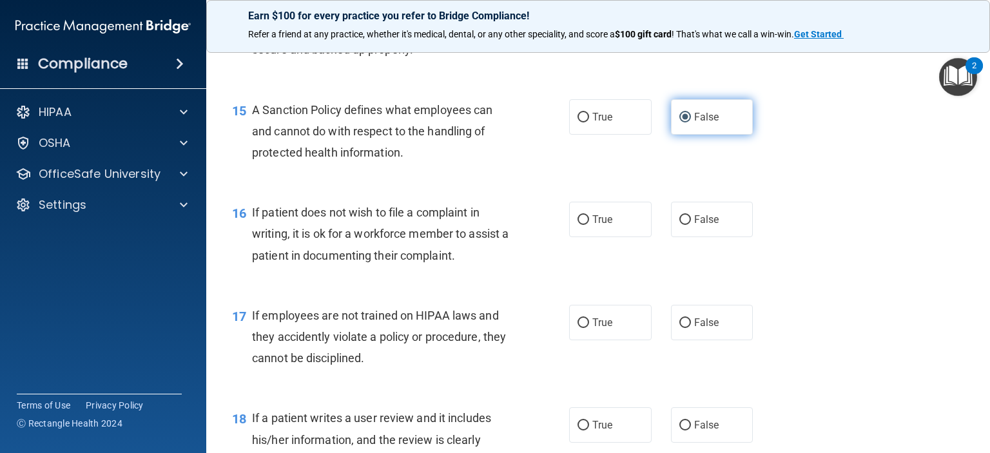
scroll to position [1830, 0]
click at [569, 237] on label "True" at bounding box center [610, 218] width 83 height 35
click at [578, 224] on input "True" at bounding box center [584, 220] width 12 height 10
radio input "true"
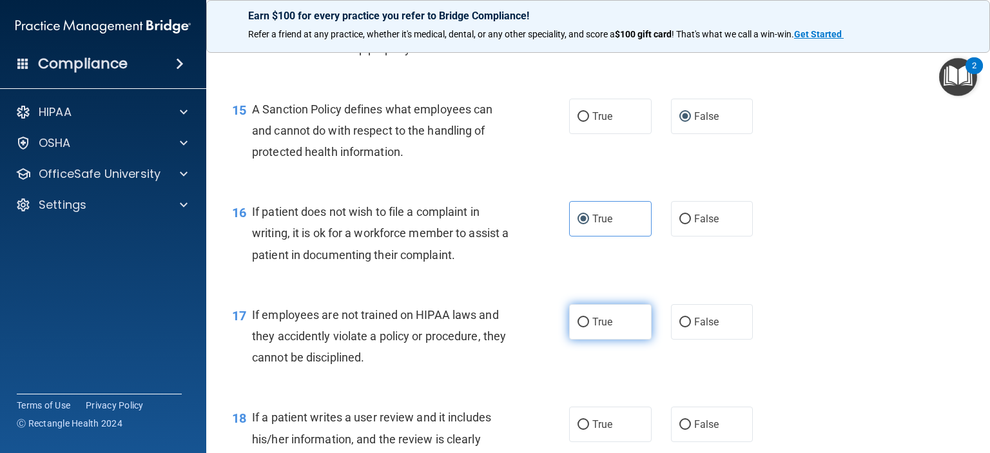
click at [578, 327] on input "True" at bounding box center [584, 323] width 12 height 10
radio input "true"
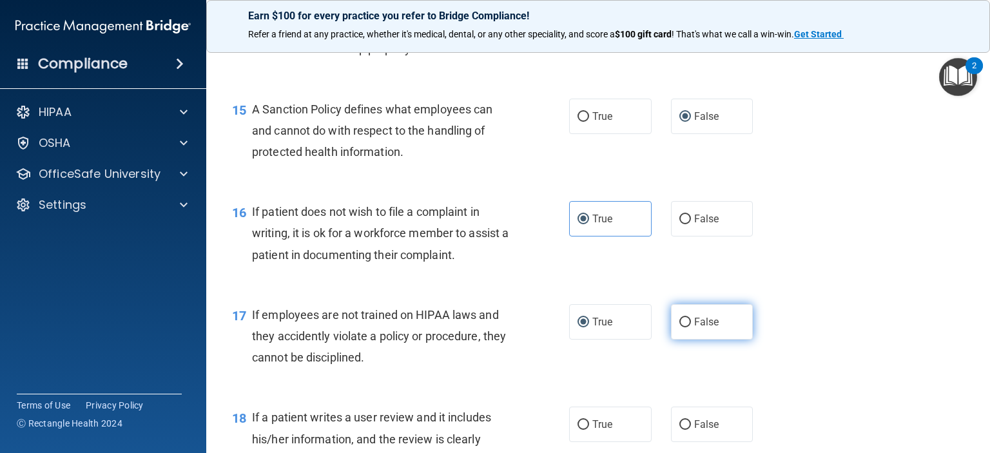
click at [681, 327] on input "False" at bounding box center [685, 323] width 12 height 10
radio input "true"
radio input "false"
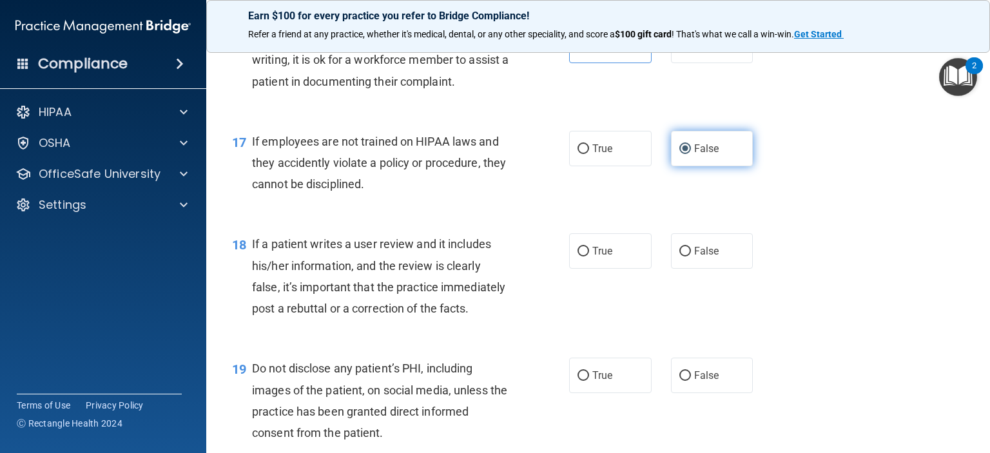
scroll to position [2006, 0]
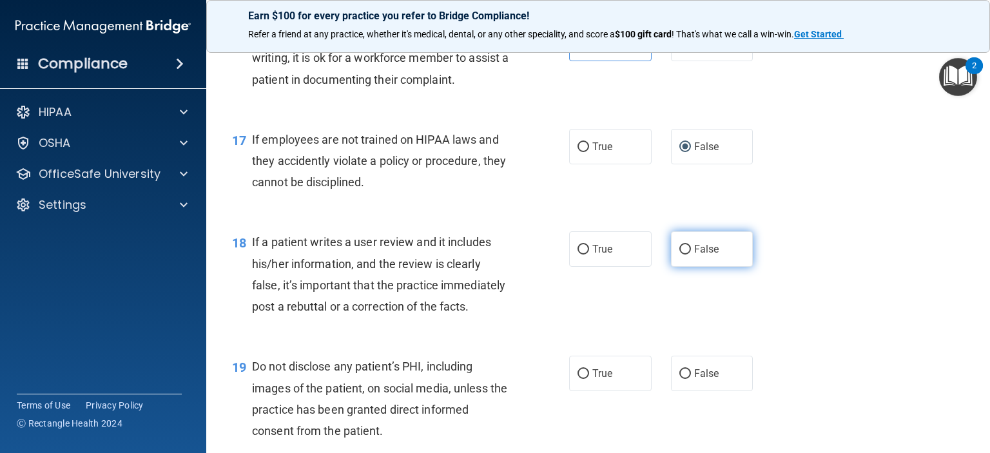
click at [678, 262] on label "False" at bounding box center [712, 248] width 83 height 35
click at [679, 255] on input "False" at bounding box center [685, 250] width 12 height 10
radio input "true"
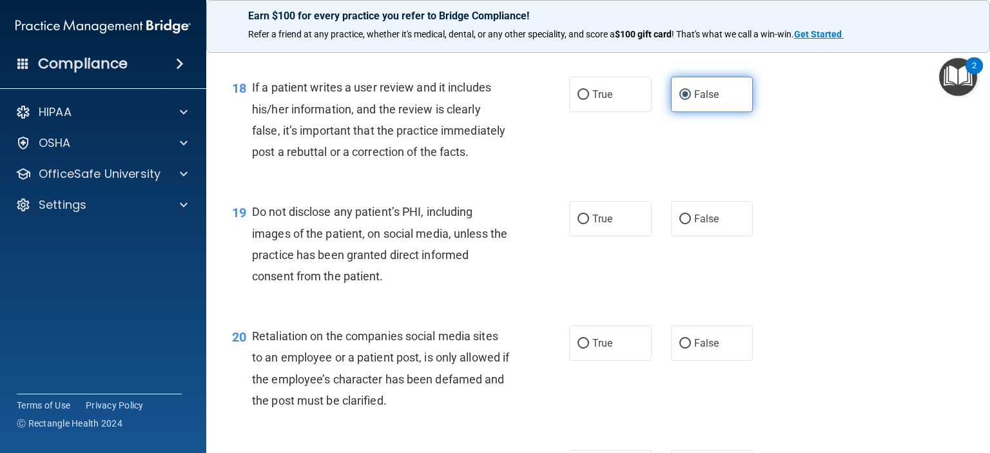
scroll to position [2161, 0]
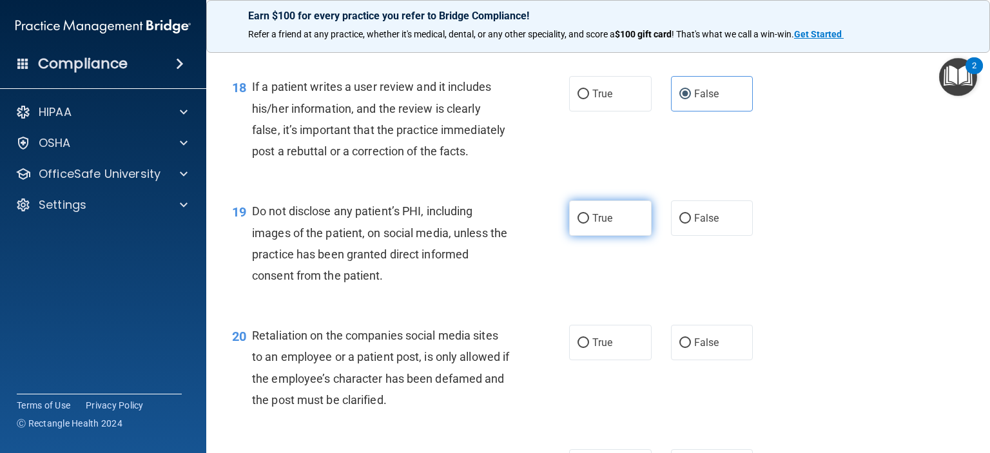
click at [578, 224] on input "True" at bounding box center [584, 219] width 12 height 10
radio input "true"
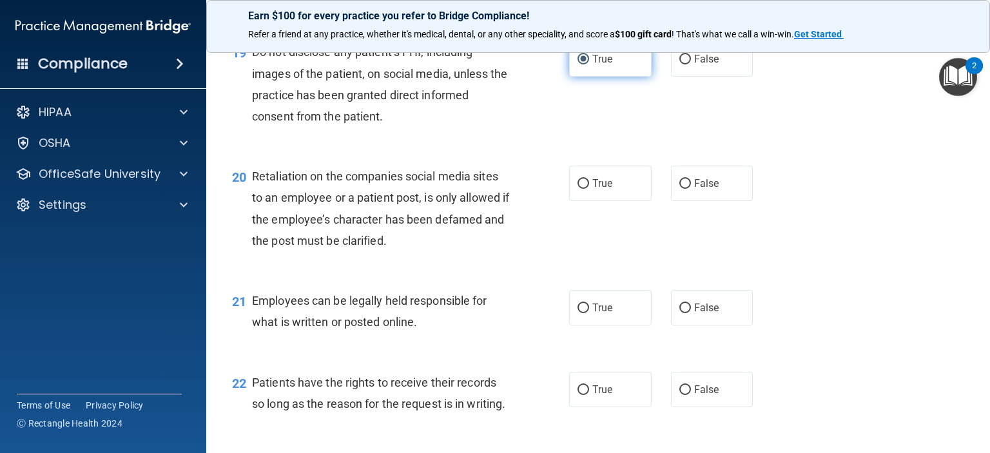
scroll to position [2320, 0]
click at [571, 201] on label "True" at bounding box center [610, 183] width 83 height 35
click at [578, 189] on input "True" at bounding box center [584, 184] width 12 height 10
radio input "true"
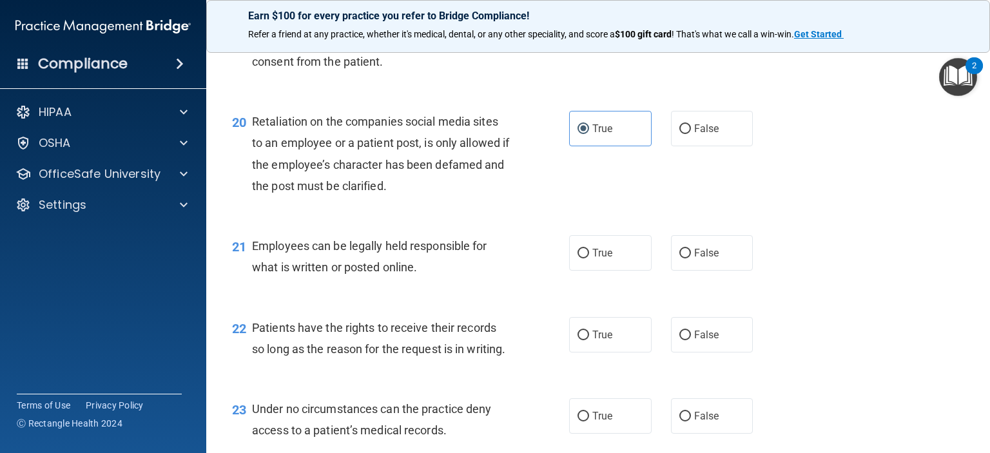
scroll to position [2374, 0]
click at [579, 259] on input "True" at bounding box center [584, 254] width 12 height 10
radio input "true"
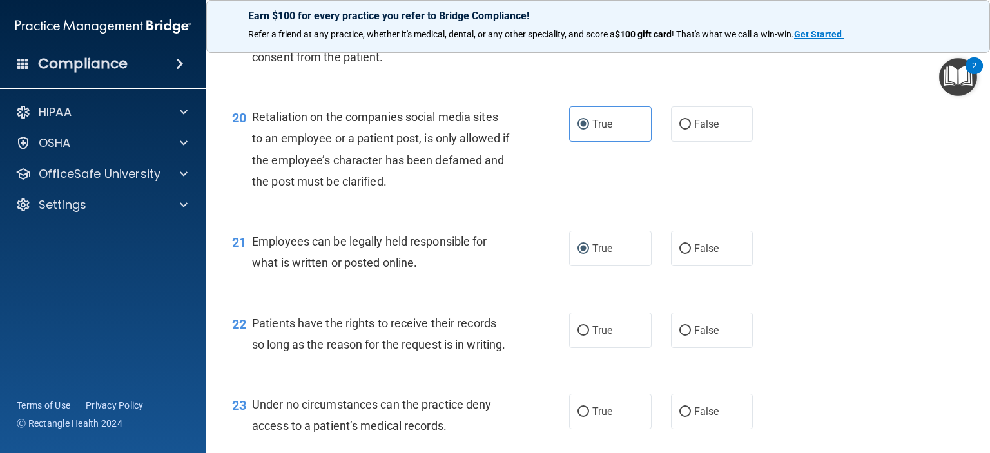
scroll to position [2380, 0]
click at [675, 141] on label "False" at bounding box center [712, 123] width 83 height 35
click at [679, 129] on input "False" at bounding box center [685, 124] width 12 height 10
radio input "true"
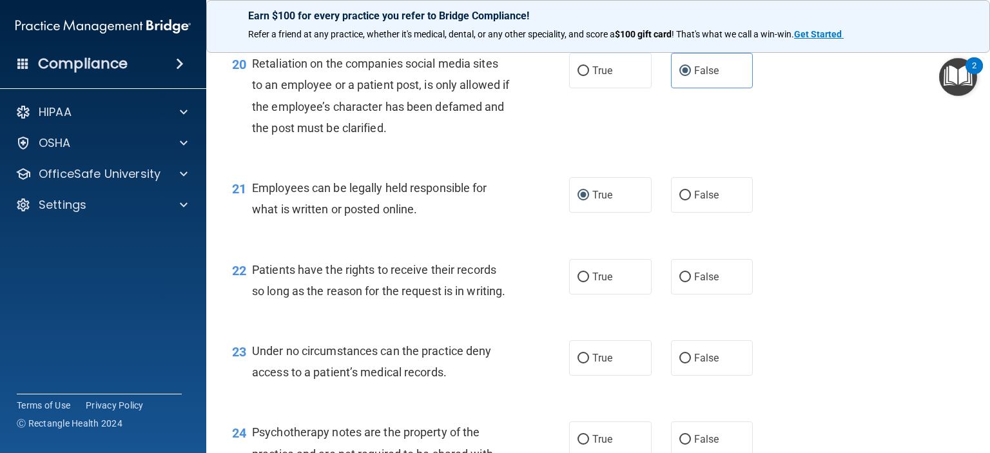
scroll to position [2432, 0]
click at [578, 77] on input "True" at bounding box center [584, 73] width 12 height 10
radio input "true"
radio input "false"
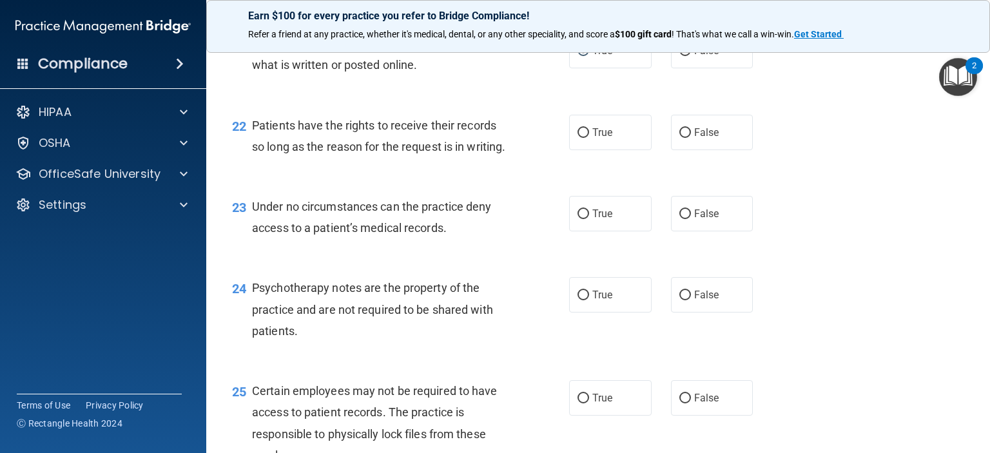
scroll to position [2584, 0]
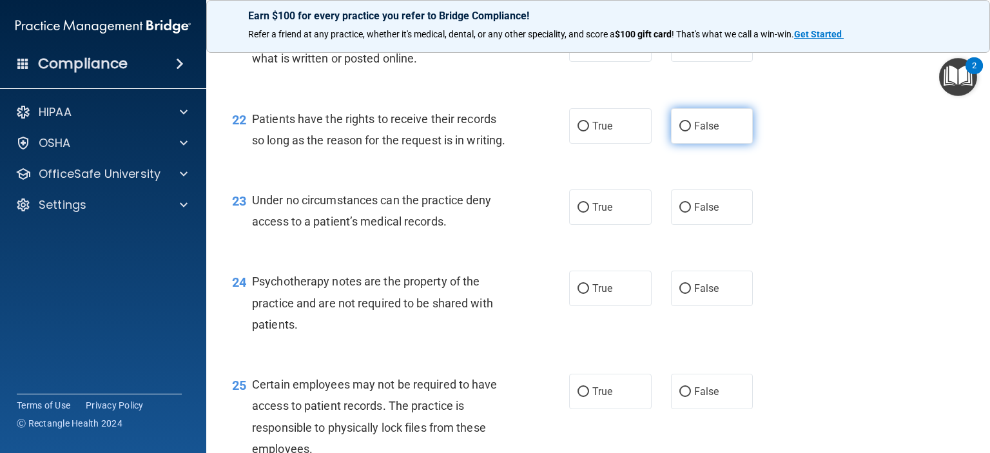
click at [683, 144] on label "False" at bounding box center [712, 125] width 83 height 35
click at [683, 132] on input "False" at bounding box center [685, 127] width 12 height 10
radio input "true"
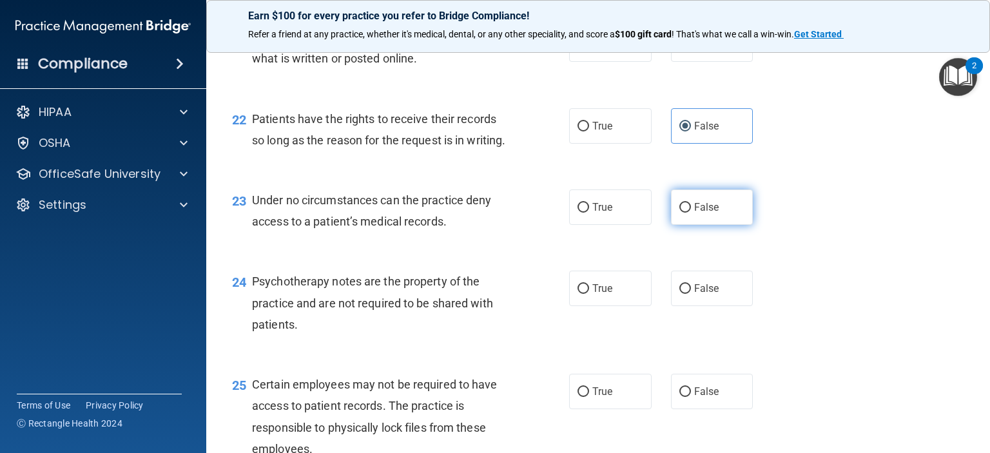
click at [671, 225] on label "False" at bounding box center [712, 207] width 83 height 35
click at [679, 213] on input "False" at bounding box center [685, 208] width 12 height 10
radio input "true"
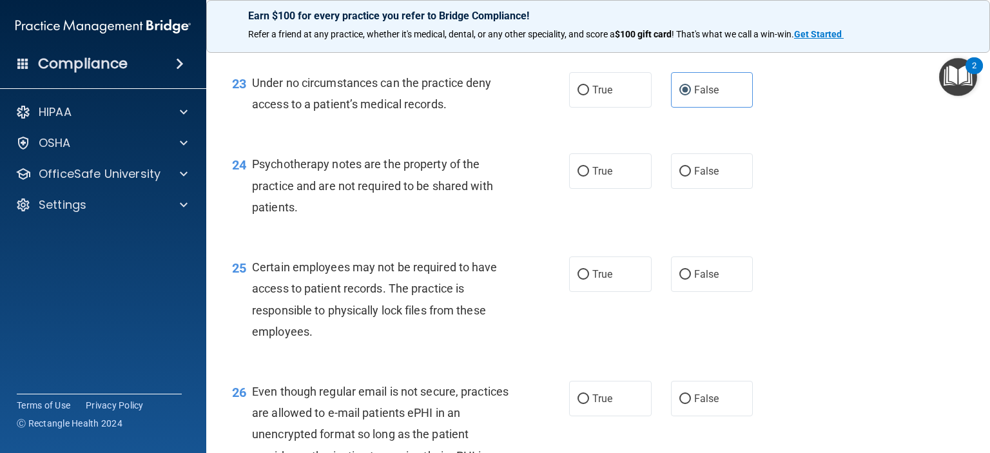
scroll to position [2702, 0]
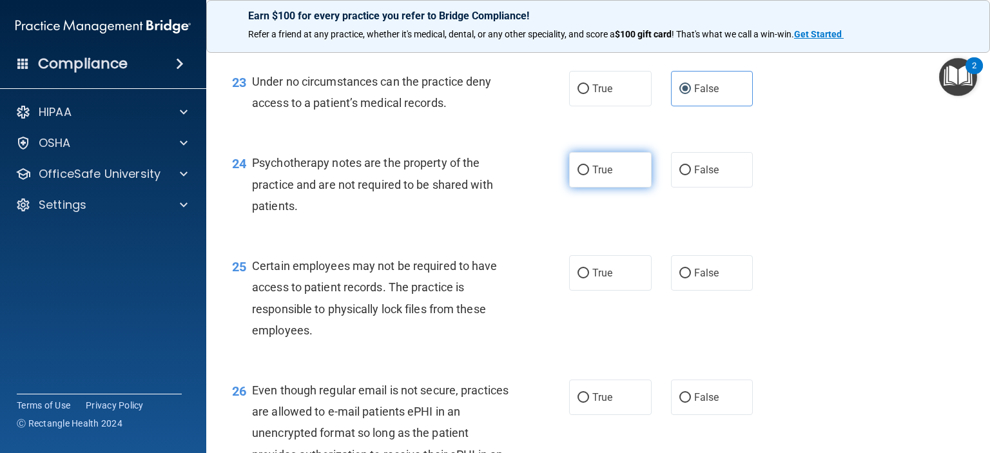
click at [581, 175] on input "True" at bounding box center [584, 171] width 12 height 10
radio input "true"
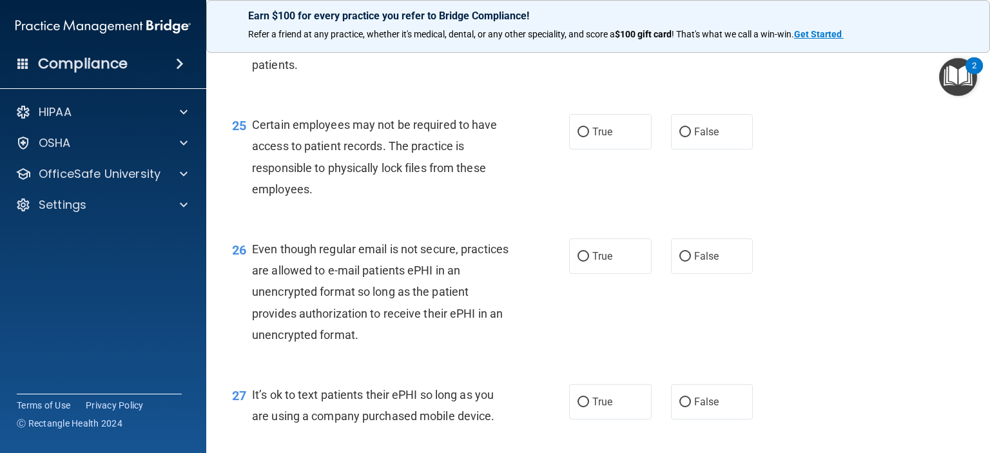
scroll to position [2852, 0]
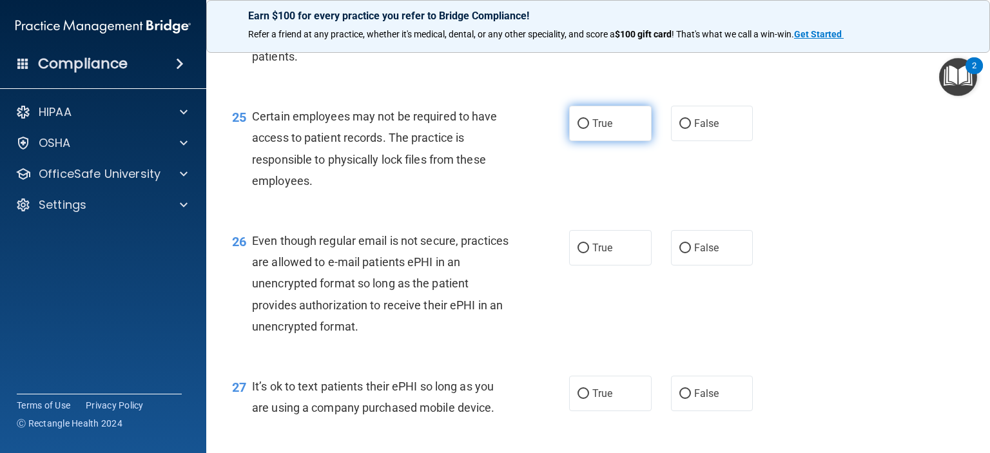
click at [578, 129] on input "True" at bounding box center [584, 124] width 12 height 10
radio input "true"
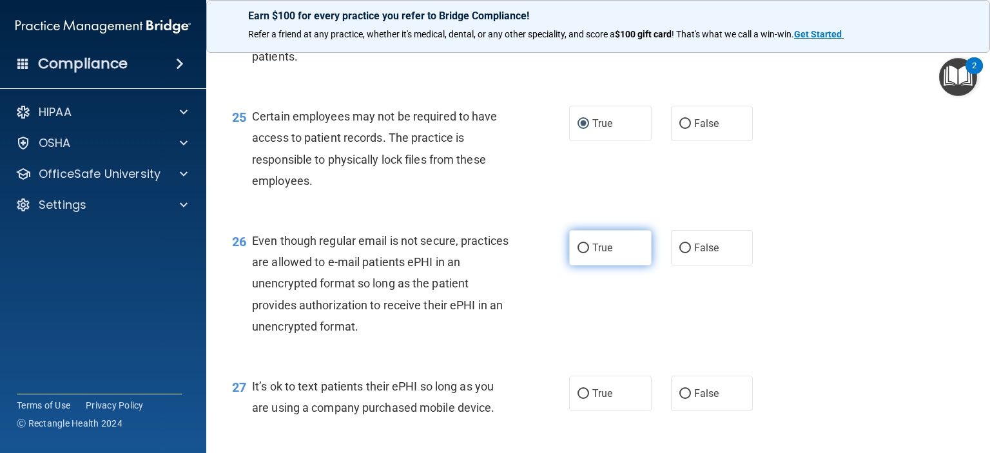
click at [578, 253] on input "True" at bounding box center [584, 249] width 12 height 10
radio input "true"
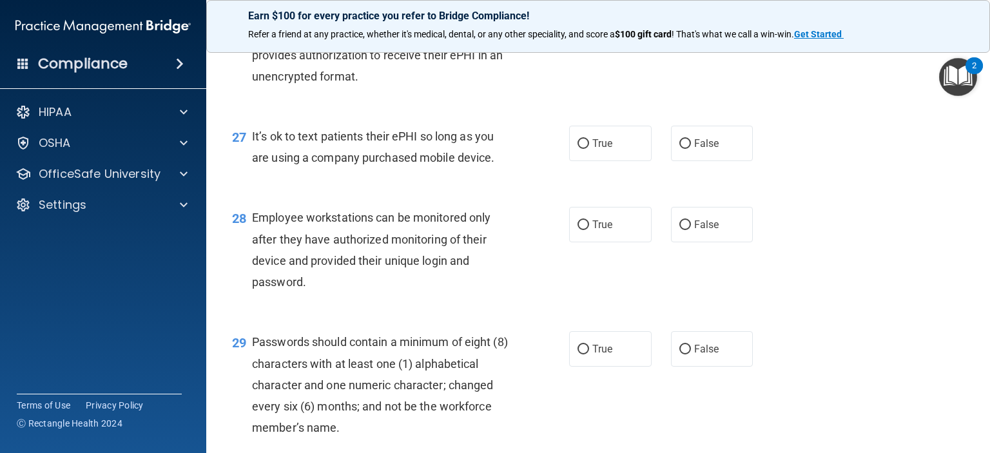
scroll to position [3101, 0]
click at [679, 150] on input "False" at bounding box center [685, 146] width 12 height 10
radio input "true"
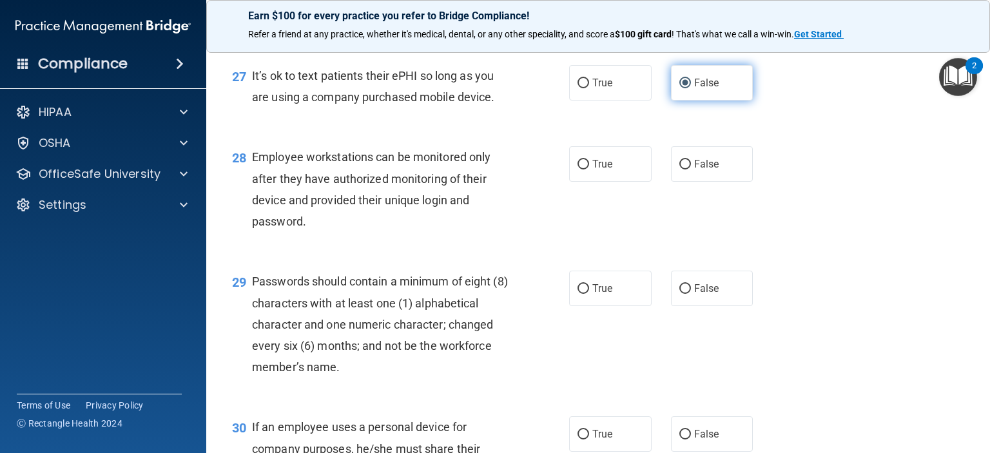
scroll to position [3383, 0]
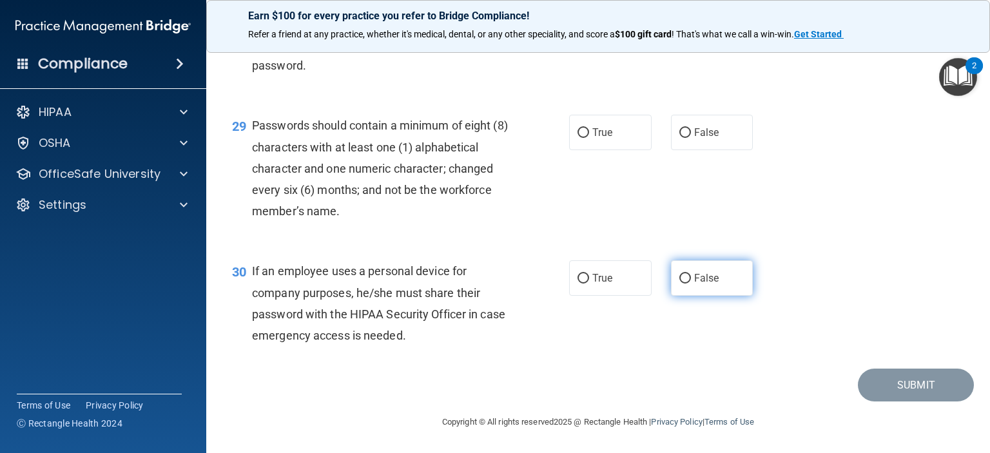
click at [679, 274] on input "False" at bounding box center [685, 279] width 12 height 10
radio input "true"
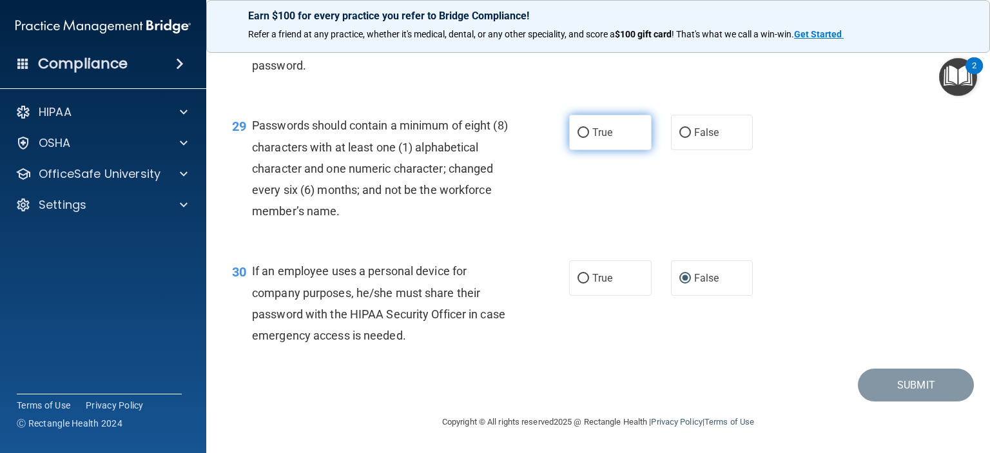
click at [572, 150] on label "True" at bounding box center [610, 132] width 83 height 35
click at [578, 138] on input "True" at bounding box center [584, 133] width 12 height 10
radio input "true"
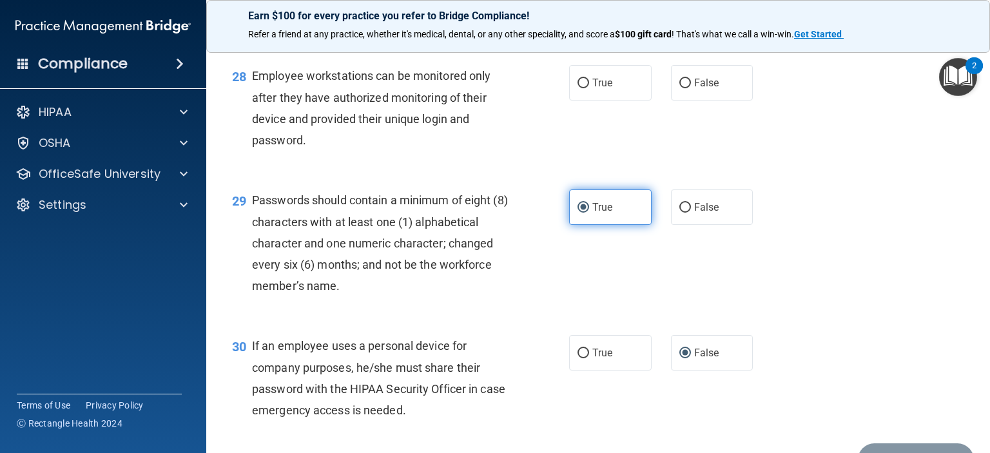
scroll to position [3243, 0]
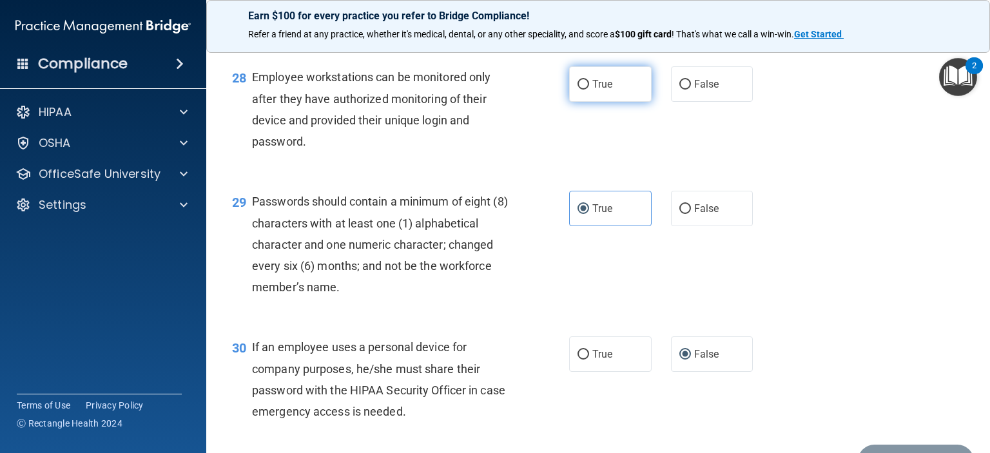
click at [579, 102] on label "True" at bounding box center [610, 83] width 83 height 35
click at [579, 90] on input "True" at bounding box center [584, 85] width 12 height 10
radio input "true"
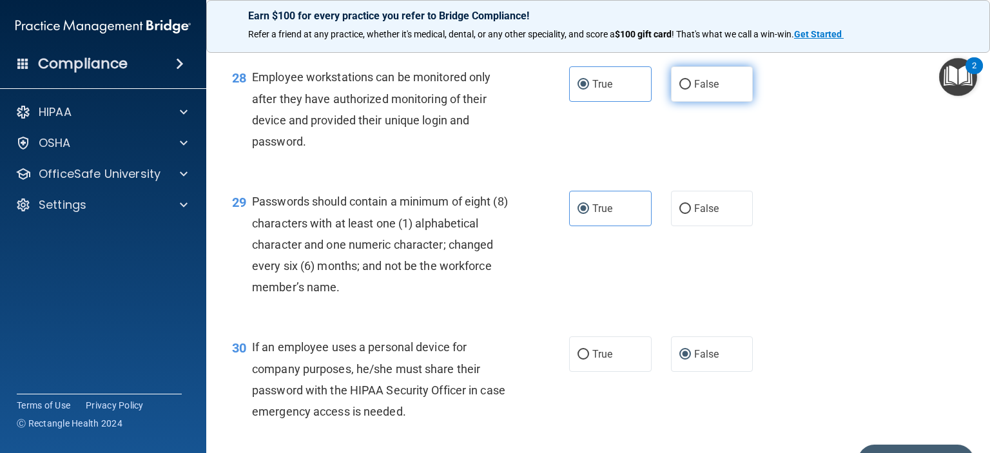
click at [673, 102] on label "False" at bounding box center [712, 83] width 83 height 35
click at [679, 90] on input "False" at bounding box center [685, 85] width 12 height 10
radio input "true"
radio input "false"
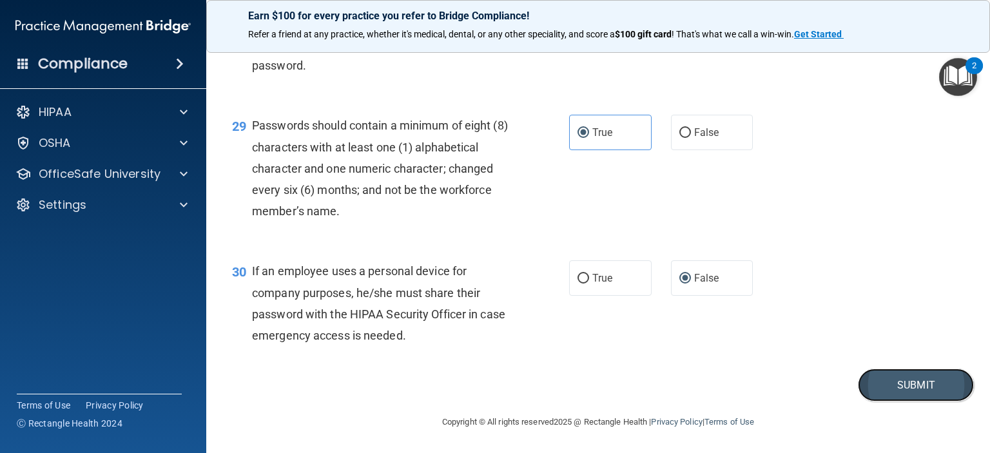
click at [881, 380] on button "Submit" at bounding box center [916, 385] width 116 height 33
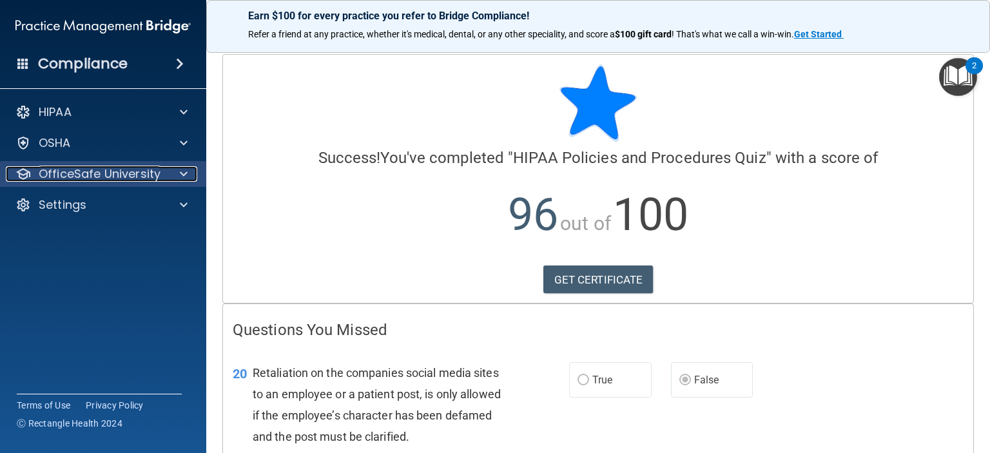
click at [184, 175] on span at bounding box center [184, 173] width 8 height 15
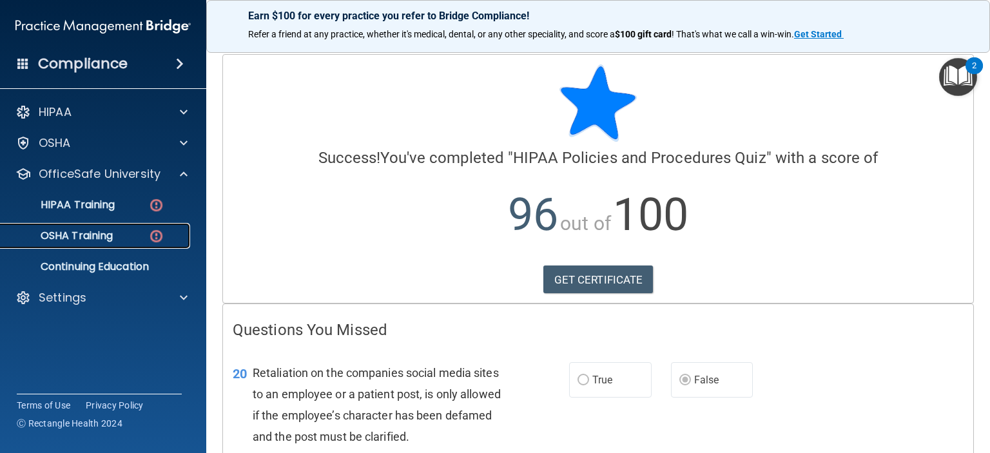
click at [79, 237] on p "OSHA Training" at bounding box center [60, 235] width 104 height 13
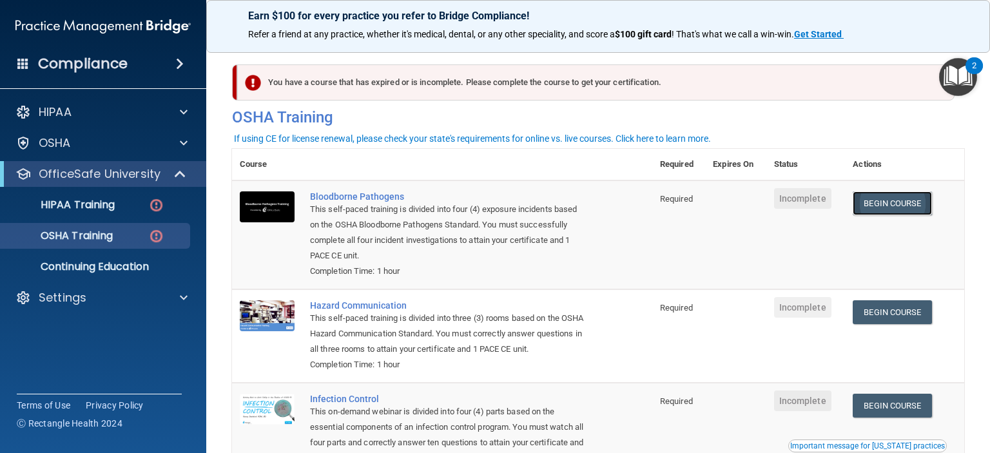
click at [875, 205] on link "Begin Course" at bounding box center [892, 203] width 79 height 24
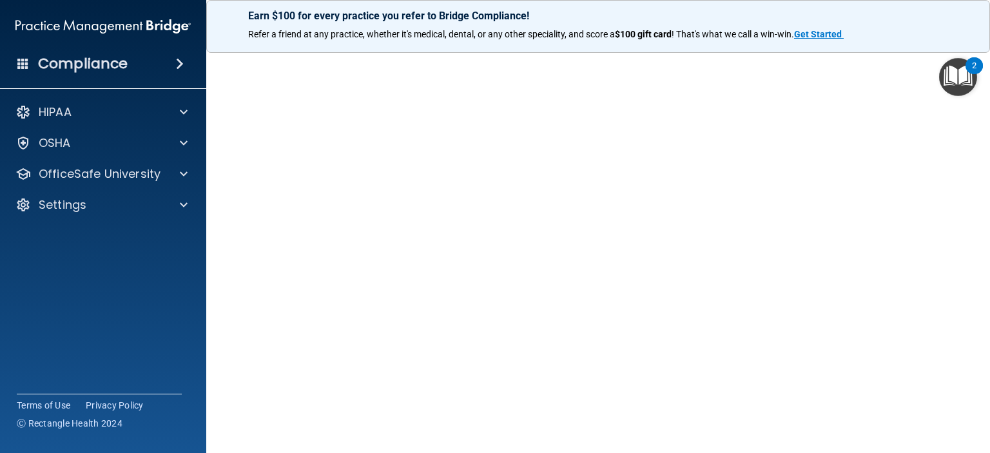
scroll to position [49, 0]
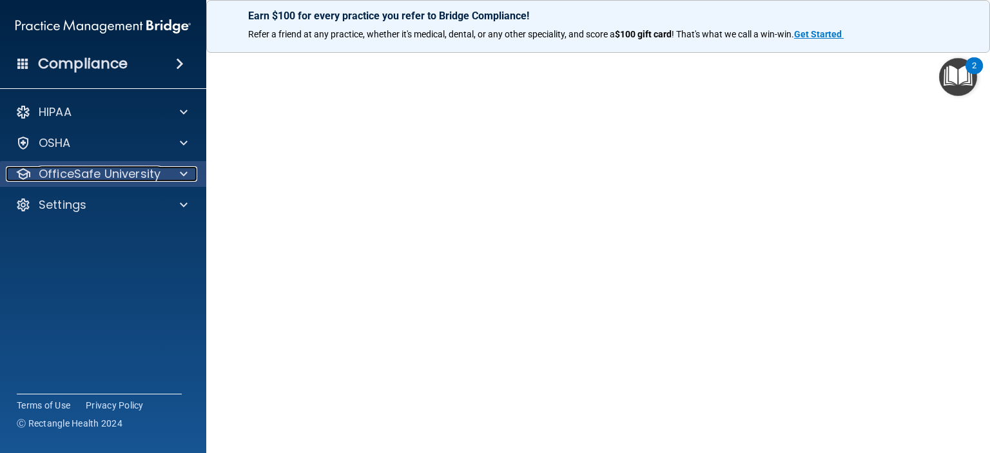
click at [95, 175] on p "OfficeSafe University" at bounding box center [100, 173] width 122 height 15
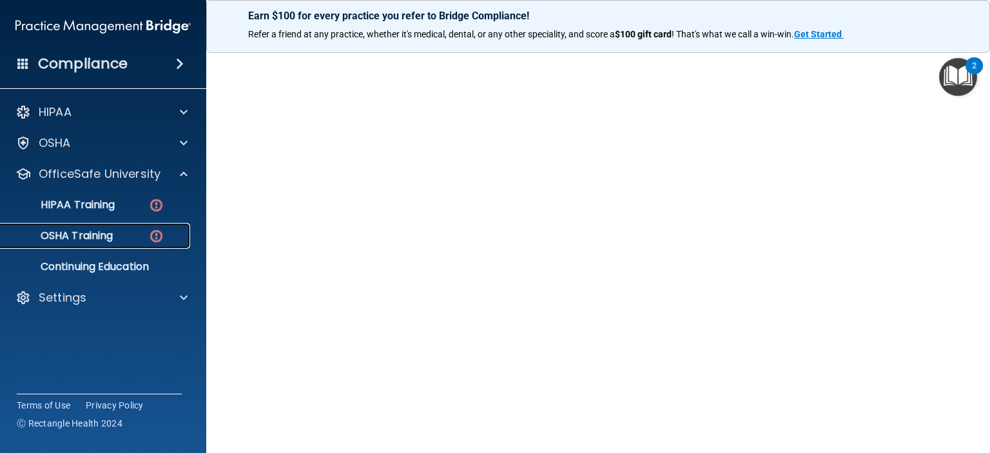
click at [97, 235] on p "OSHA Training" at bounding box center [60, 235] width 104 height 13
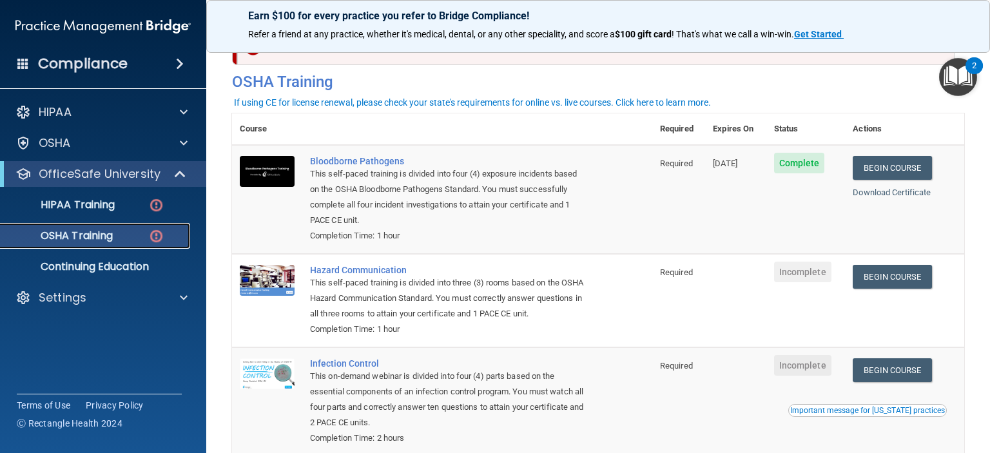
scroll to position [35, 0]
click at [881, 286] on link "Begin Course" at bounding box center [892, 278] width 79 height 24
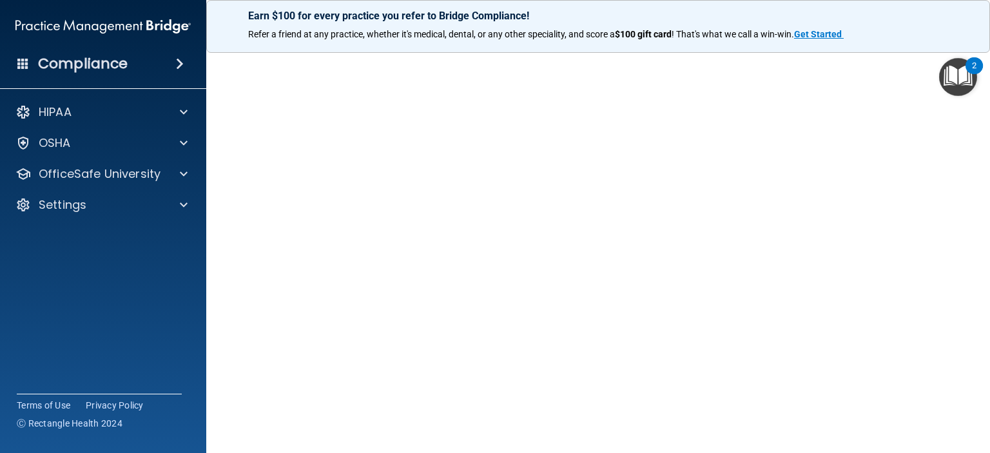
scroll to position [31, 0]
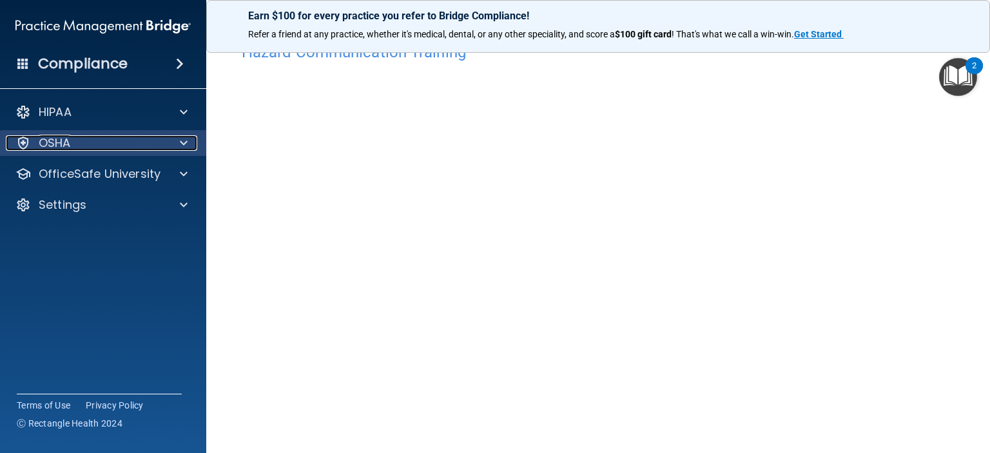
click at [103, 146] on div "OSHA" at bounding box center [86, 142] width 160 height 15
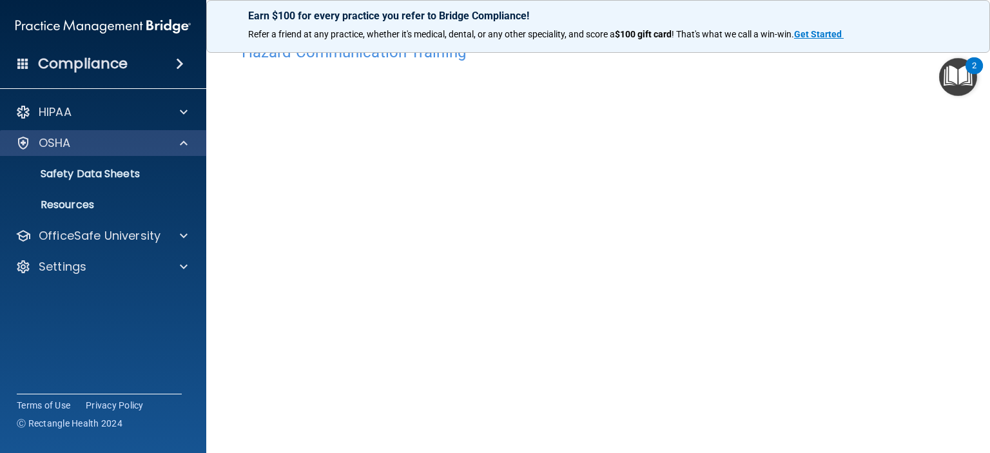
click at [115, 133] on div "OSHA" at bounding box center [103, 143] width 207 height 26
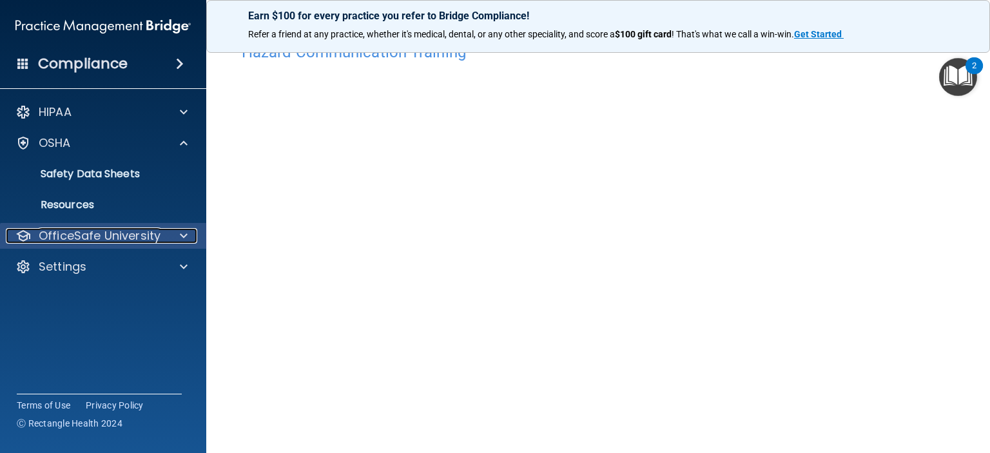
click at [129, 230] on p "OfficeSafe University" at bounding box center [100, 235] width 122 height 15
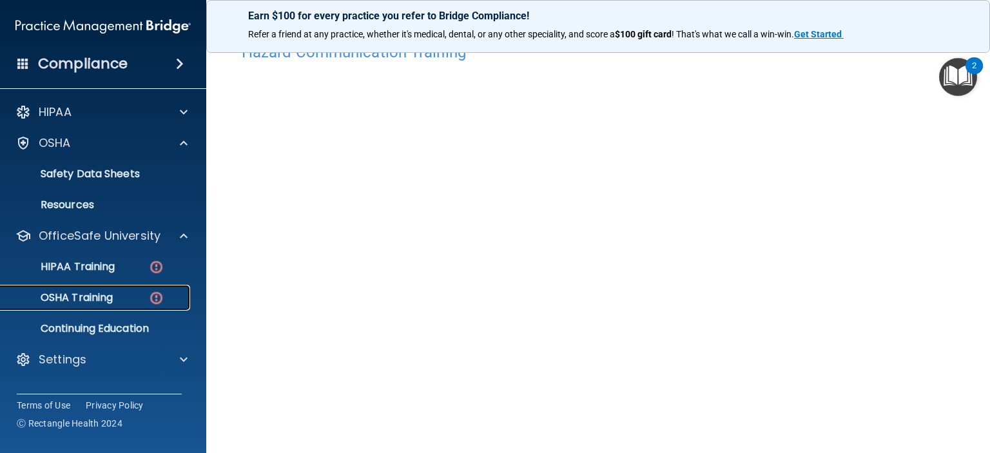
click at [108, 288] on link "OSHA Training" at bounding box center [88, 298] width 203 height 26
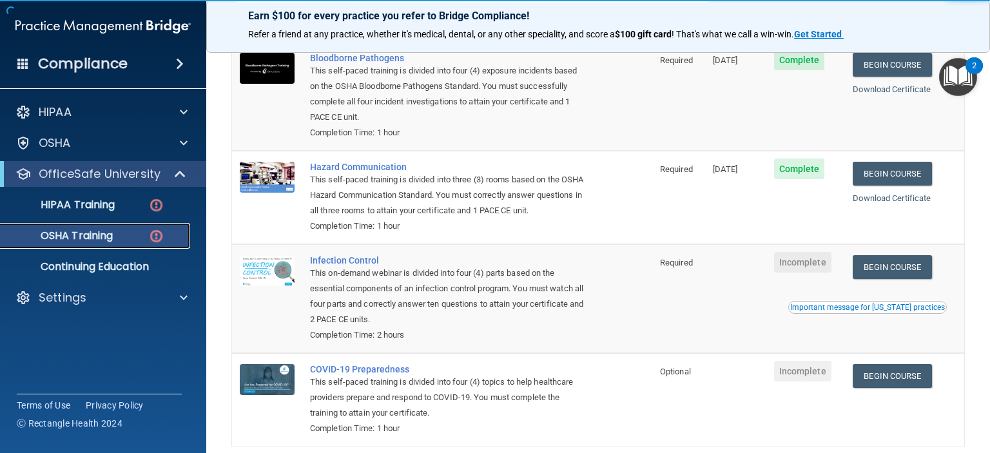
scroll to position [142, 0]
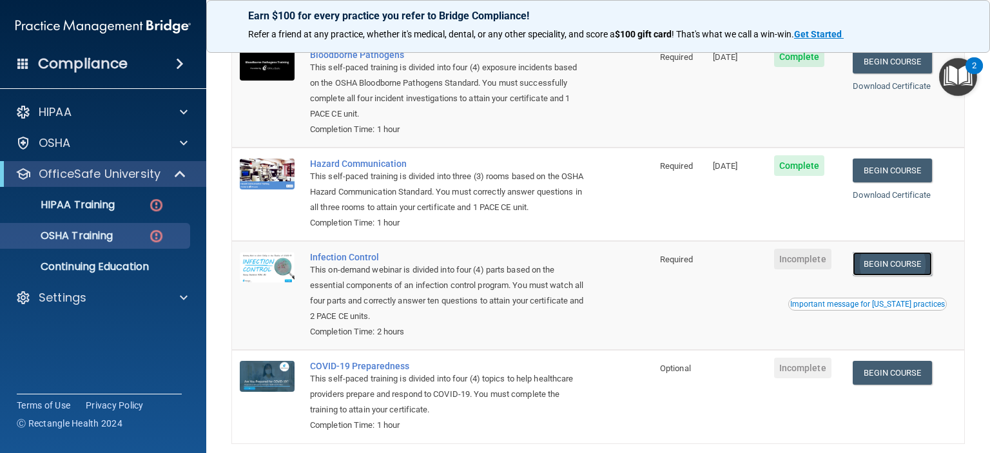
click at [893, 275] on link "Begin Course" at bounding box center [892, 264] width 79 height 24
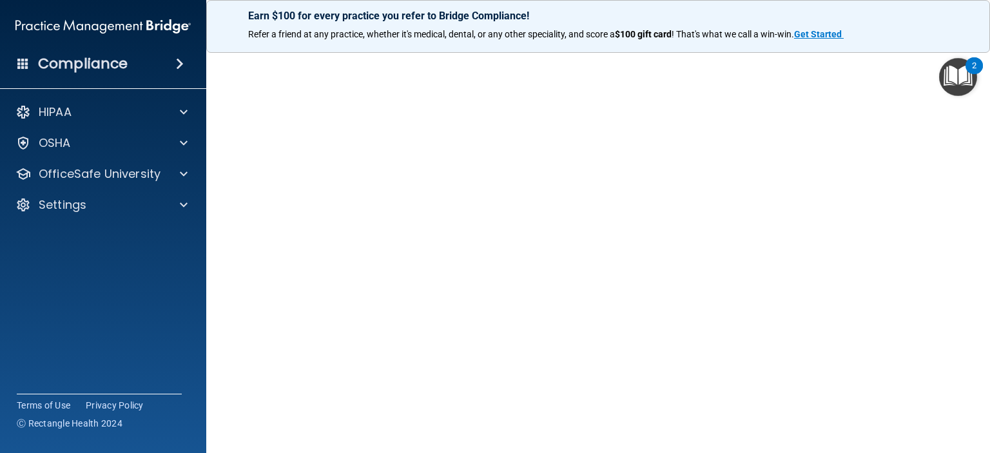
scroll to position [98, 0]
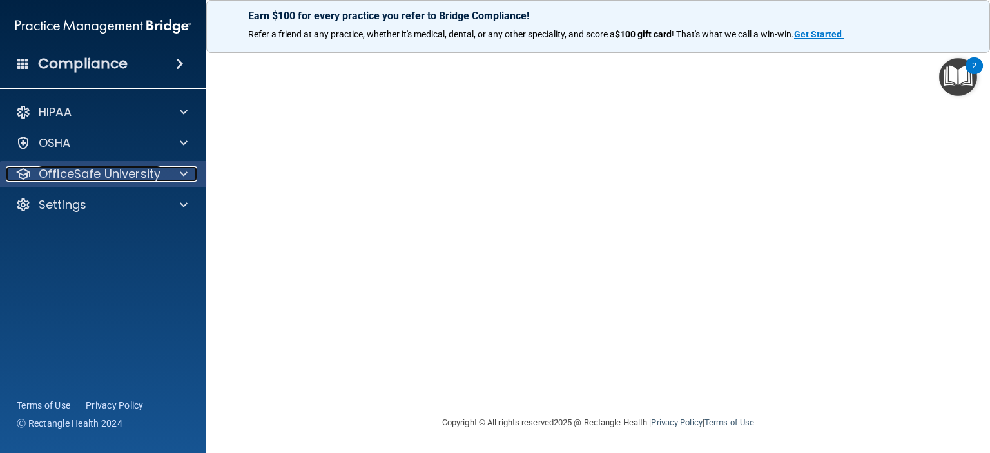
click at [124, 172] on p "OfficeSafe University" at bounding box center [100, 173] width 122 height 15
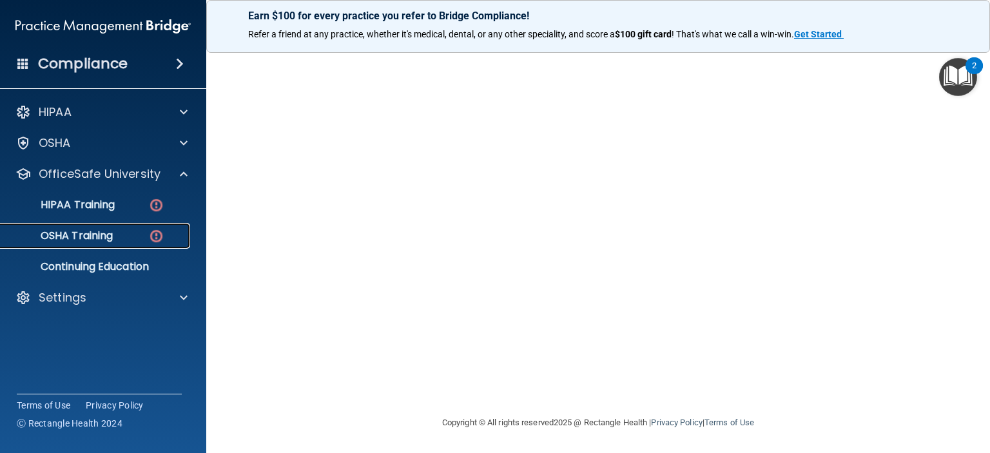
click at [111, 231] on p "OSHA Training" at bounding box center [60, 235] width 104 height 13
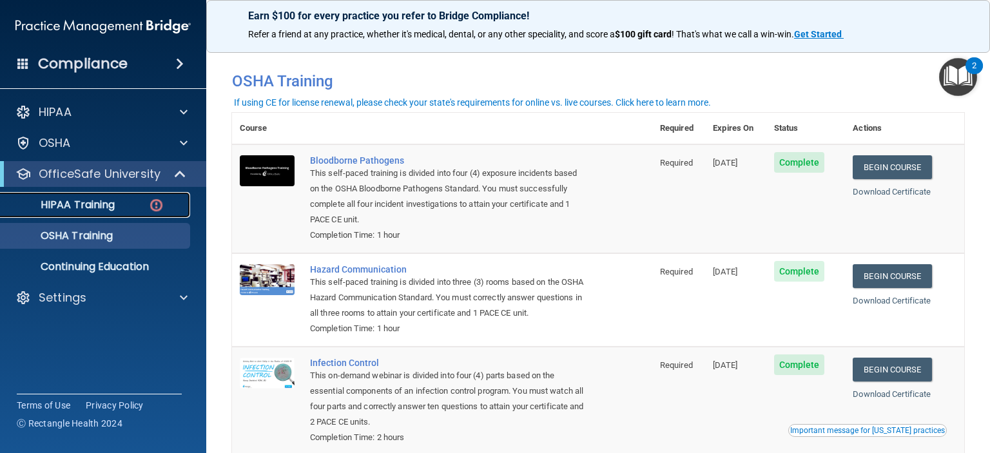
click at [108, 203] on p "HIPAA Training" at bounding box center [61, 205] width 106 height 13
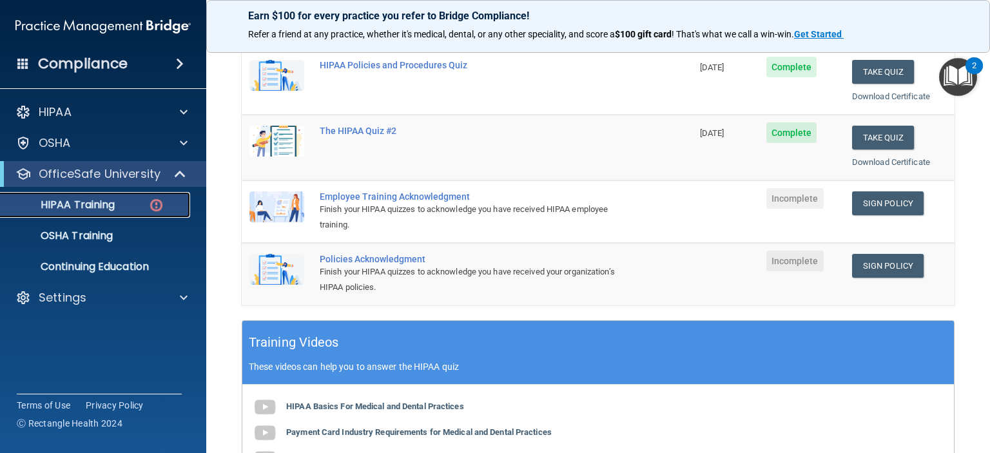
scroll to position [245, 0]
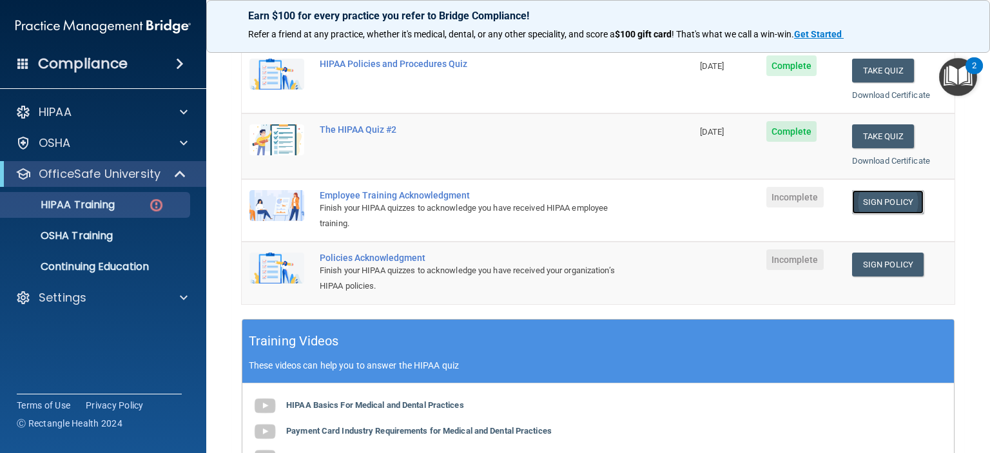
click at [859, 196] on link "Sign Policy" at bounding box center [888, 202] width 72 height 24
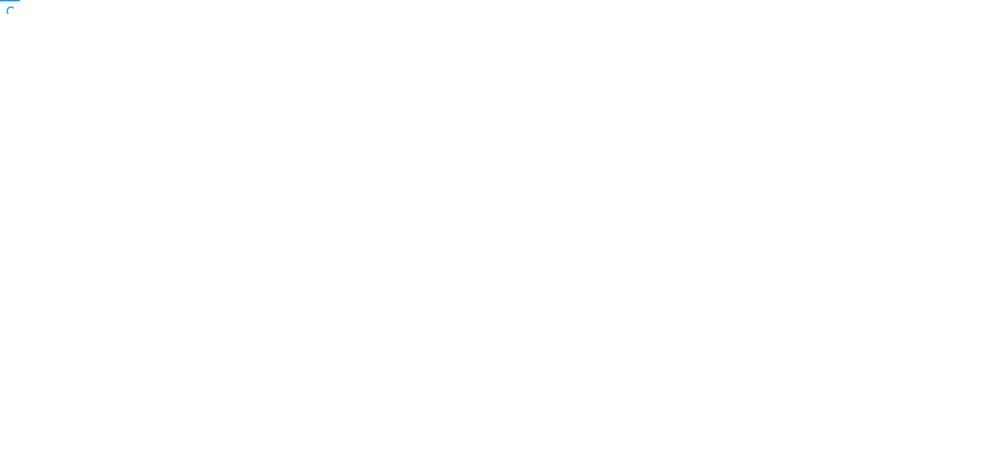
click at [591, 249] on body "Toggle navigation Manage My Enterprise Manage My Location Congratulations {{cur…" at bounding box center [495, 226] width 990 height 453
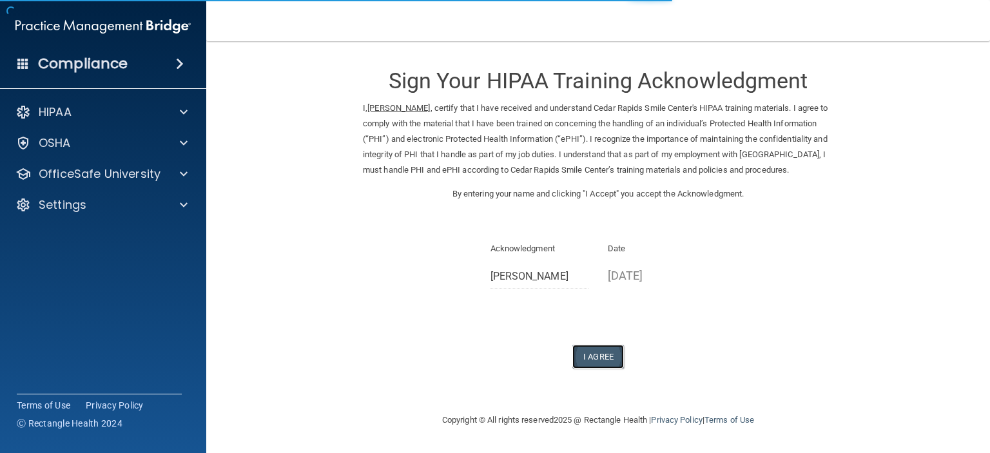
click at [586, 368] on button "I Agree" at bounding box center [598, 357] width 52 height 24
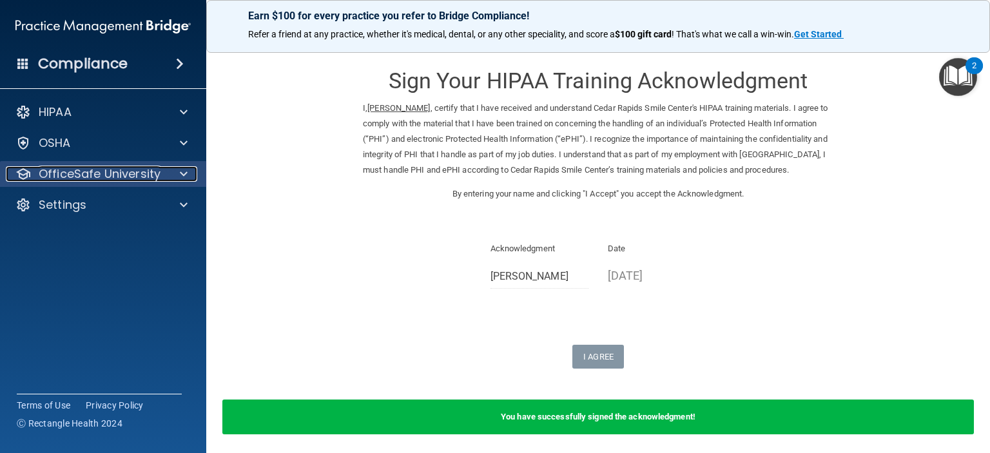
click at [112, 174] on p "OfficeSafe University" at bounding box center [100, 173] width 122 height 15
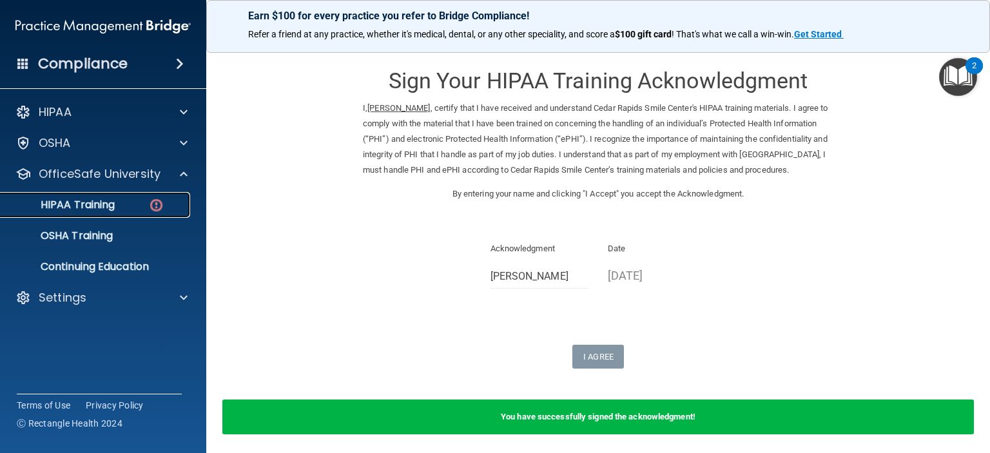
click at [111, 201] on p "HIPAA Training" at bounding box center [61, 205] width 106 height 13
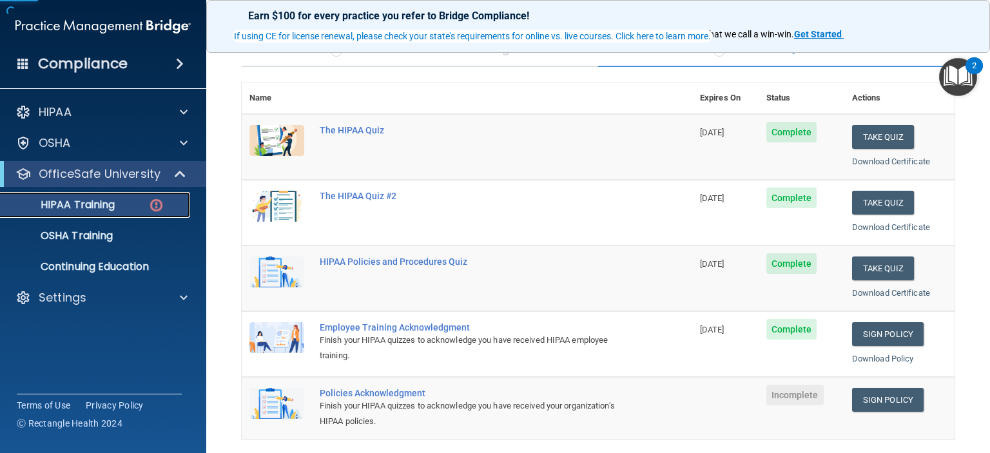
scroll to position [116, 0]
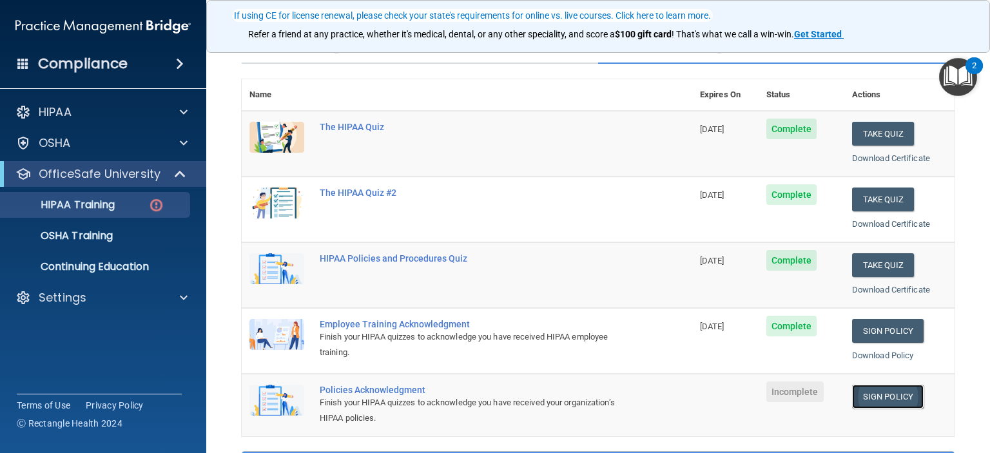
click at [863, 387] on link "Sign Policy" at bounding box center [888, 397] width 72 height 24
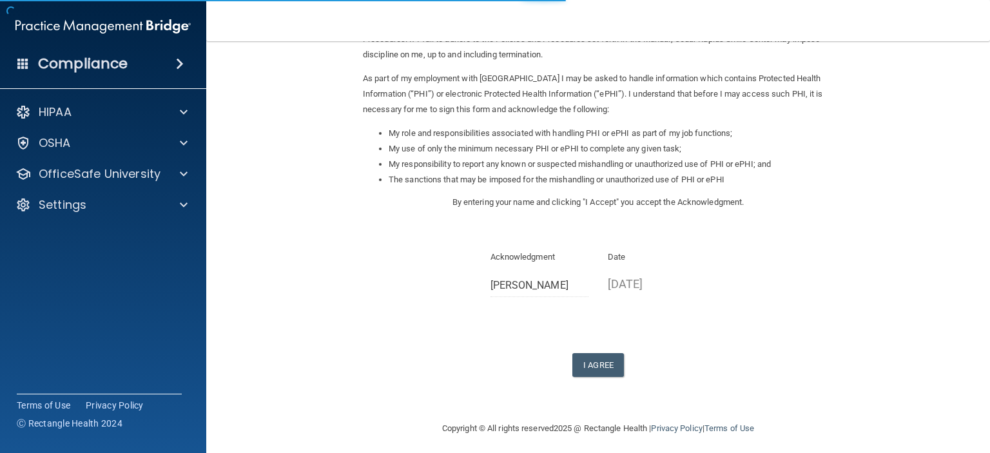
scroll to position [137, 0]
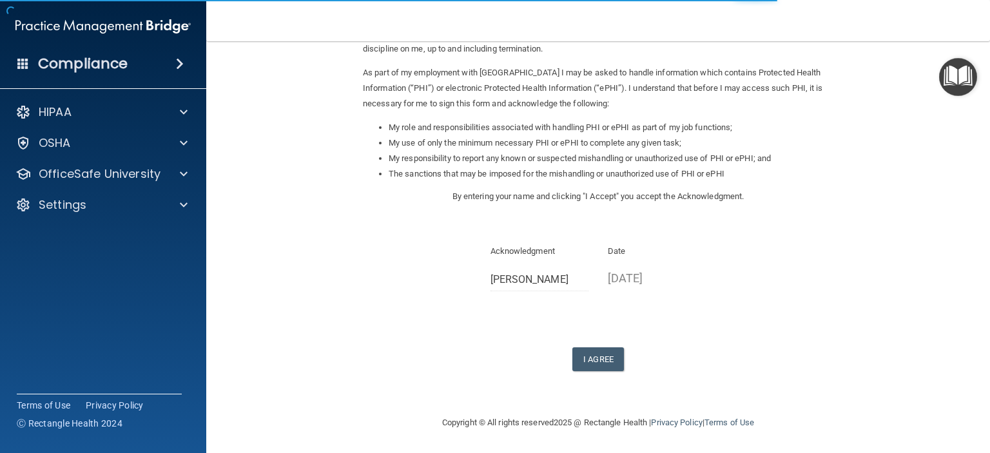
click at [588, 342] on div "Sign Your HIPAA Policies Acknowledgment I, [PERSON_NAME] , have been given the …" at bounding box center [598, 144] width 471 height 454
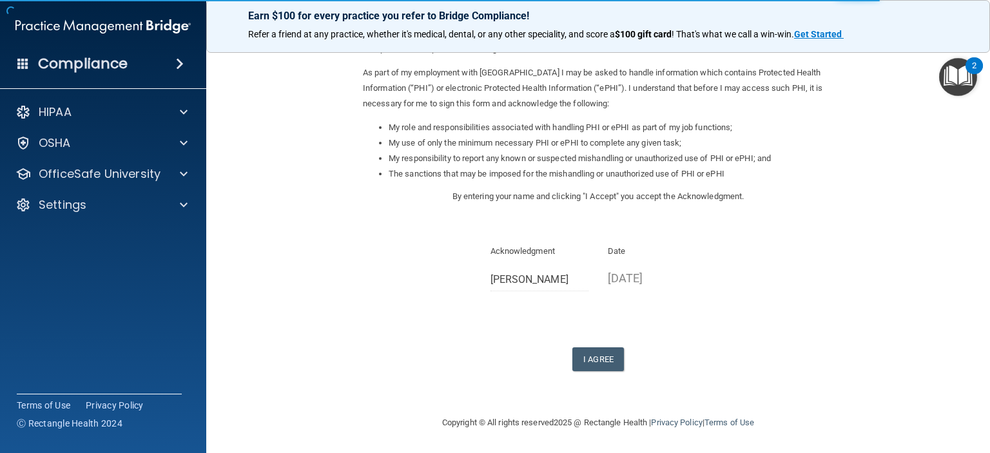
click at [582, 375] on form "Sign Your HIPAA Policies Acknowledgment I, [PERSON_NAME] , have been given the …" at bounding box center [598, 159] width 732 height 485
click at [583, 355] on button "I Agree" at bounding box center [598, 359] width 52 height 24
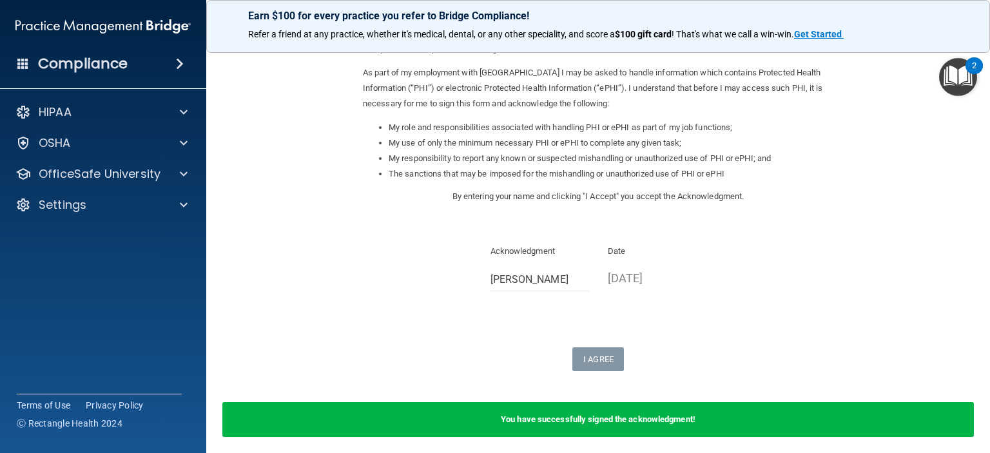
scroll to position [0, 0]
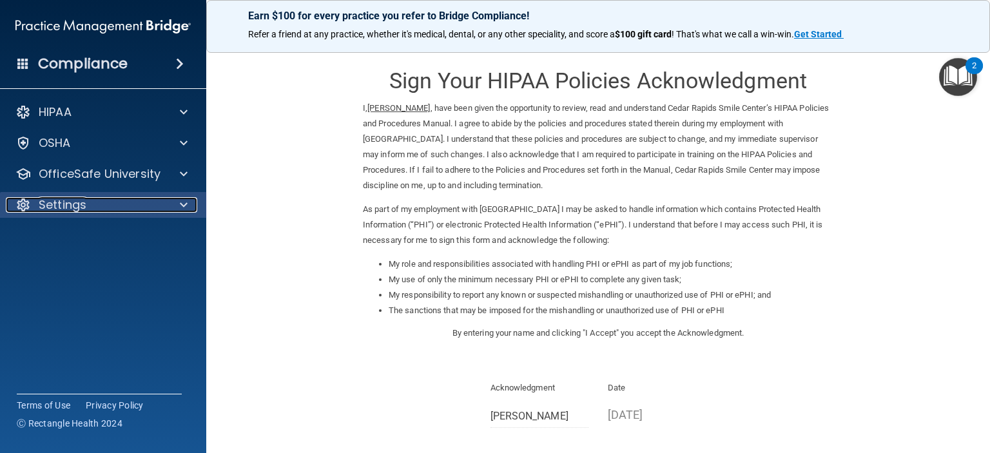
click at [95, 199] on div "Settings" at bounding box center [86, 204] width 160 height 15
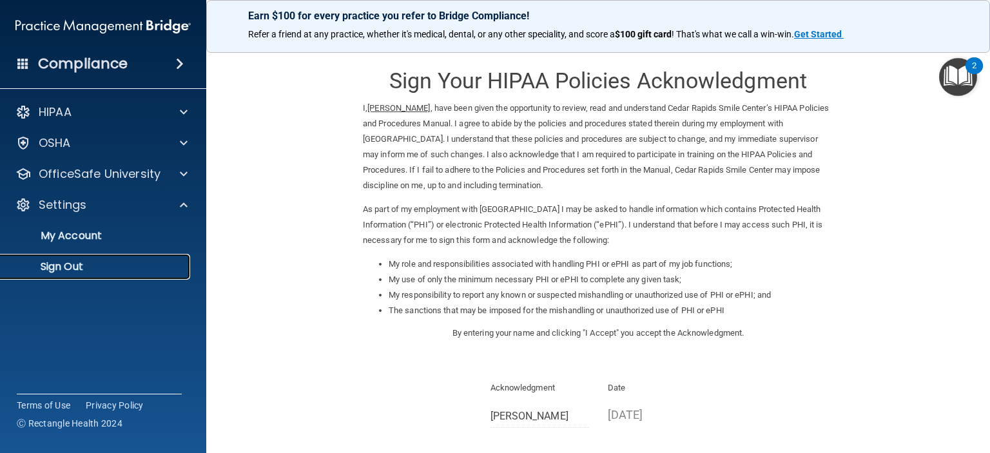
click at [75, 262] on p "Sign Out" at bounding box center [96, 266] width 176 height 13
